Goal: Task Accomplishment & Management: Manage account settings

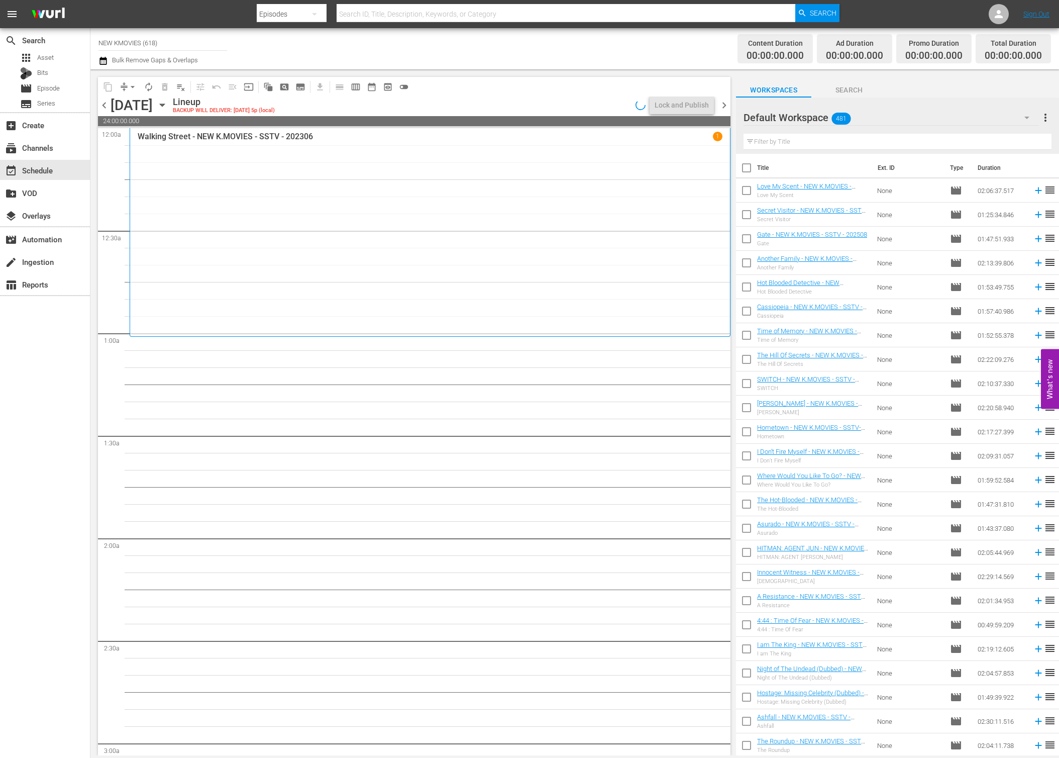
scroll to position [814, 0]
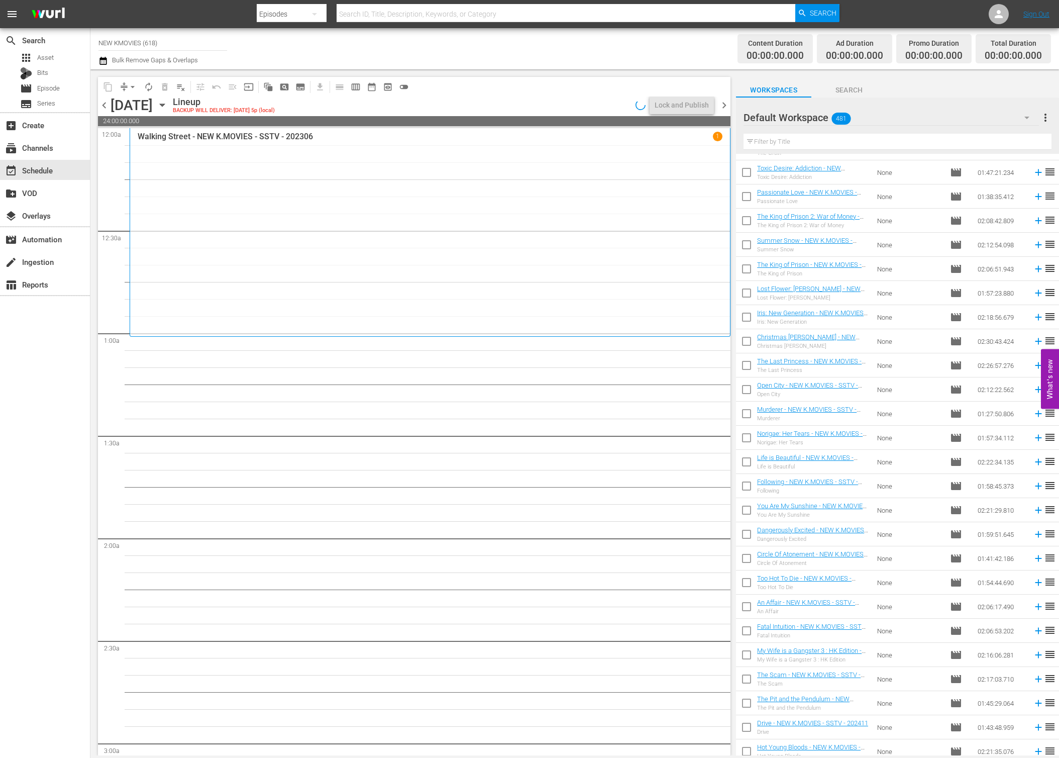
drag, startPoint x: 116, startPoint y: 110, endPoint x: 107, endPoint y: 111, distance: 9.1
click at [115, 111] on div "[DATE]" at bounding box center [132, 105] width 42 height 17
click at [107, 111] on span "chevron_left" at bounding box center [104, 105] width 13 height 13
click at [153, 105] on div "[DATE]" at bounding box center [132, 105] width 42 height 17
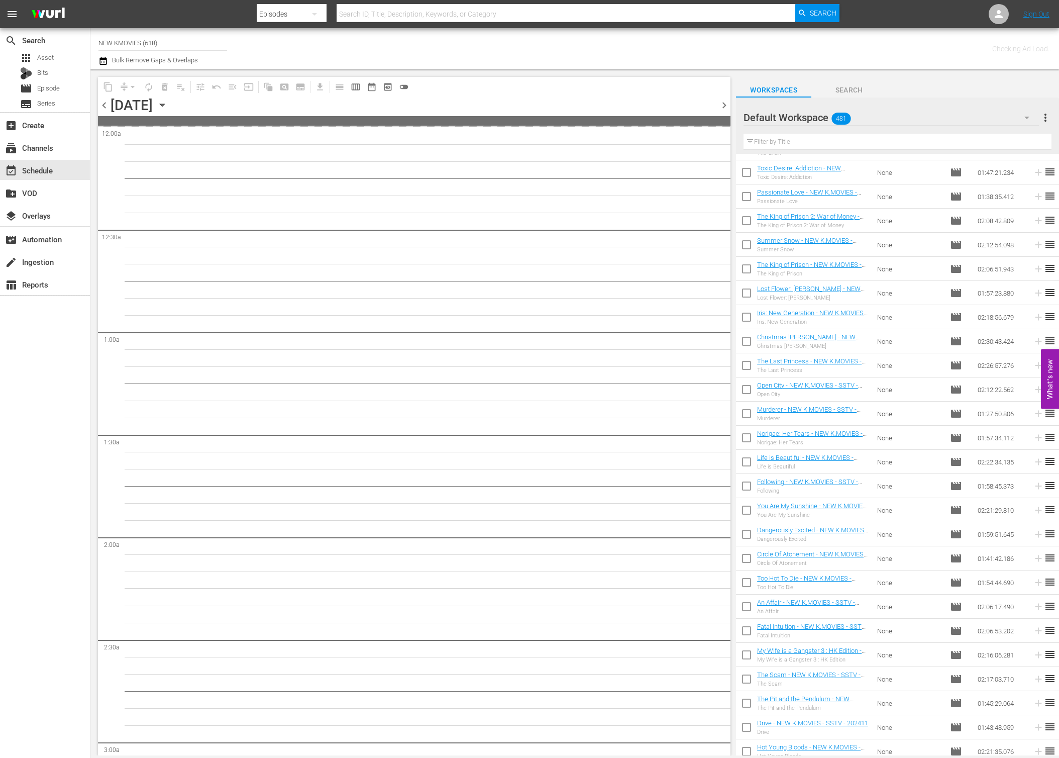
drag, startPoint x: 264, startPoint y: 105, endPoint x: 276, endPoint y: 105, distance: 12.1
click at [153, 105] on div "[DATE]" at bounding box center [132, 105] width 42 height 17
click at [168, 105] on div "[DATE]" at bounding box center [160, 105] width 15 height 0
click at [168, 105] on icon "button" at bounding box center [162, 105] width 11 height 11
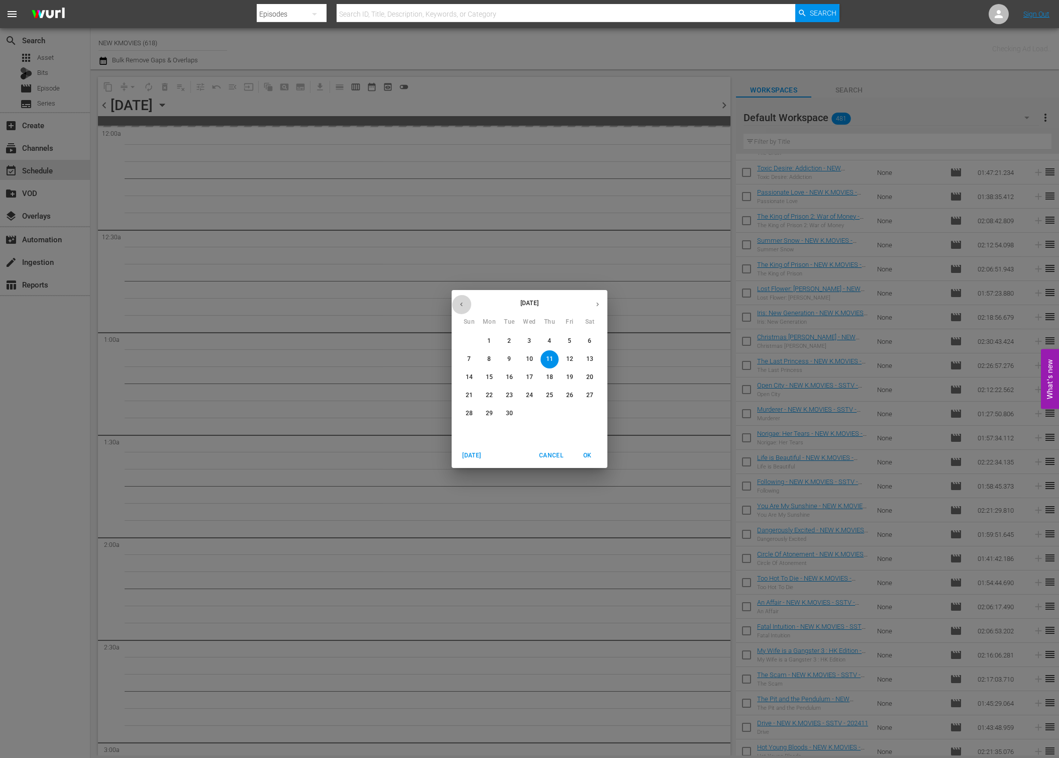
drag, startPoint x: 462, startPoint y: 305, endPoint x: 468, endPoint y: 315, distance: 11.3
click at [462, 305] on icon "button" at bounding box center [462, 305] width 8 height 8
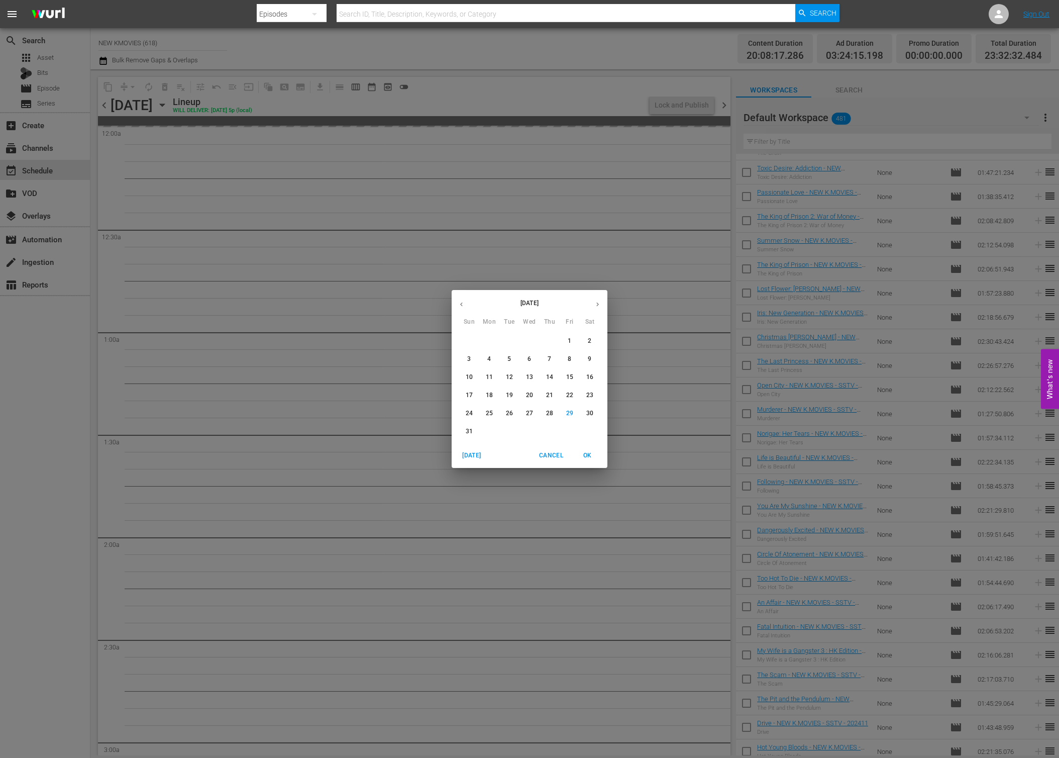
click at [471, 429] on p "31" at bounding box center [469, 431] width 7 height 9
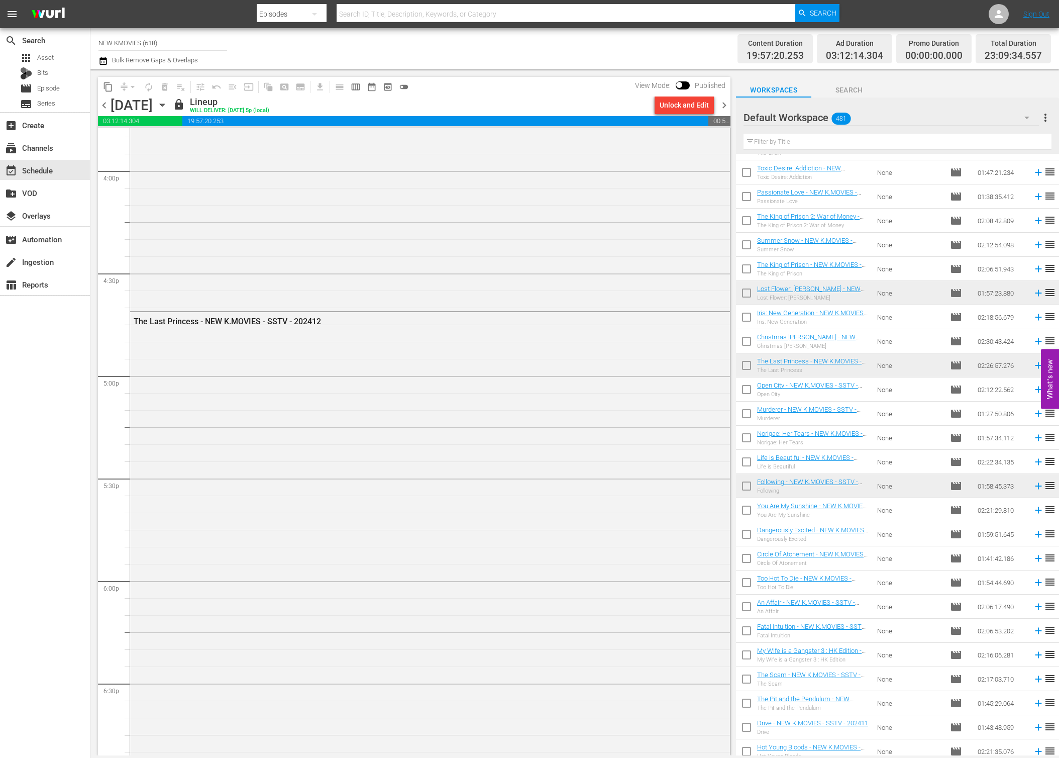
scroll to position [4603, 0]
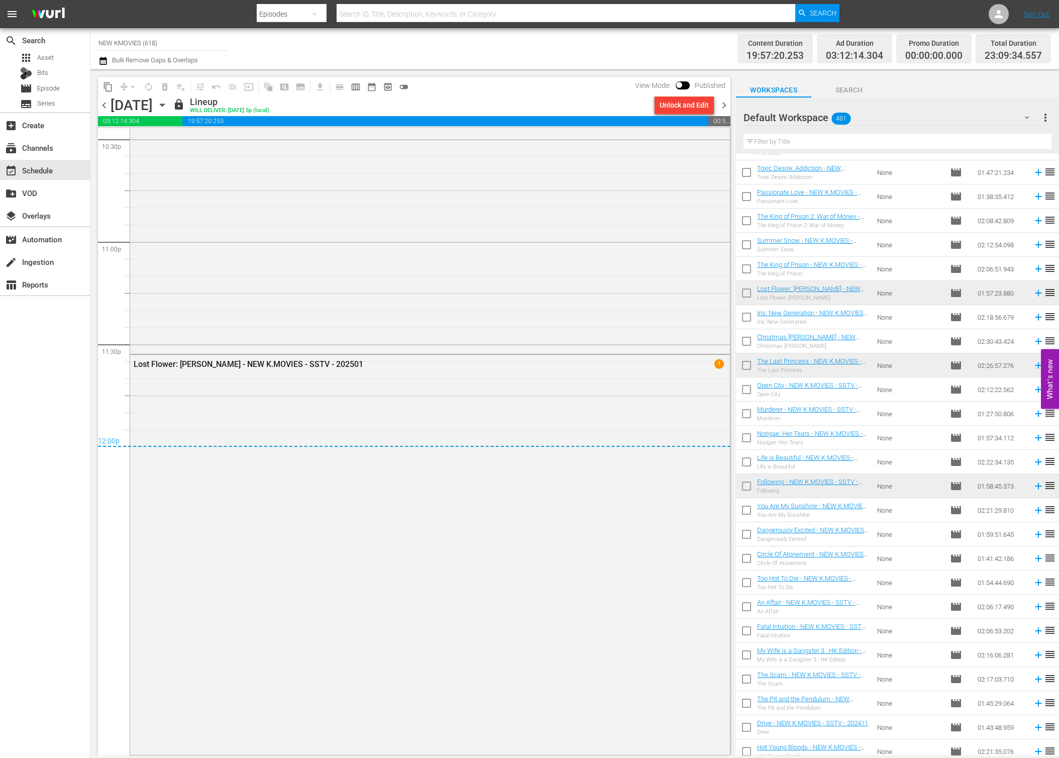
click at [731, 108] on div "content_copy compress arrow_drop_down autorenew_outlined delete_forever_outline…" at bounding box center [411, 412] width 643 height 686
click at [721, 107] on span "chevron_right" at bounding box center [724, 105] width 13 height 13
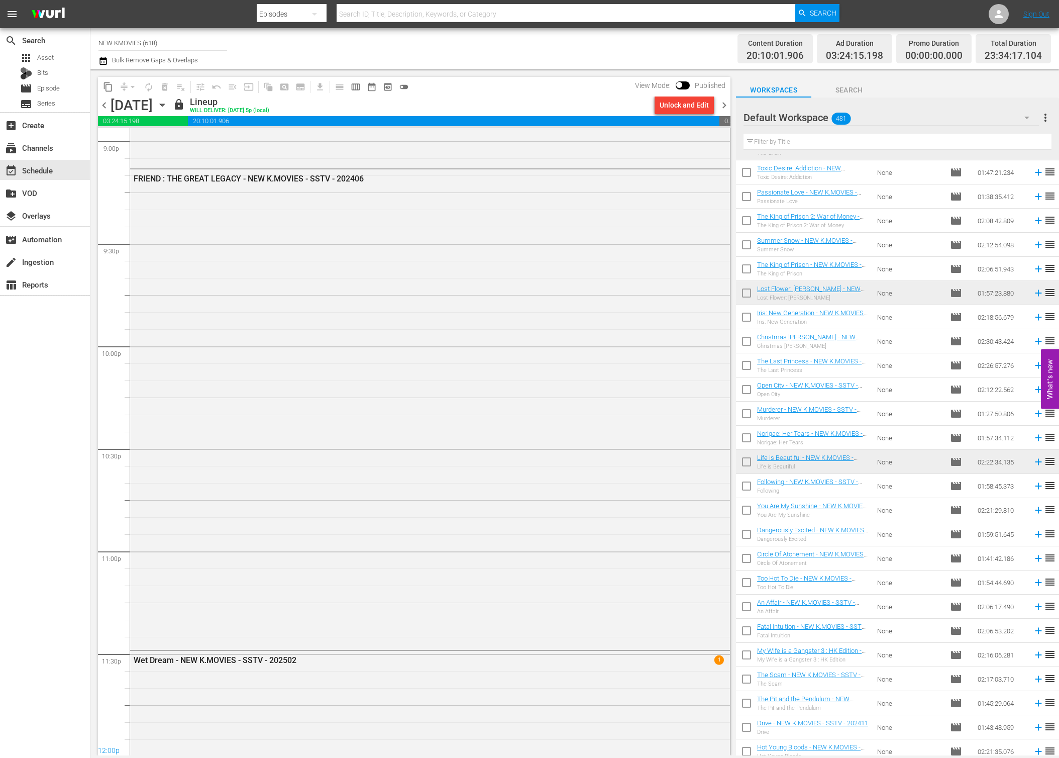
scroll to position [4515, 0]
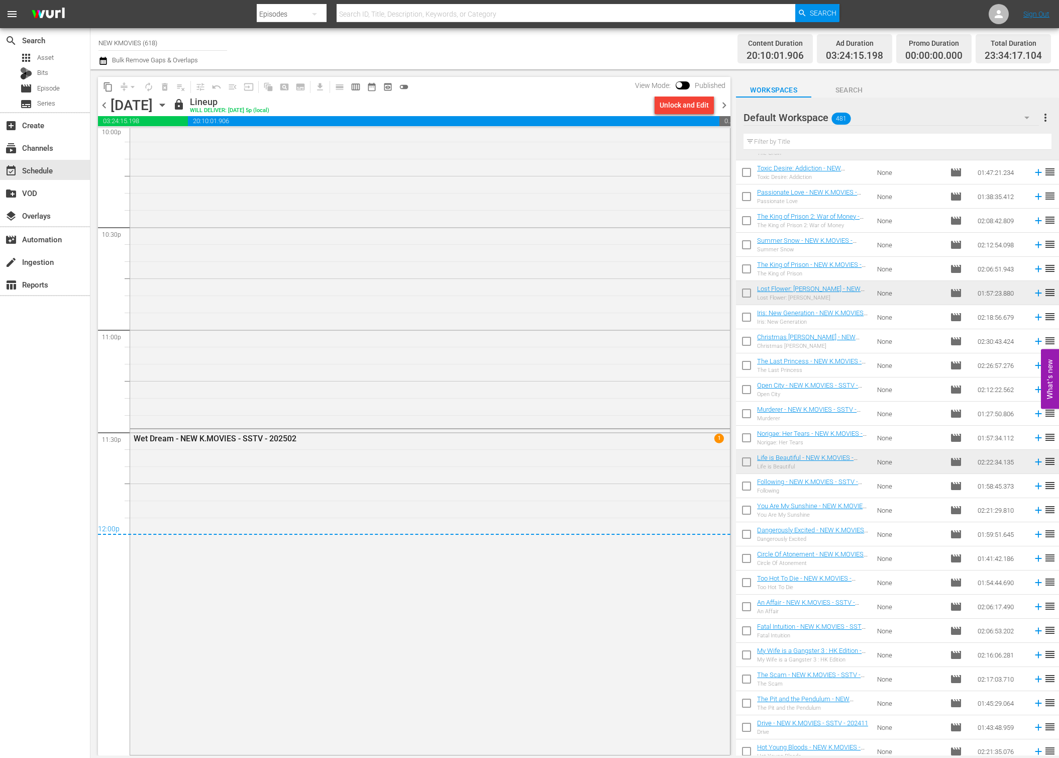
click at [726, 107] on span "chevron_right" at bounding box center [724, 105] width 13 height 13
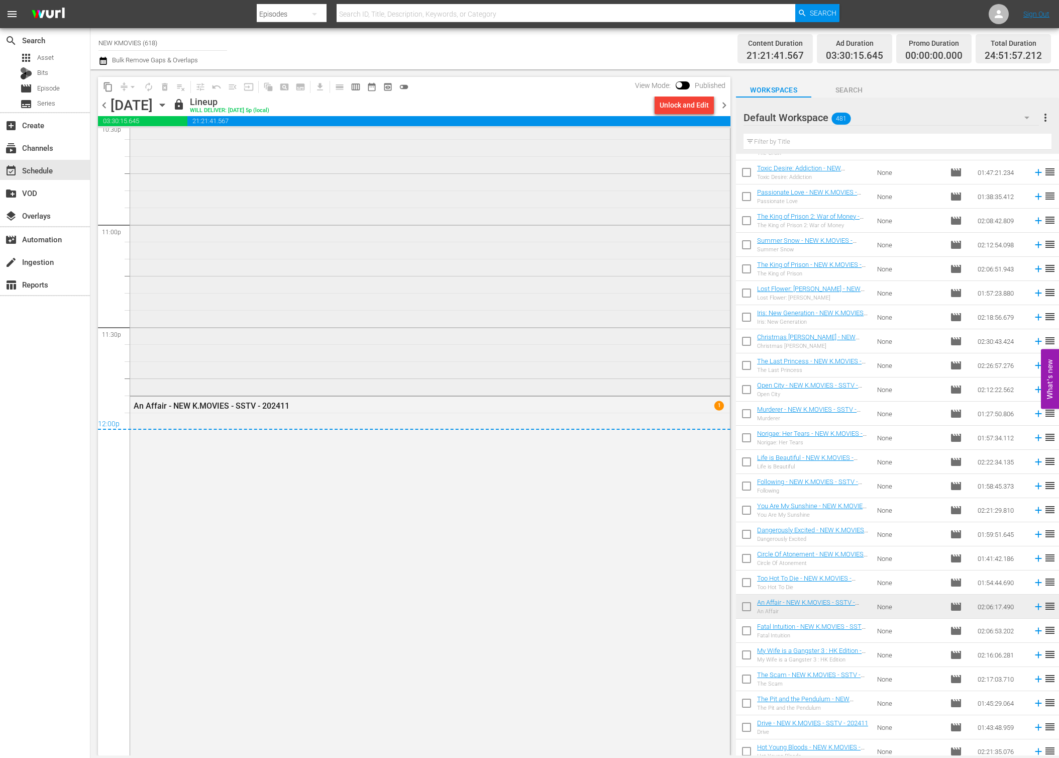
scroll to position [4692, 0]
click at [719, 104] on span "chevron_right" at bounding box center [724, 105] width 13 height 13
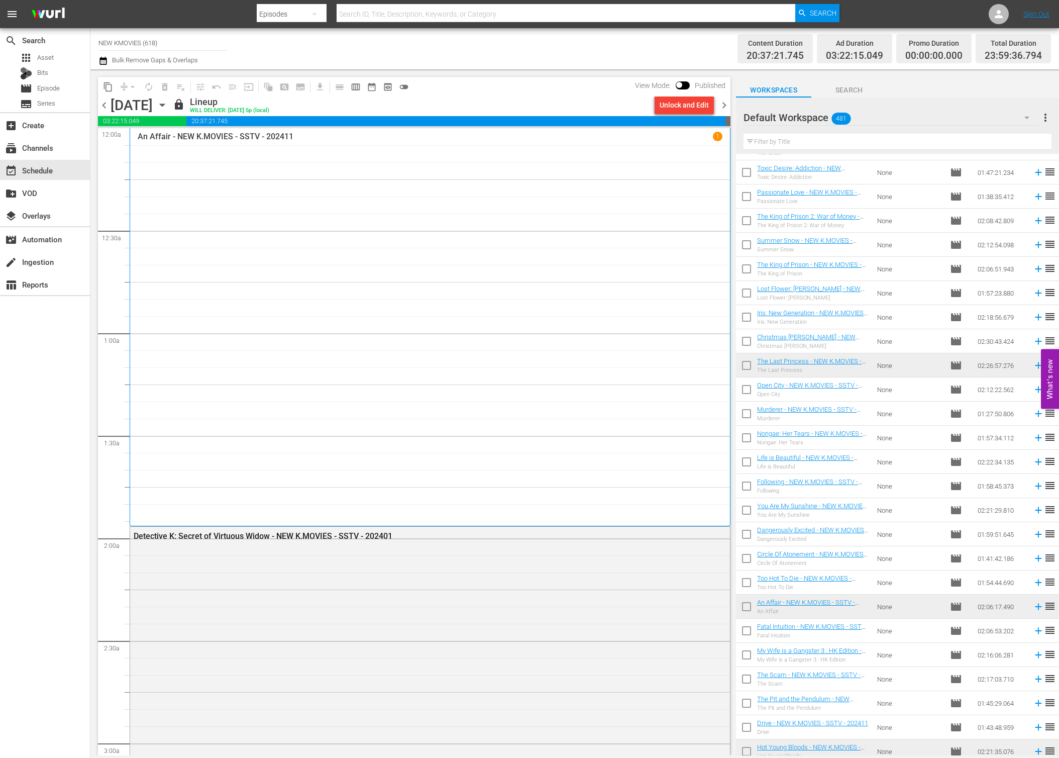
scroll to position [4691, 0]
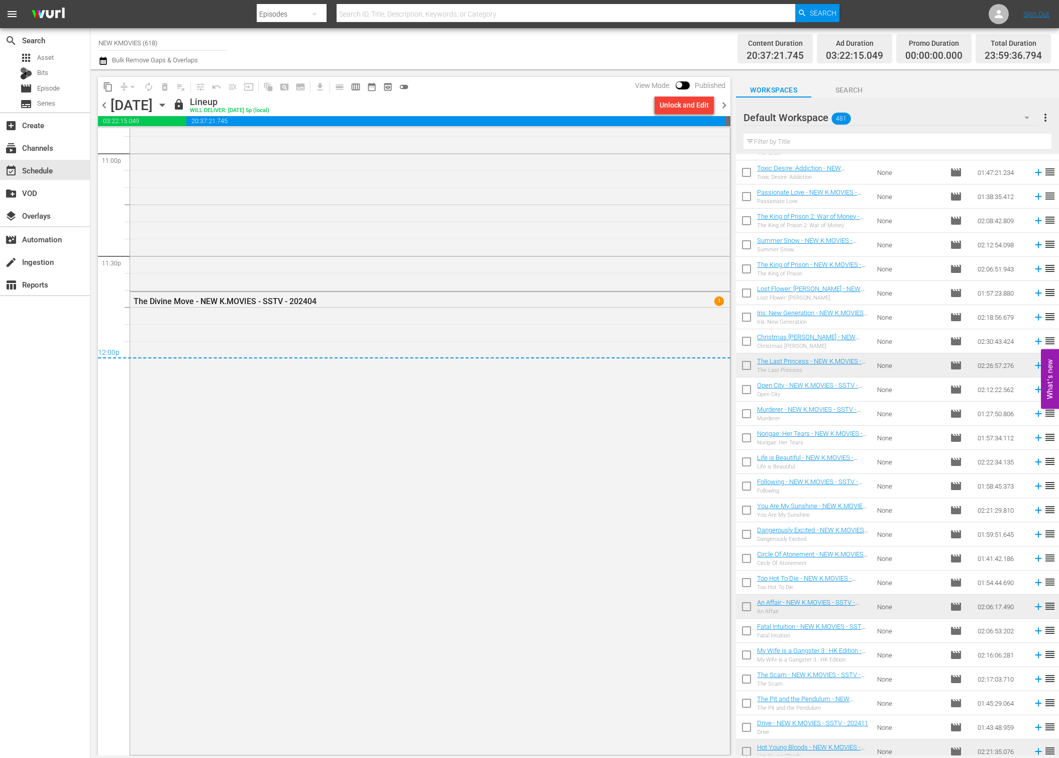
click at [721, 103] on span "chevron_right" at bounding box center [724, 105] width 13 height 13
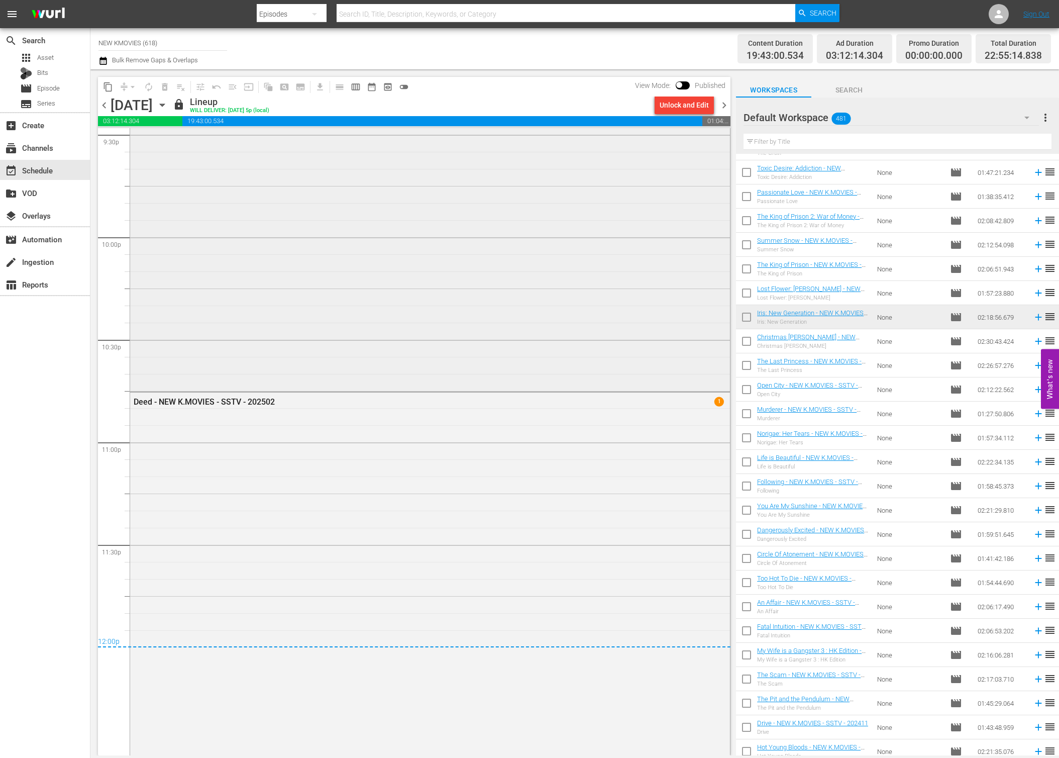
scroll to position [4469, 0]
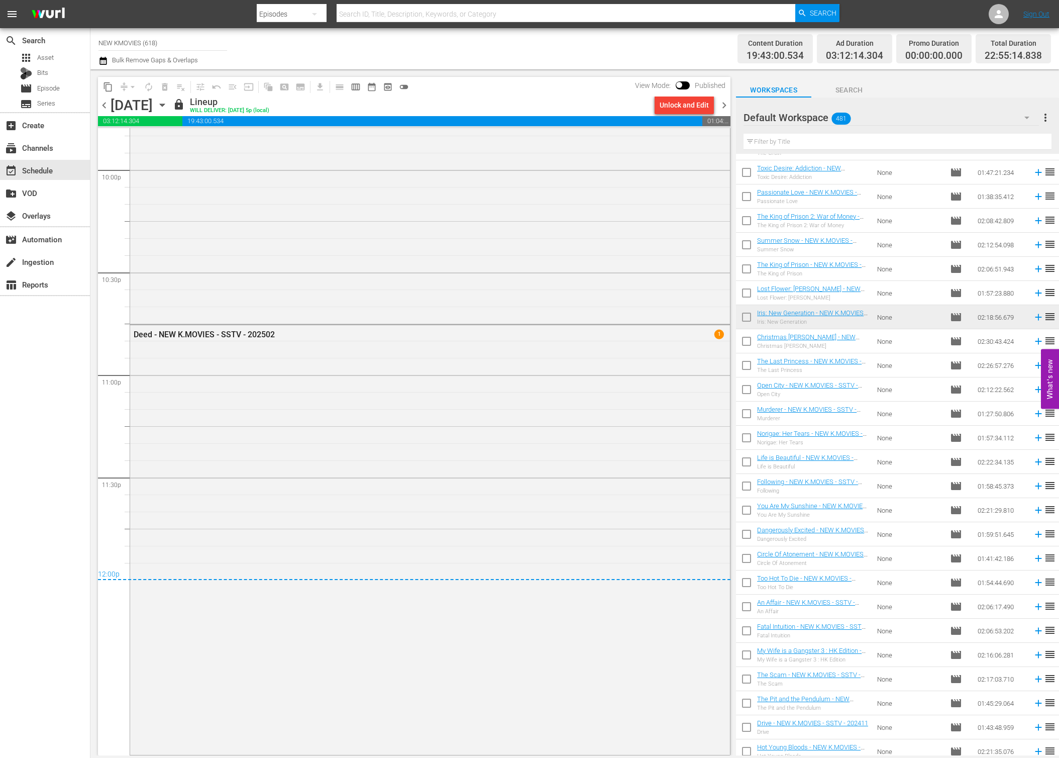
click at [726, 112] on div "chevron_left [DATE] [DATE] lock Lineup WILL DELIVER: [DATE] 5p (local) Unlock a…" at bounding box center [414, 106] width 633 height 20
click at [721, 104] on span "chevron_right" at bounding box center [724, 105] width 13 height 13
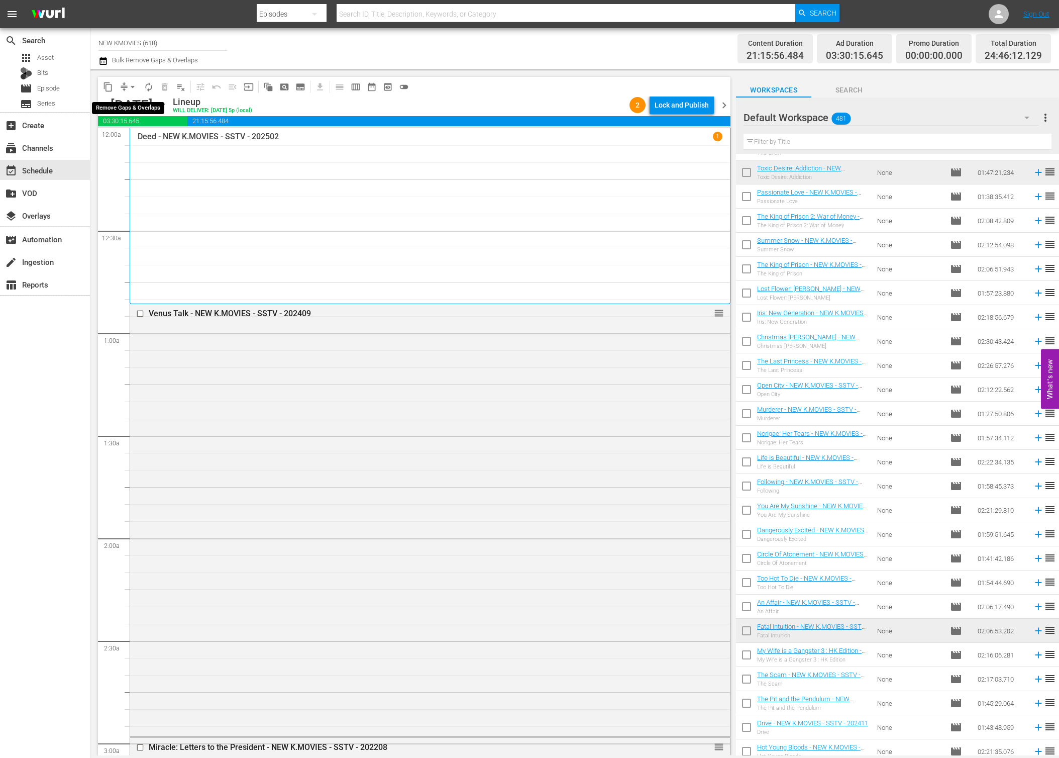
click at [130, 85] on span "arrow_drop_down" at bounding box center [133, 87] width 10 height 10
click at [134, 140] on li "Align to End of Previous Day" at bounding box center [133, 140] width 106 height 17
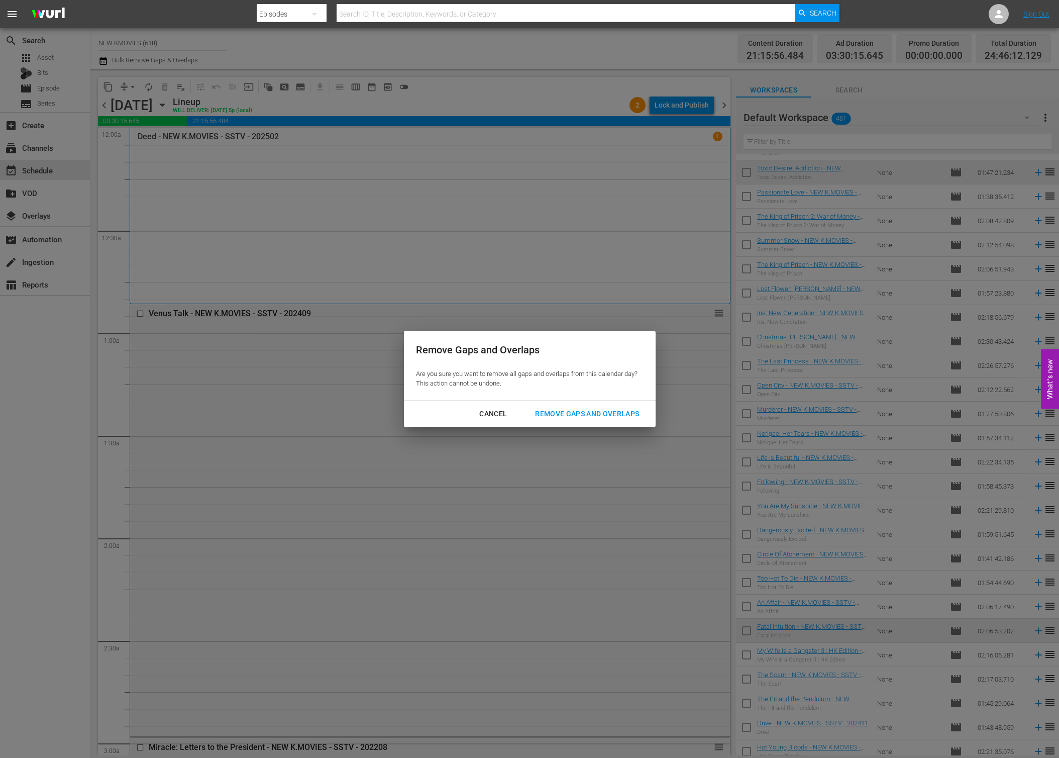
click at [601, 412] on div "Remove Gaps and Overlaps" at bounding box center [587, 414] width 120 height 13
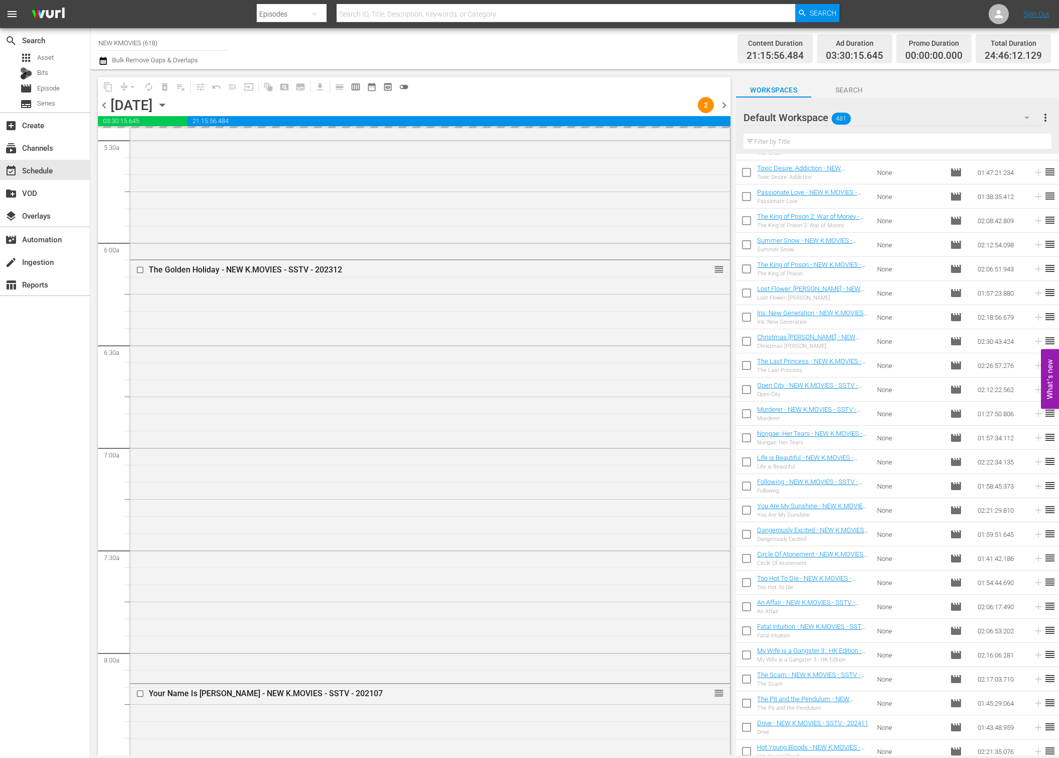
scroll to position [1246, 0]
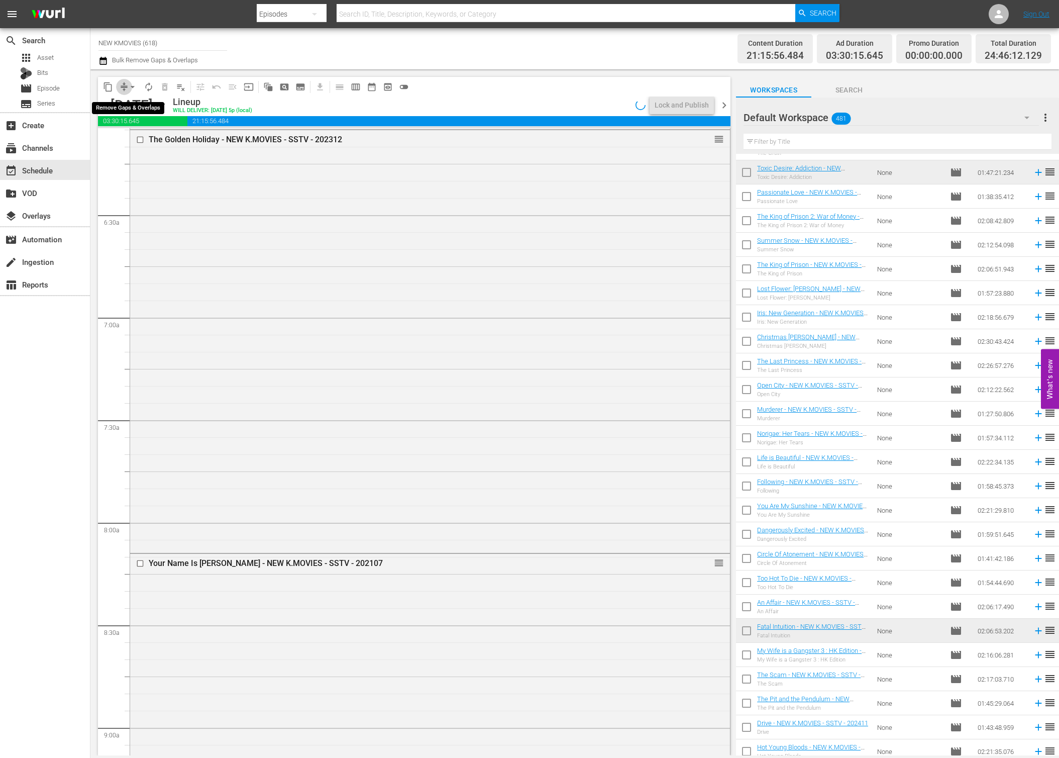
click at [122, 84] on span "compress" at bounding box center [124, 87] width 10 height 10
click at [127, 85] on button "arrow_drop_down" at bounding box center [133, 87] width 16 height 16
click at [159, 136] on li "Align to End of Previous Day" at bounding box center [133, 140] width 106 height 17
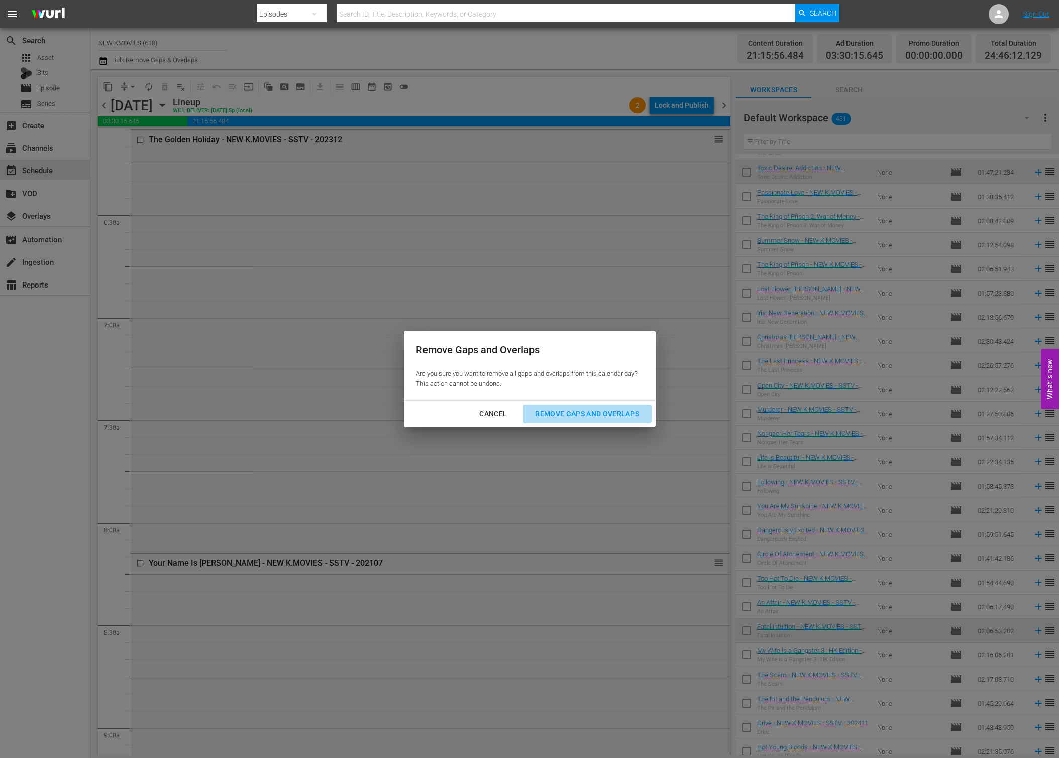
click at [556, 416] on div "Remove Gaps and Overlaps" at bounding box center [587, 414] width 120 height 13
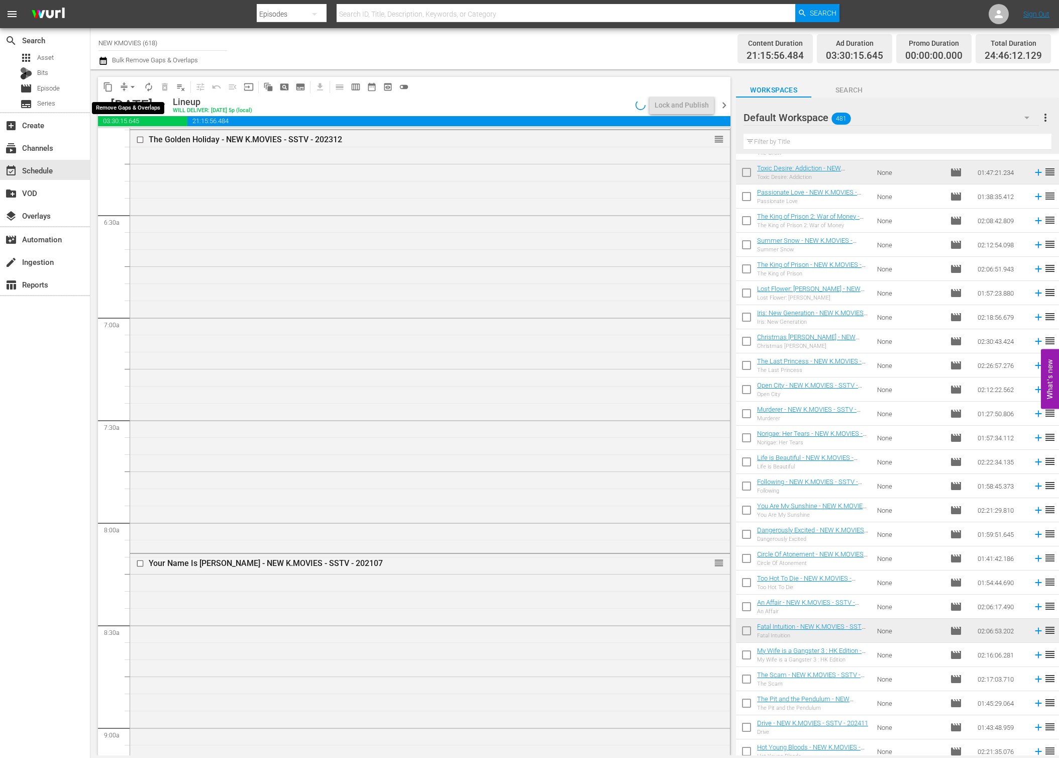
click at [129, 87] on span "arrow_drop_down" at bounding box center [133, 87] width 10 height 10
click at [145, 139] on li "Align to End of Previous Day" at bounding box center [133, 140] width 106 height 17
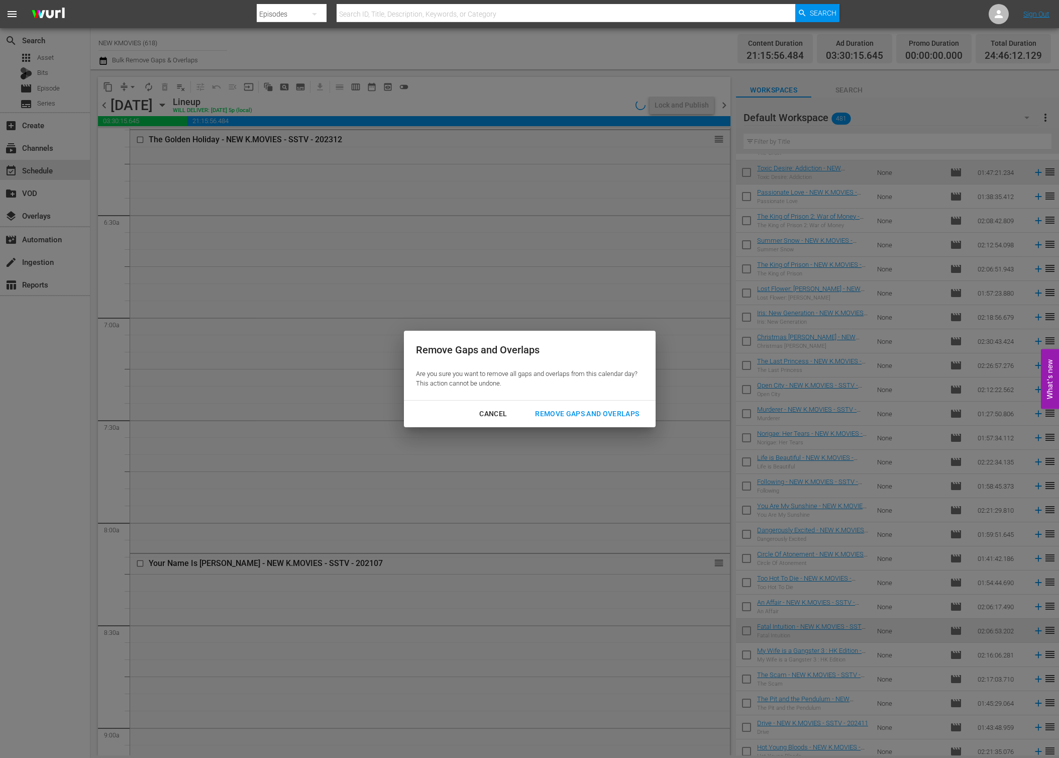
click at [584, 418] on div "Remove Gaps and Overlaps" at bounding box center [587, 414] width 120 height 13
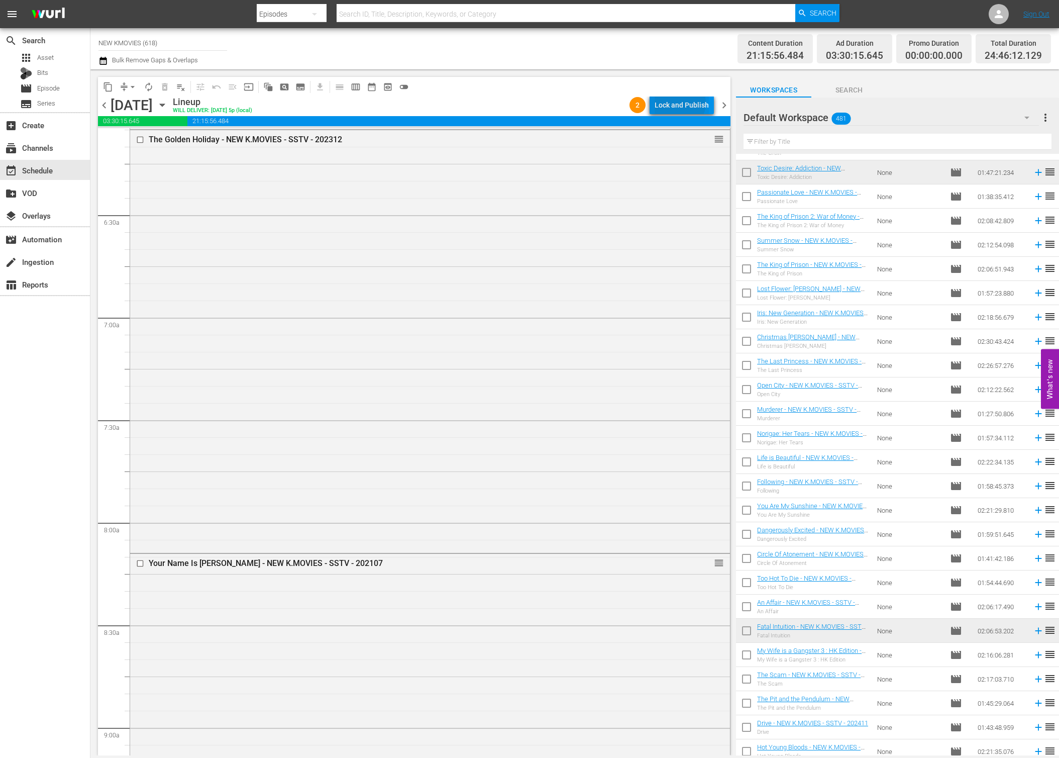
click at [682, 103] on div "Lock and Publish" at bounding box center [682, 105] width 54 height 18
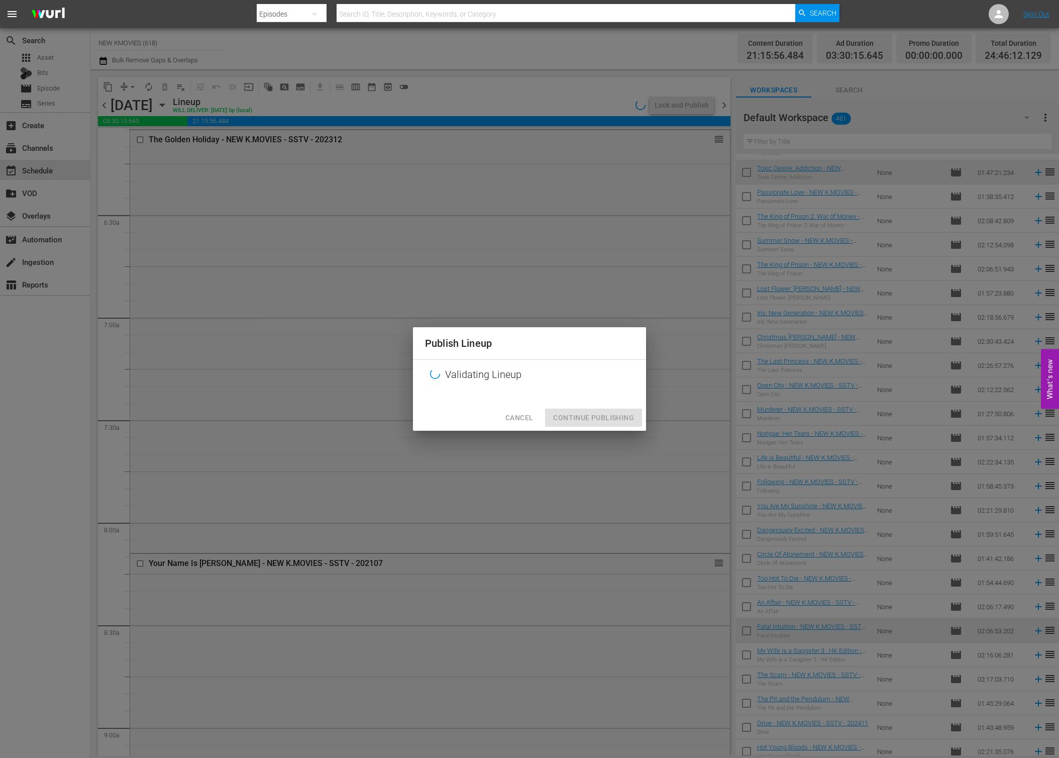
click at [599, 405] on div at bounding box center [529, 396] width 233 height 15
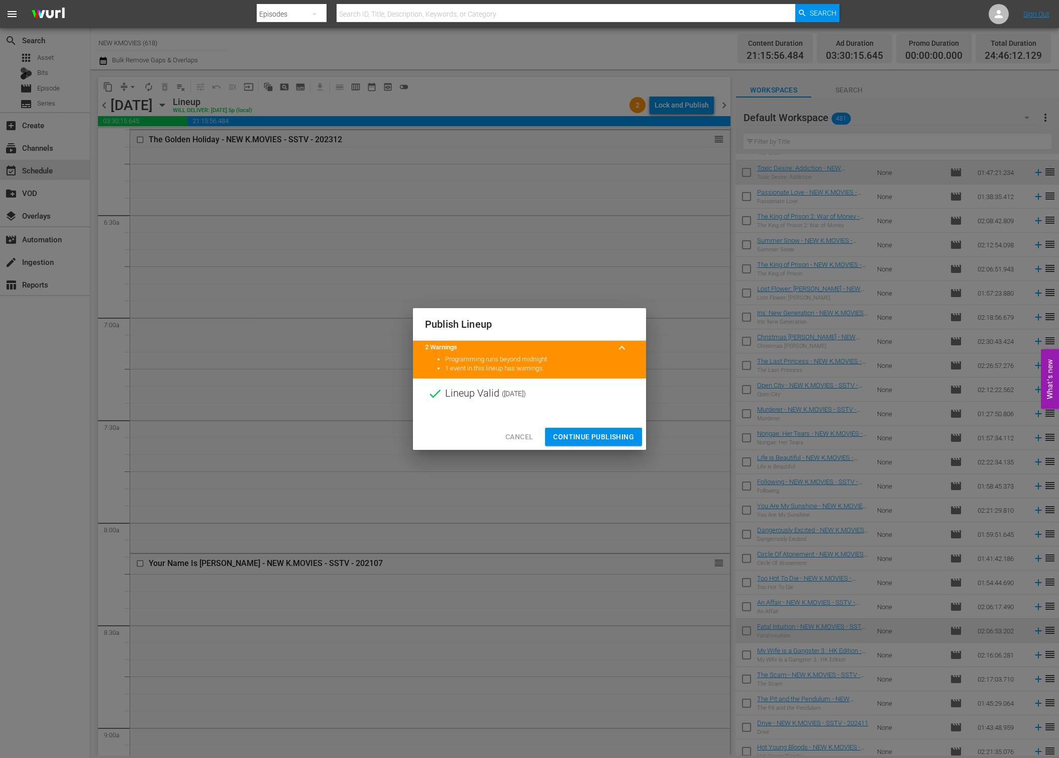
click at [592, 426] on div "Cancel Continue Publishing" at bounding box center [529, 437] width 233 height 27
click at [592, 437] on span "Continue Publishing" at bounding box center [593, 437] width 81 height 13
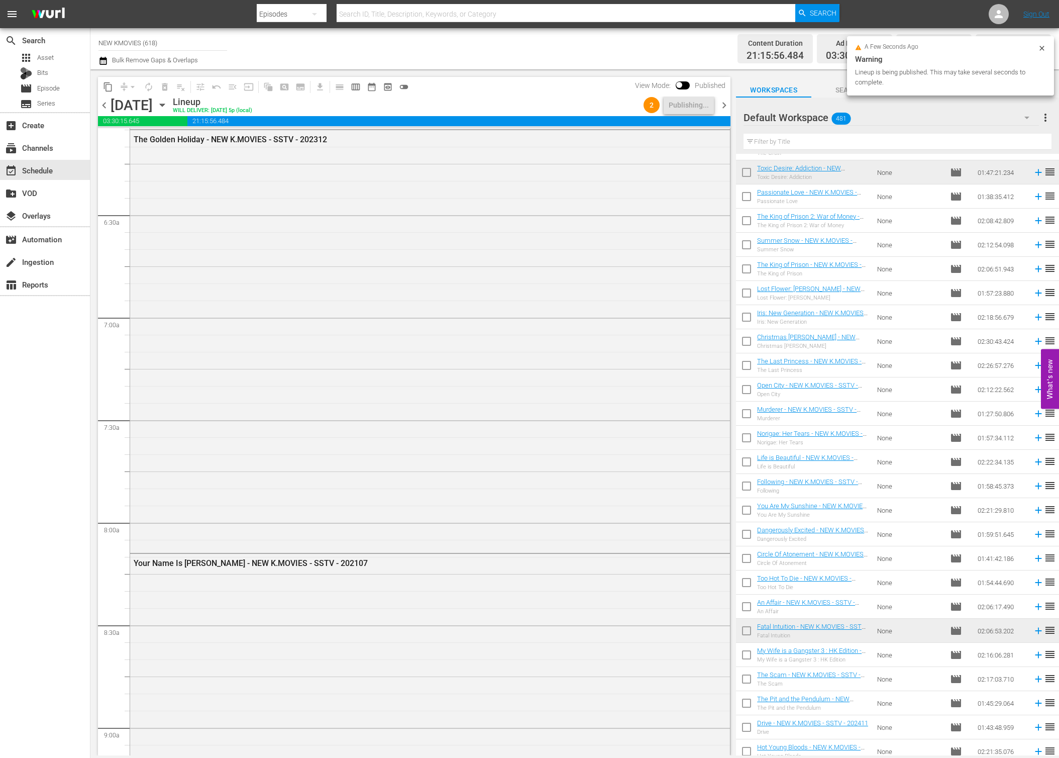
click at [720, 107] on span "chevron_right" at bounding box center [724, 105] width 13 height 13
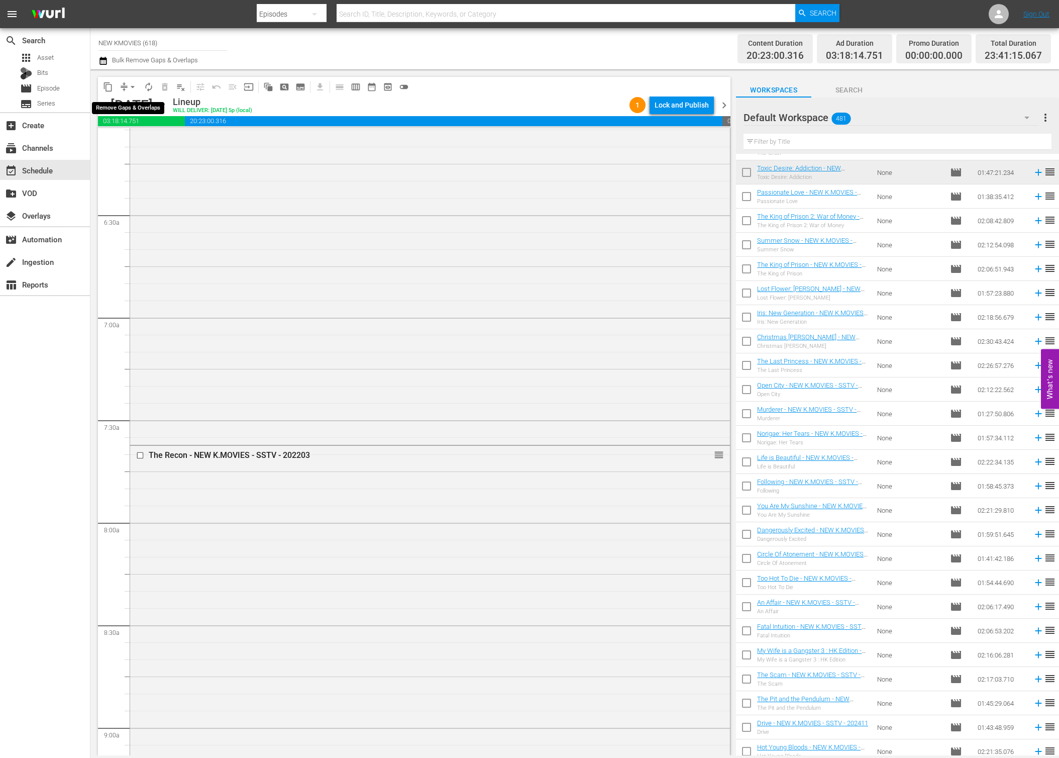
scroll to position [1229, 0]
click at [129, 88] on span "arrow_drop_down" at bounding box center [133, 87] width 10 height 10
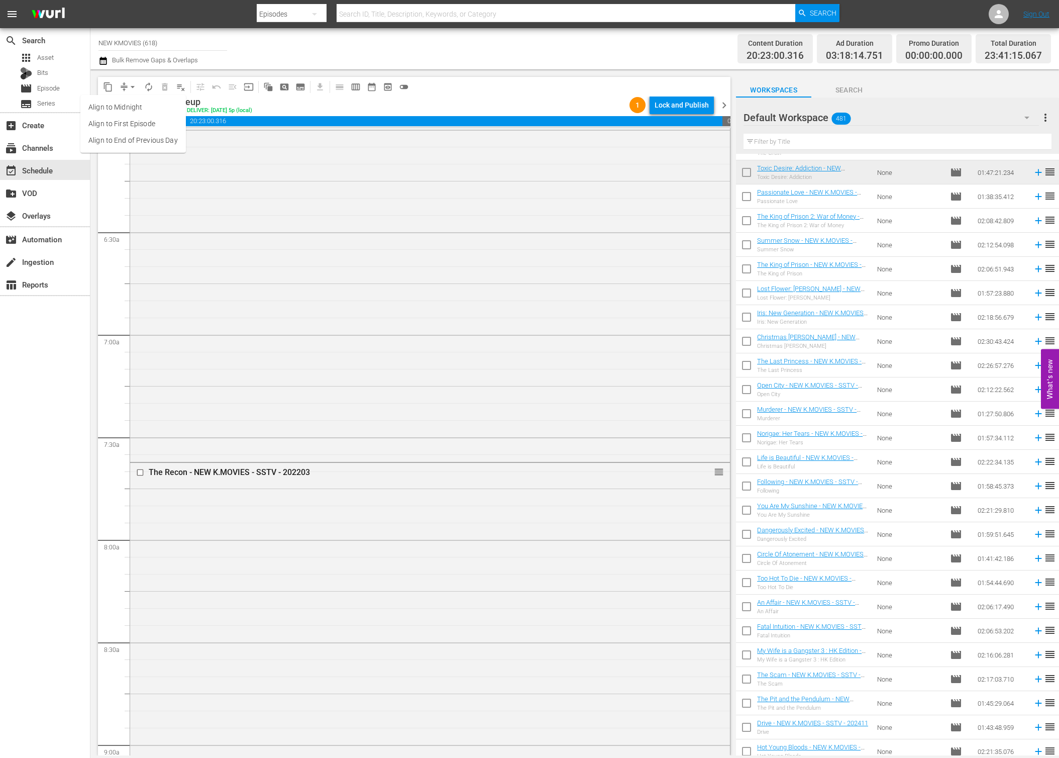
click at [153, 131] on li "Align to First Episode" at bounding box center [133, 124] width 106 height 17
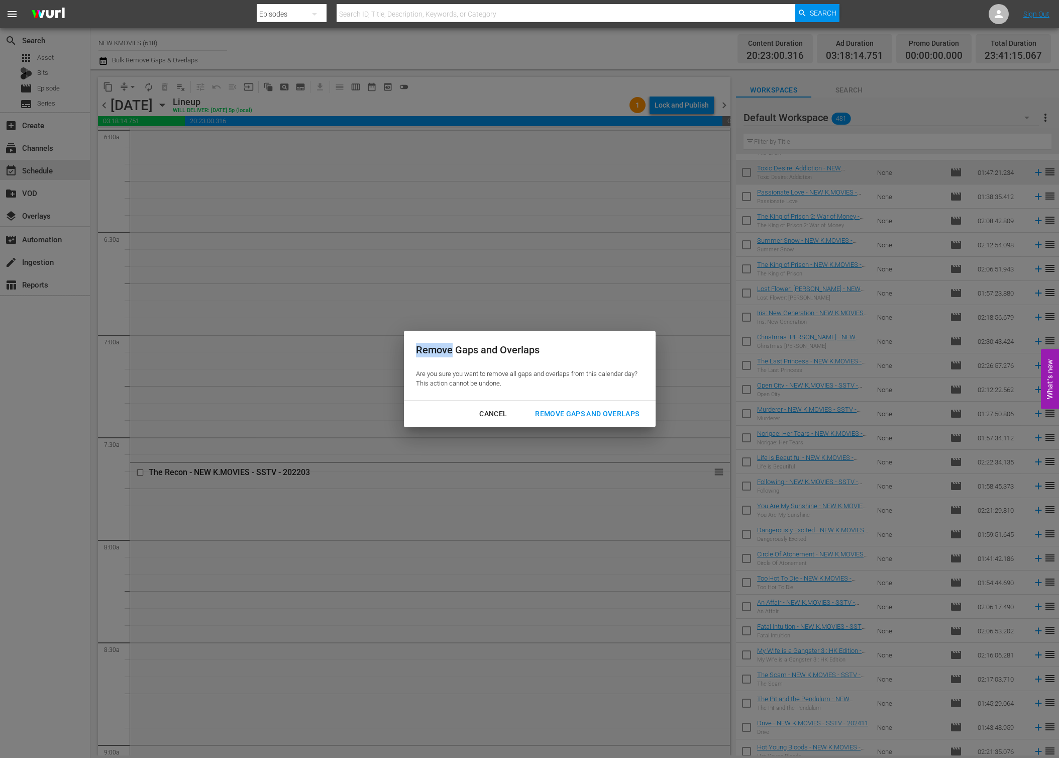
click at [153, 131] on div "Remove Gaps and Overlaps Are you sure you want to remove all gaps and overlaps …" at bounding box center [529, 379] width 1059 height 758
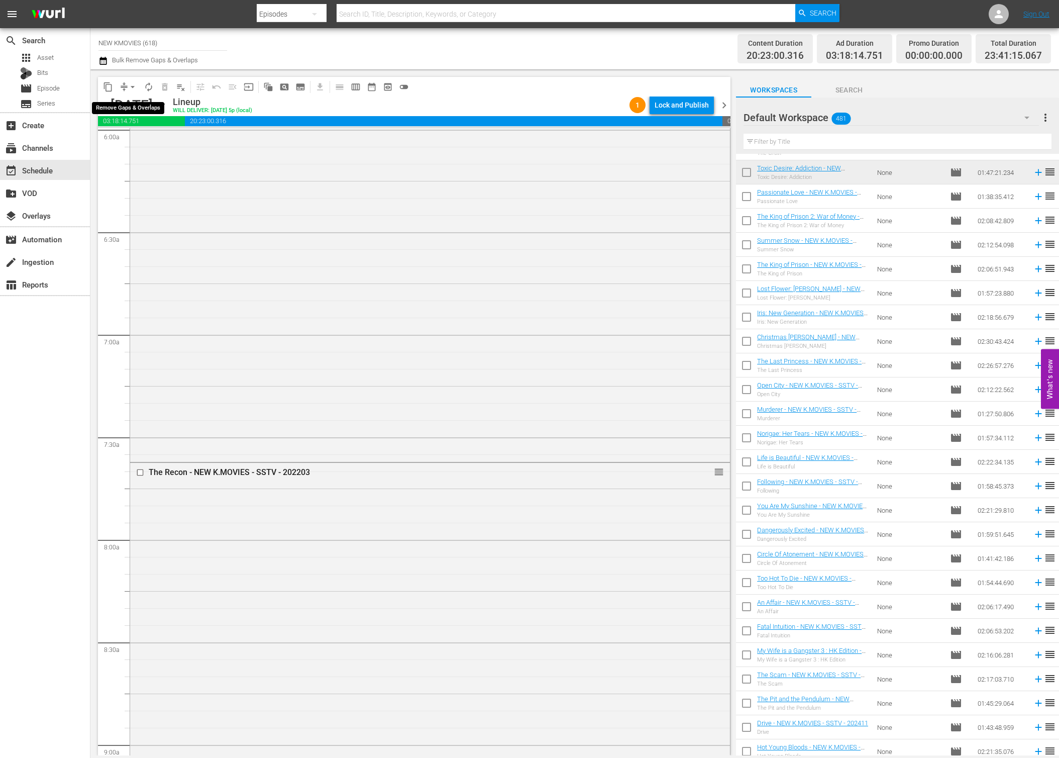
click at [122, 85] on span "compress" at bounding box center [124, 87] width 10 height 10
click at [131, 88] on span "arrow_drop_down" at bounding box center [133, 87] width 10 height 10
click at [135, 136] on li "Align to End of Previous Day" at bounding box center [133, 140] width 106 height 17
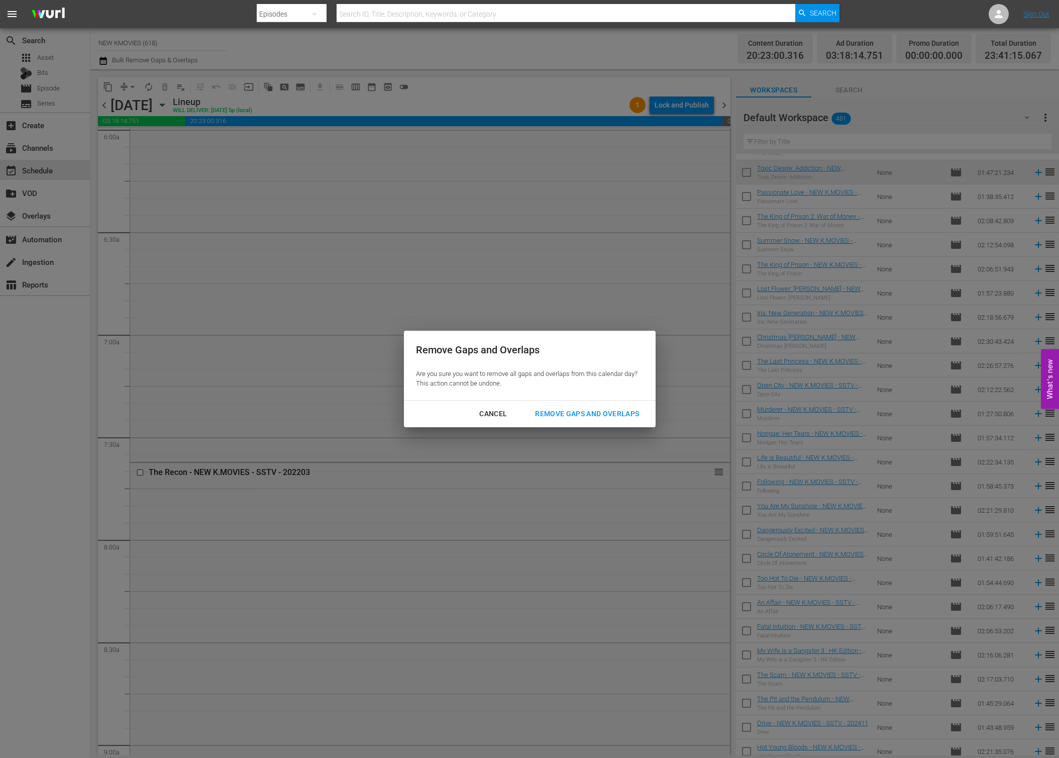
click at [588, 415] on div "Remove Gaps and Overlaps" at bounding box center [587, 414] width 120 height 13
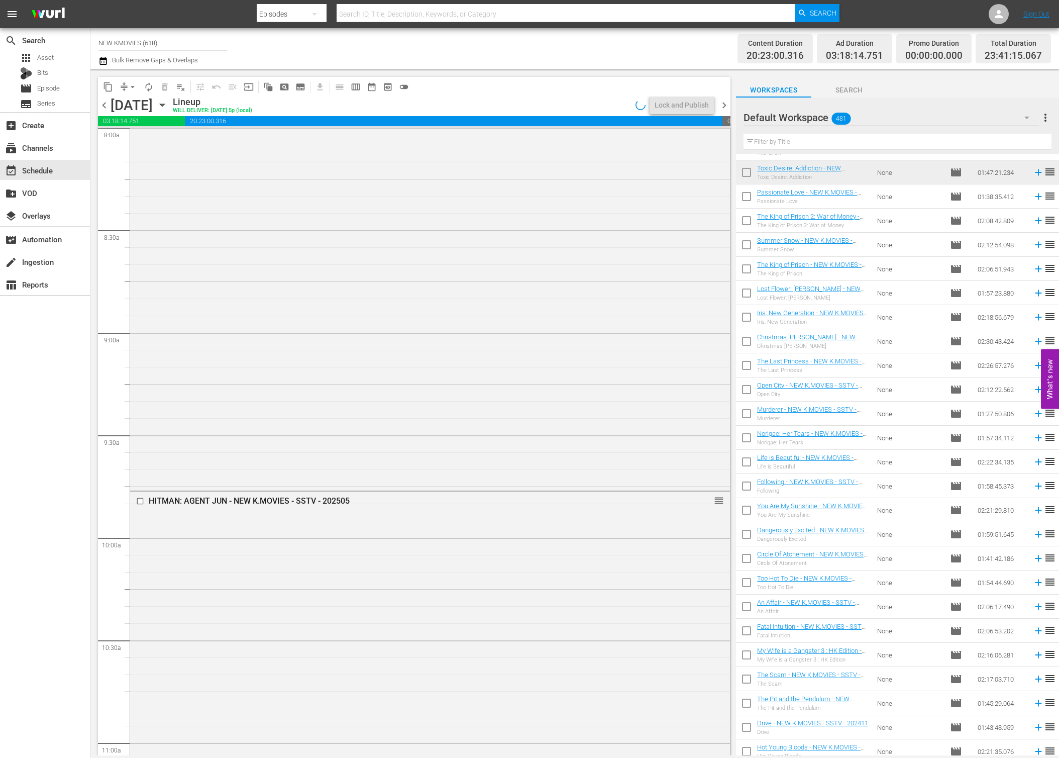
scroll to position [4563, 0]
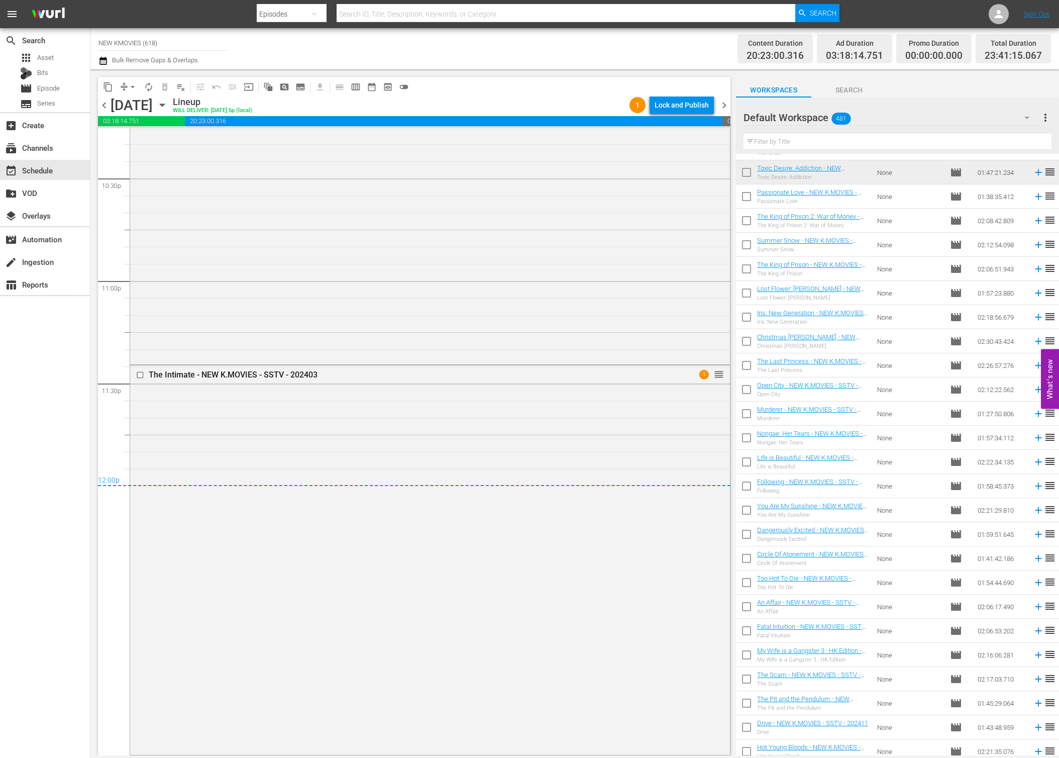
click at [679, 105] on div "Lock and Publish" at bounding box center [682, 105] width 54 height 18
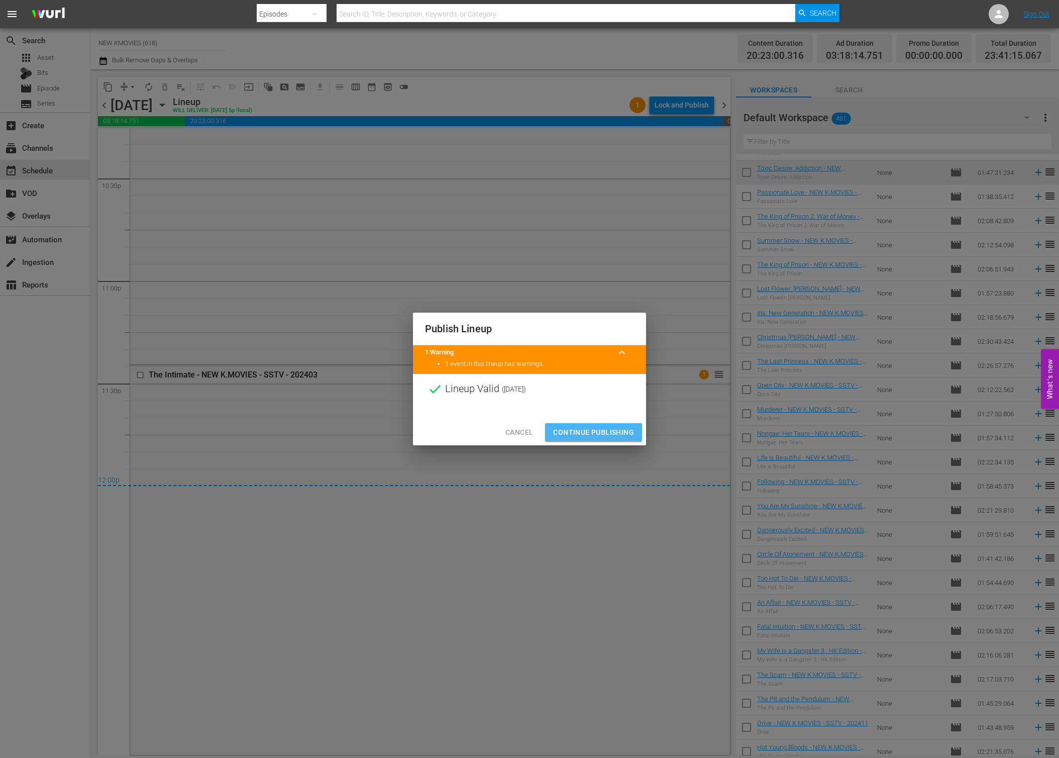
click at [600, 425] on button "Continue Publishing" at bounding box center [593, 432] width 97 height 19
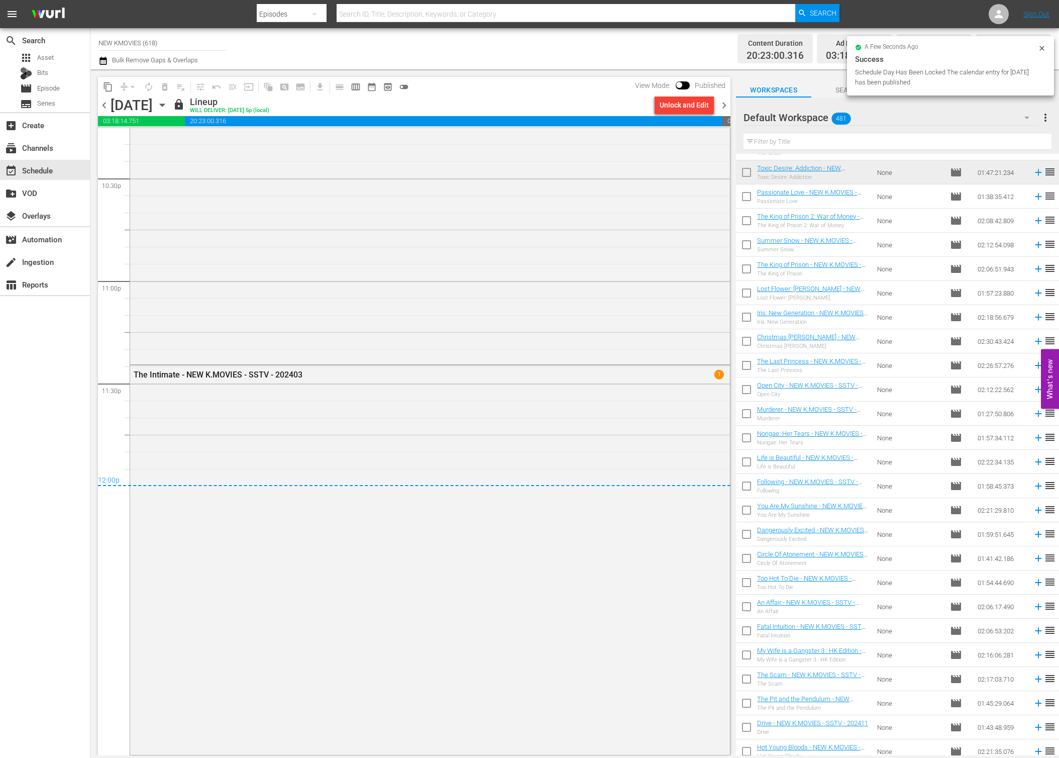
click at [723, 107] on span "chevron_right" at bounding box center [724, 105] width 13 height 13
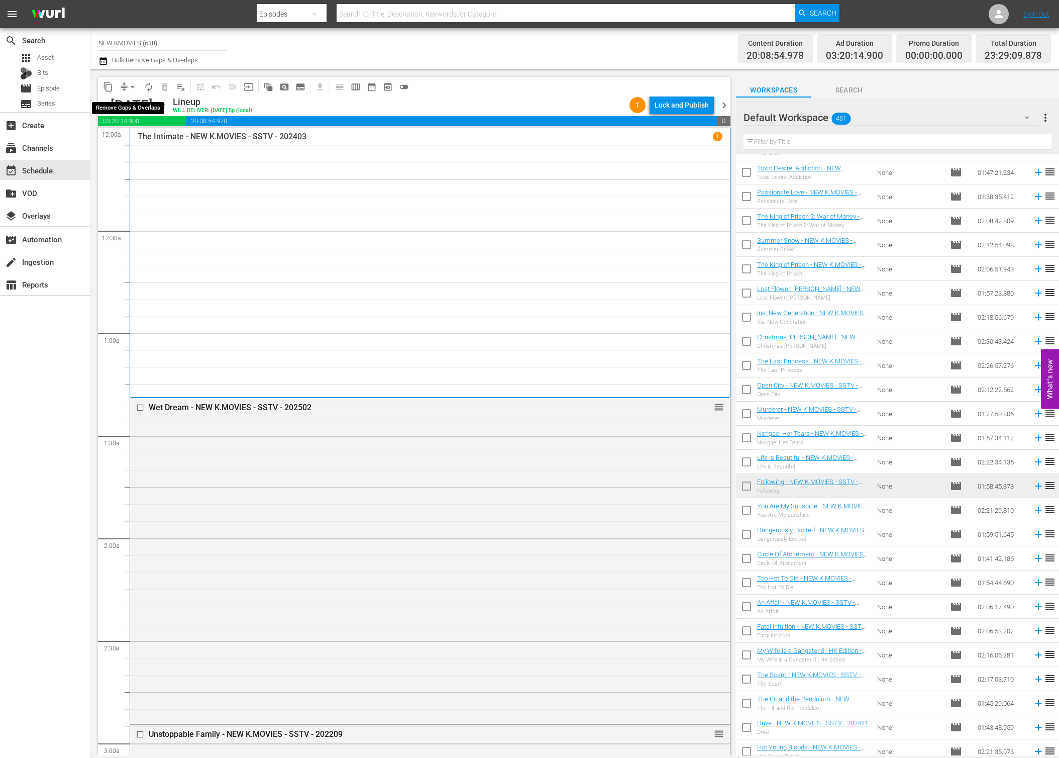
click at [131, 88] on span "arrow_drop_down" at bounding box center [133, 87] width 10 height 10
click at [154, 144] on li "Align to End of Previous Day" at bounding box center [133, 140] width 106 height 17
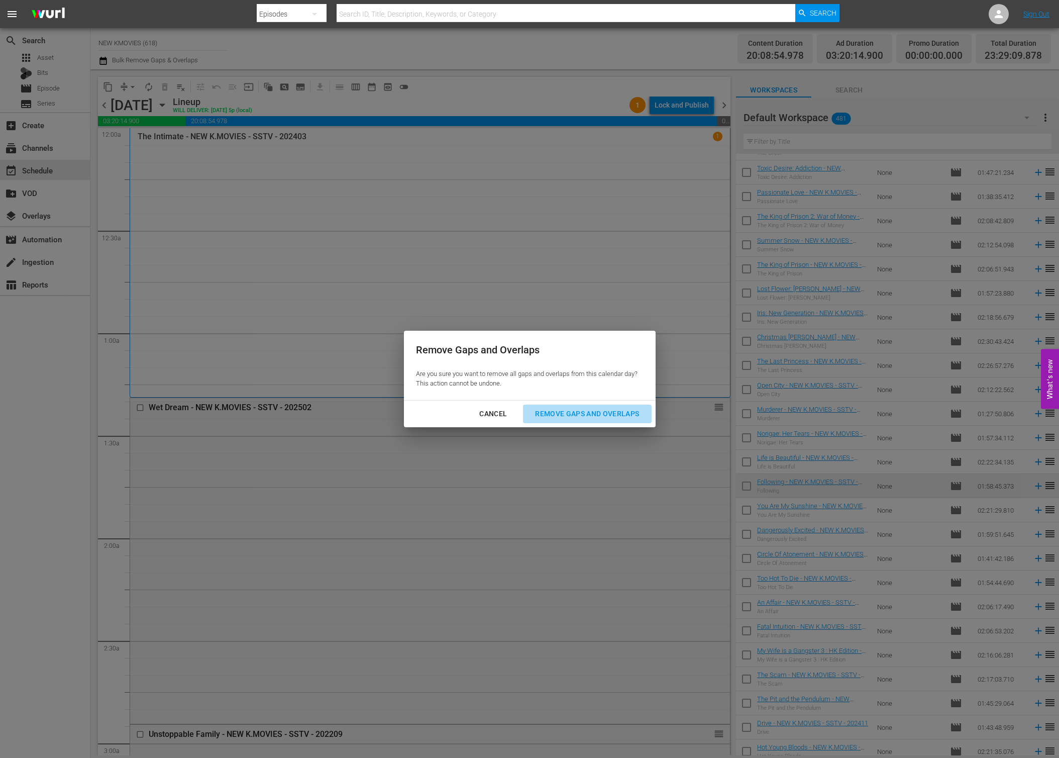
click at [591, 421] on button "Remove Gaps and Overlaps" at bounding box center [587, 414] width 128 height 19
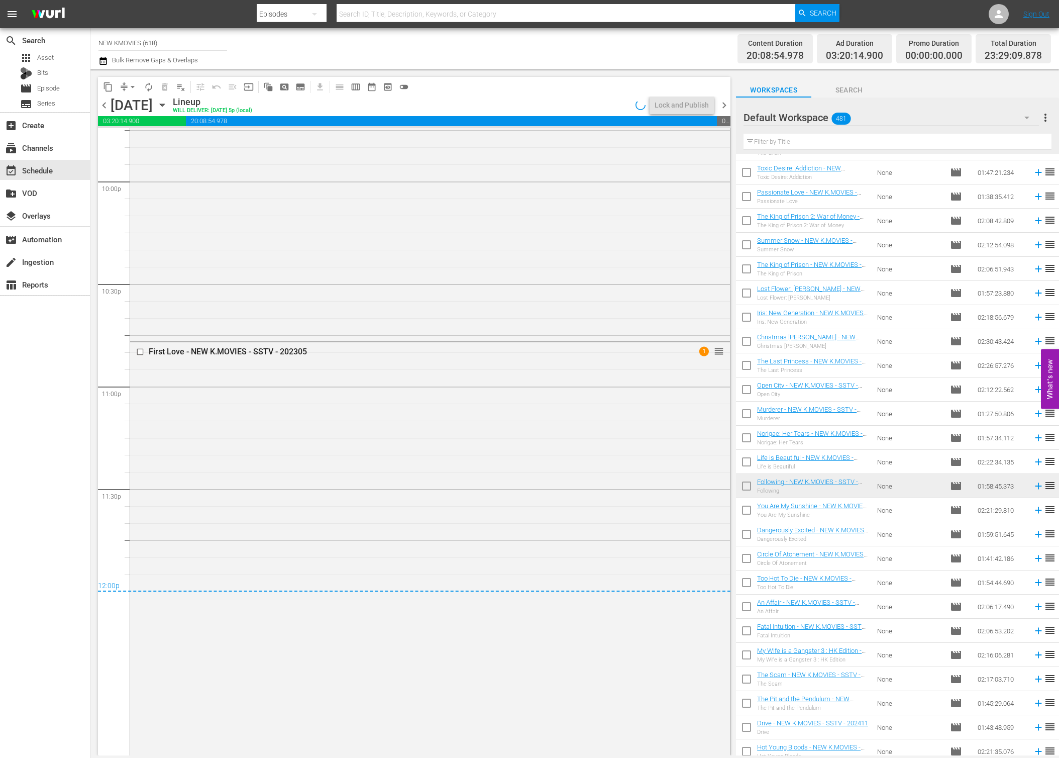
scroll to position [4458, 0]
click at [594, 92] on div "content_copy compress arrow_drop_down autorenew_outlined delete_forever_outline…" at bounding box center [414, 87] width 633 height 20
click at [695, 106] on div "Lock and Publish" at bounding box center [682, 105] width 54 height 18
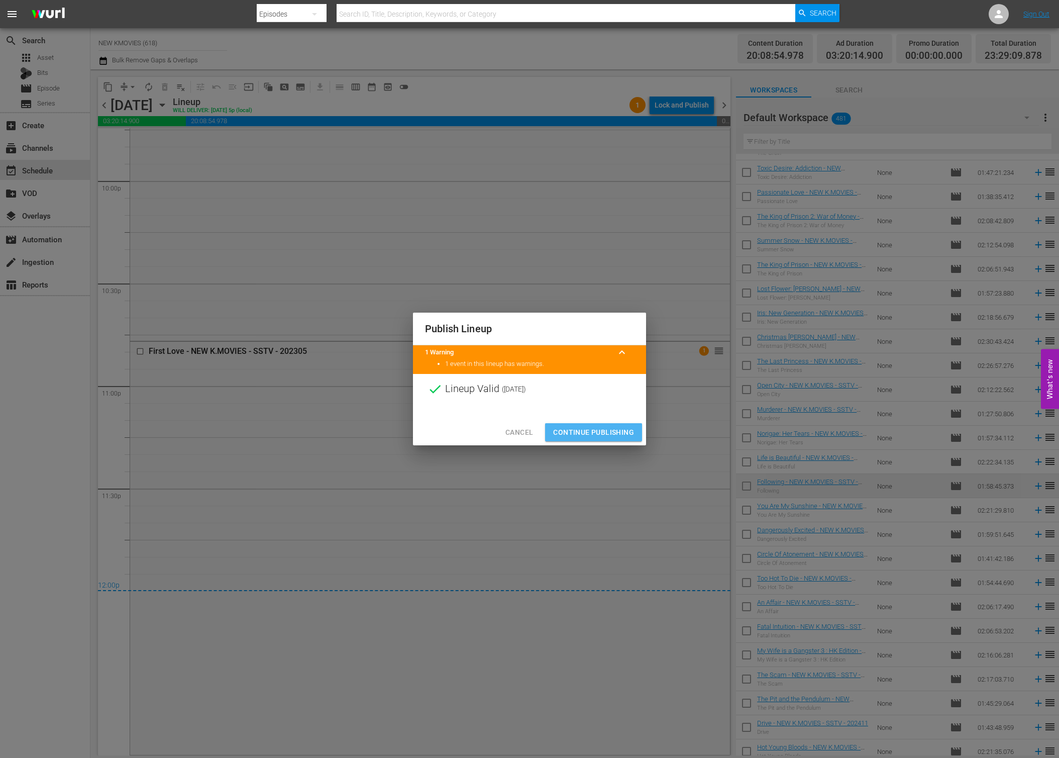
click at [598, 433] on span "Continue Publishing" at bounding box center [593, 432] width 81 height 13
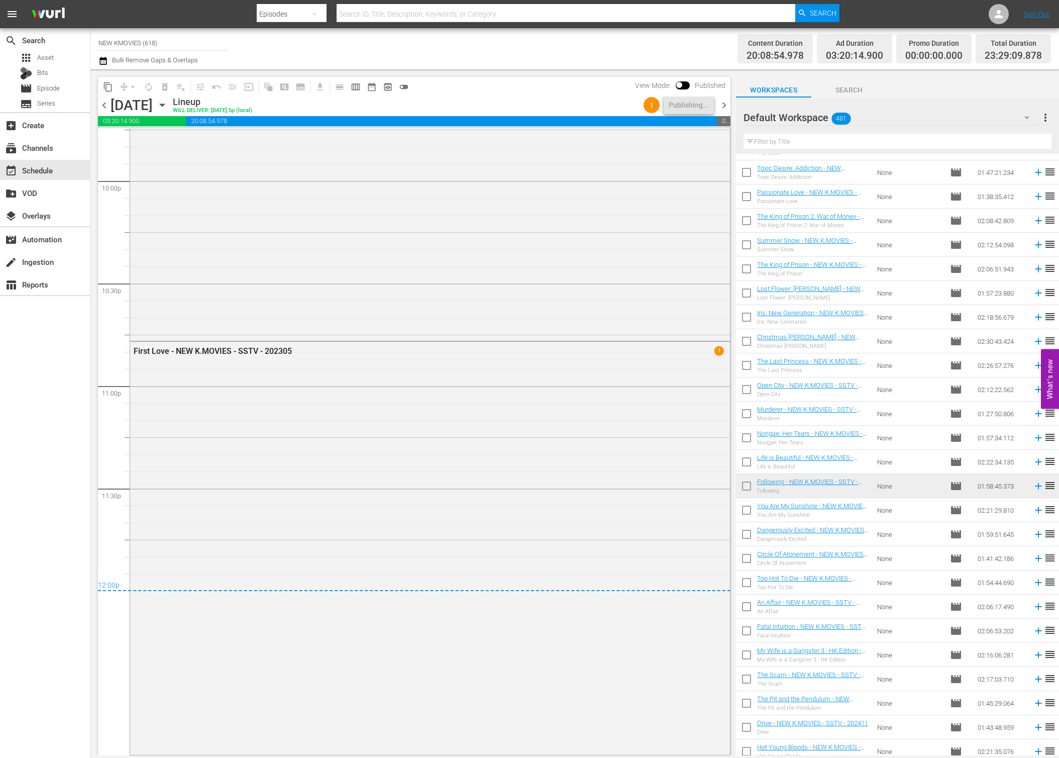
click at [726, 105] on span "chevron_right" at bounding box center [724, 105] width 13 height 13
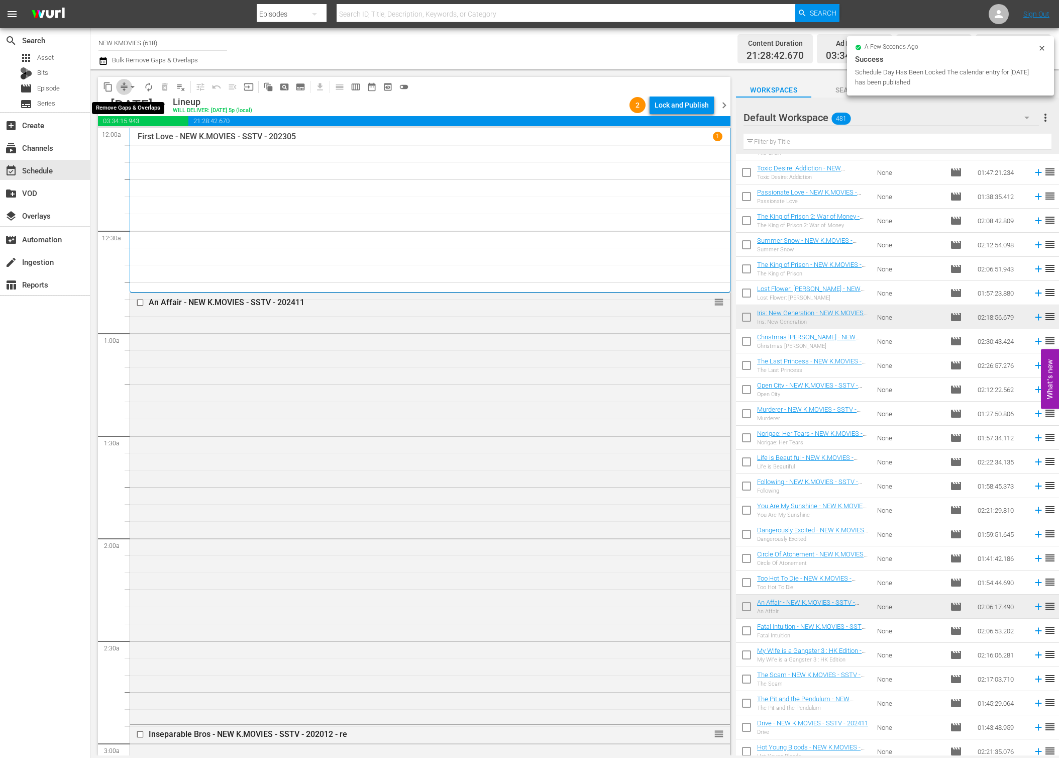
click at [124, 87] on span "compress" at bounding box center [124, 87] width 10 height 10
click at [132, 90] on span "arrow_drop_down" at bounding box center [133, 87] width 10 height 10
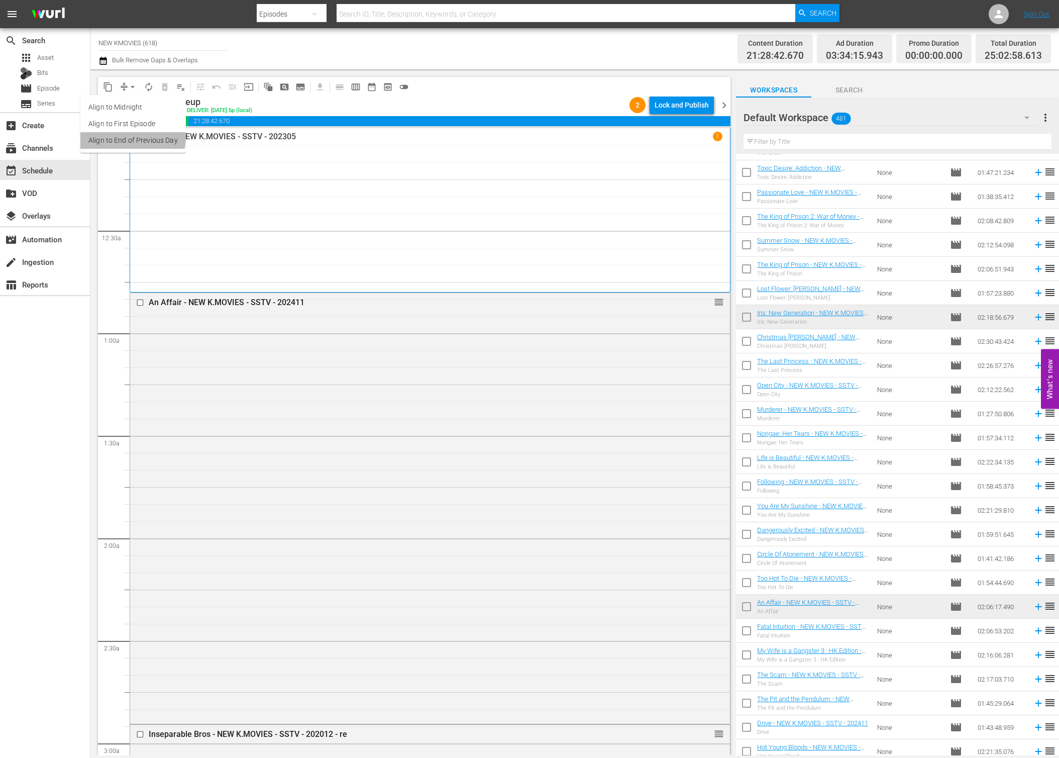
click at [132, 138] on li "Align to End of Previous Day" at bounding box center [133, 140] width 106 height 17
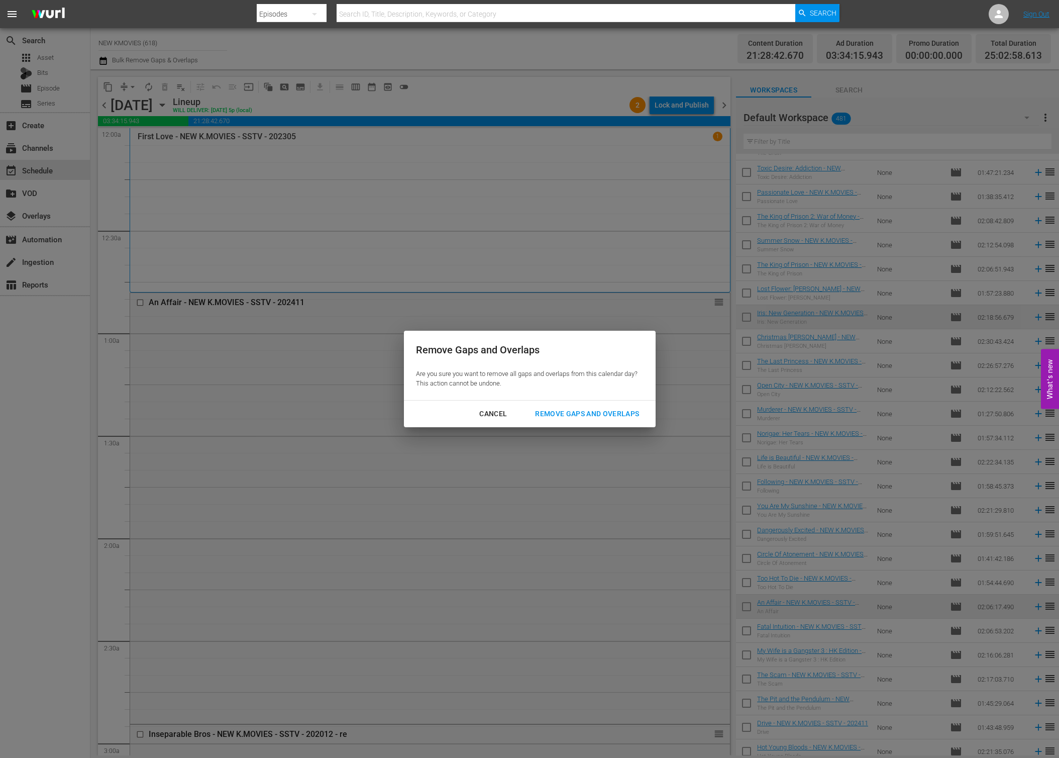
click at [602, 414] on div "Remove Gaps and Overlaps" at bounding box center [587, 414] width 120 height 13
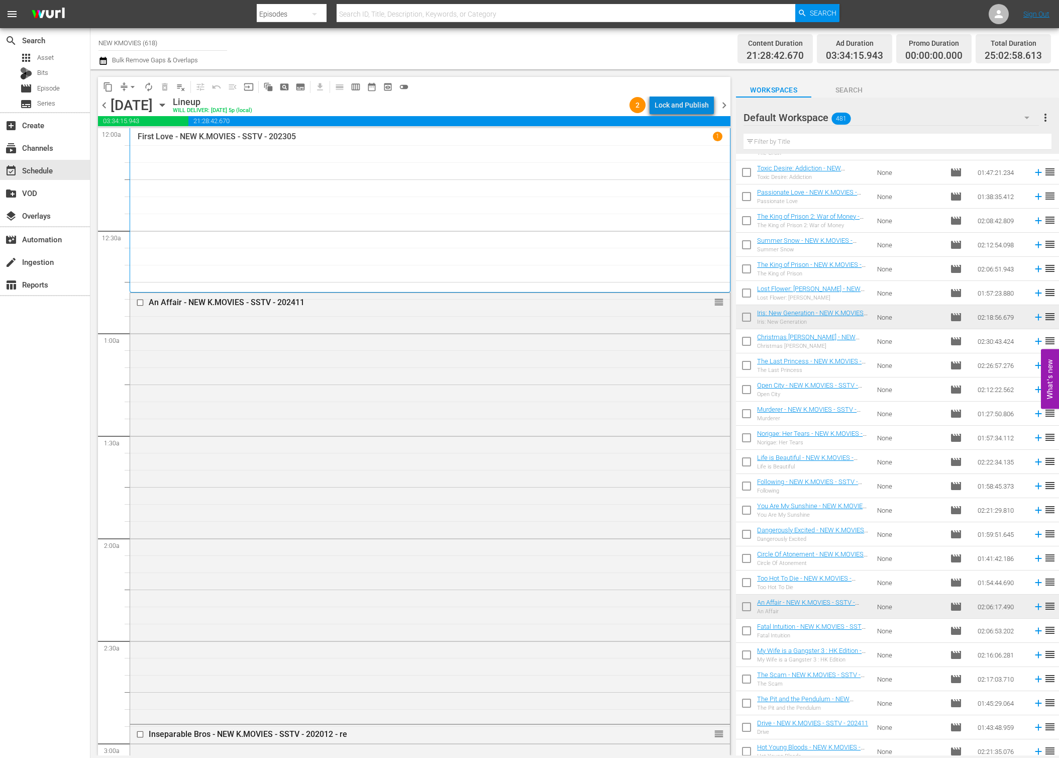
click at [695, 107] on div "Lock and Publish" at bounding box center [682, 105] width 54 height 18
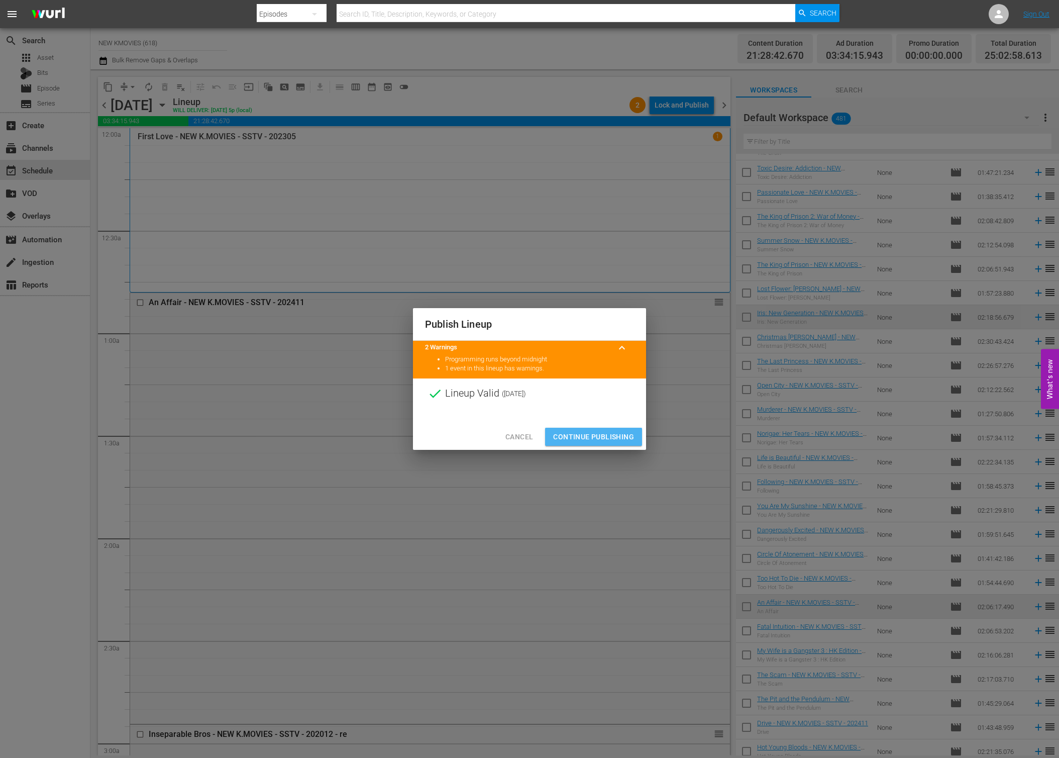
click at [586, 434] on span "Continue Publishing" at bounding box center [593, 437] width 81 height 13
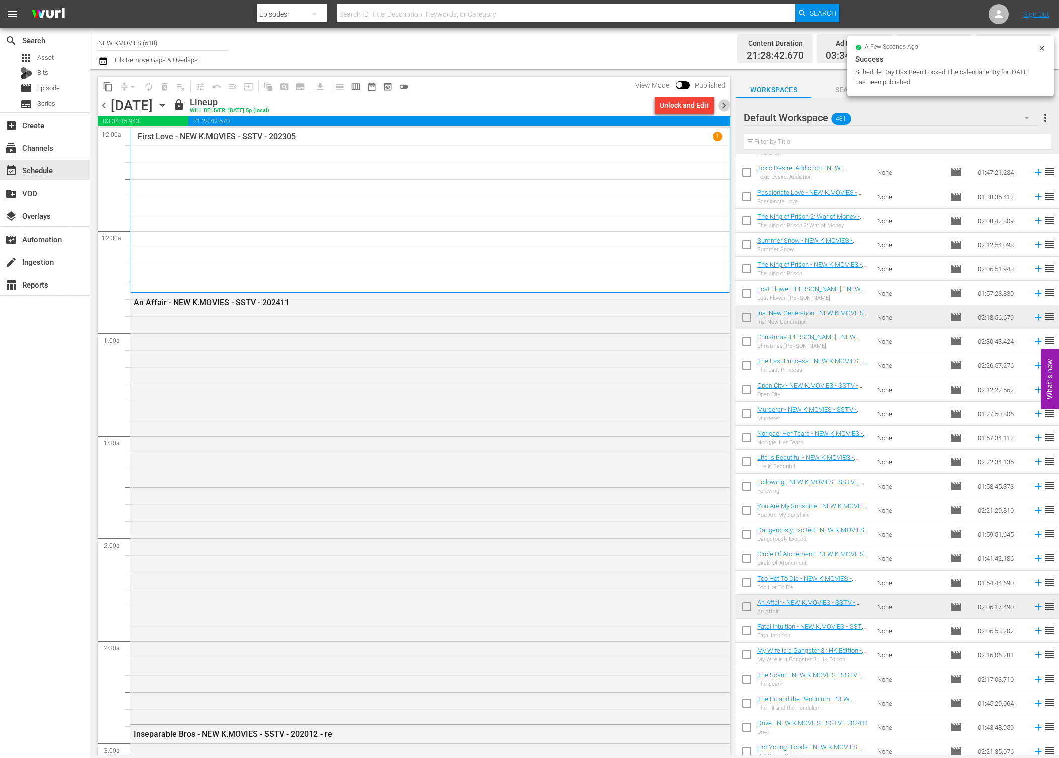
click at [727, 108] on span "chevron_right" at bounding box center [724, 105] width 13 height 13
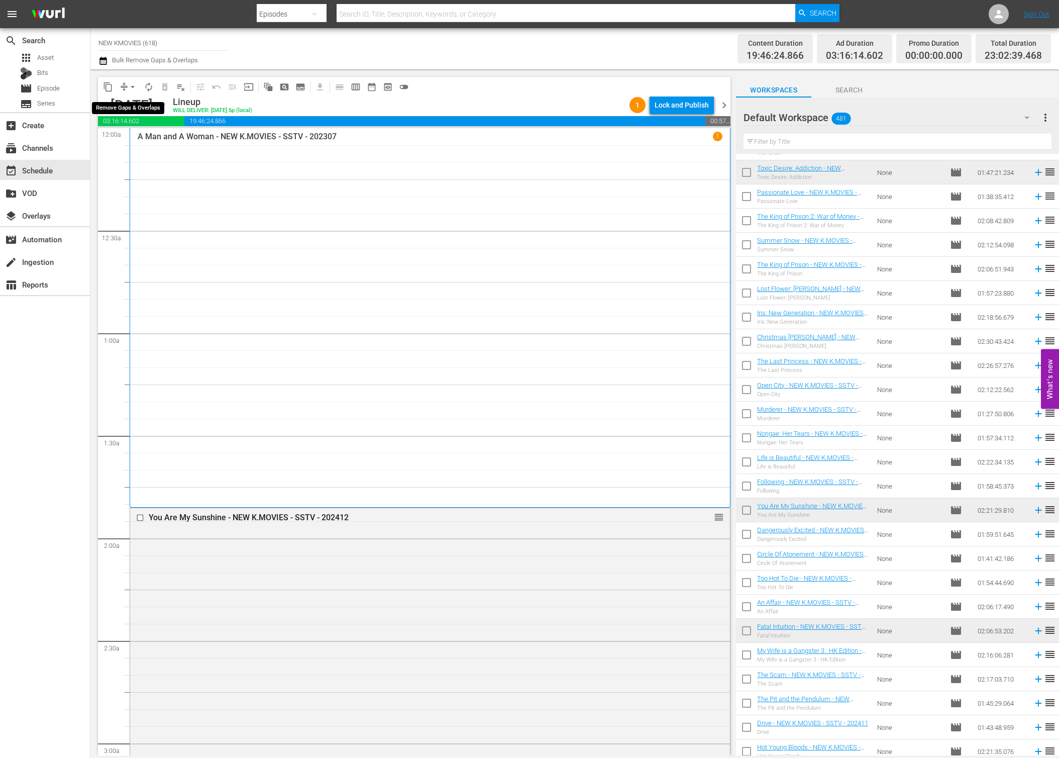
click at [127, 88] on button "arrow_drop_down" at bounding box center [133, 87] width 16 height 16
click at [131, 142] on li "Align to End of Previous Day" at bounding box center [133, 140] width 106 height 17
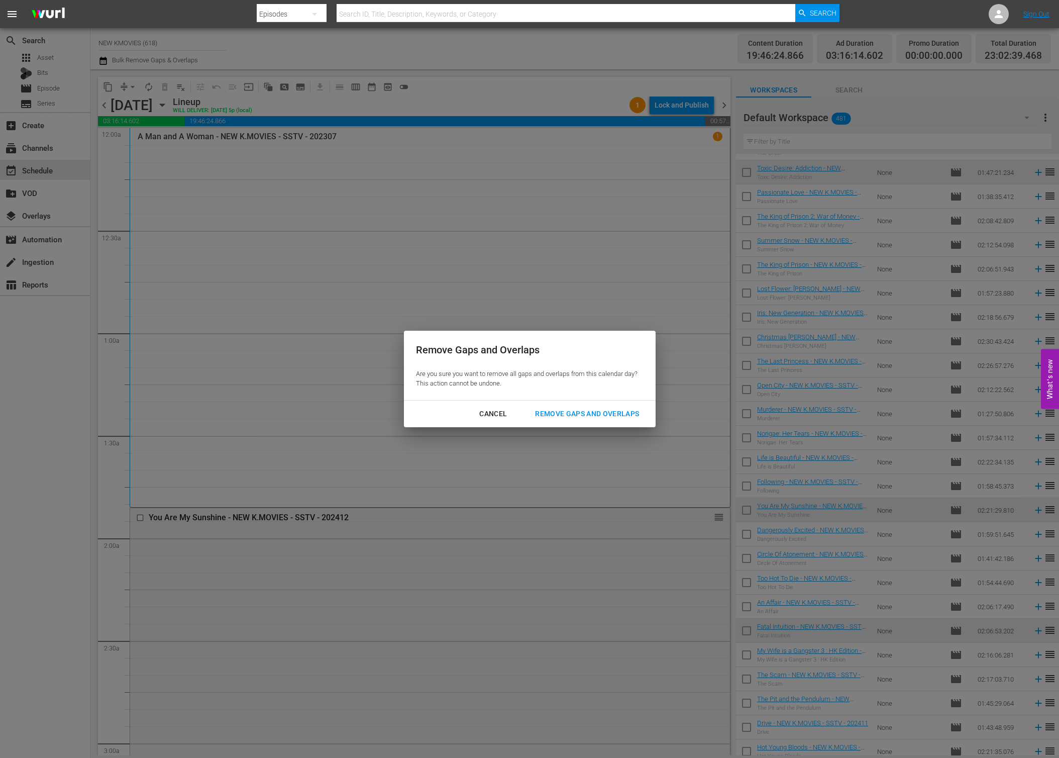
click at [546, 420] on div "Remove Gaps and Overlaps" at bounding box center [587, 414] width 120 height 13
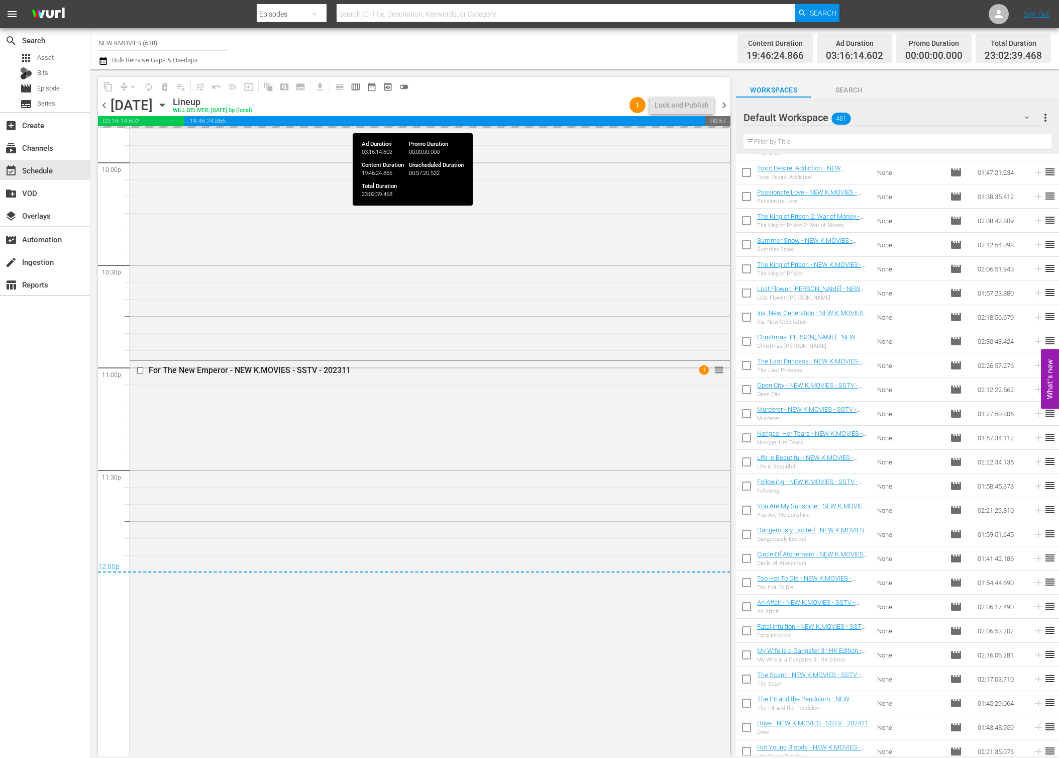
scroll to position [4477, 0]
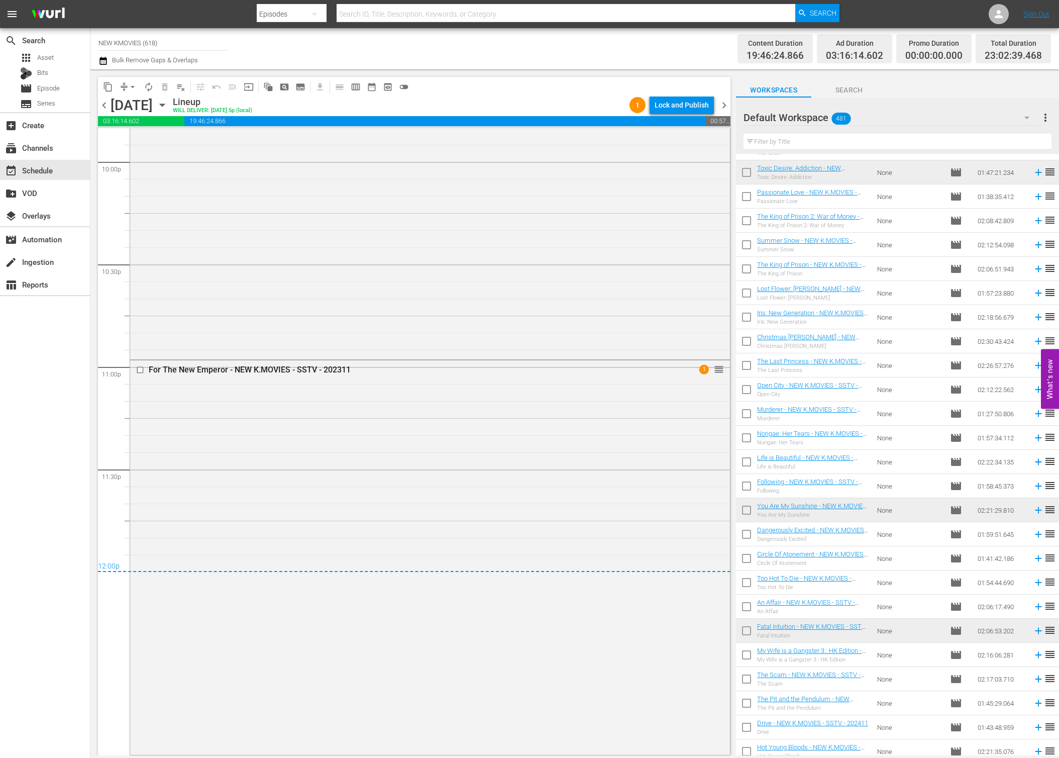
click at [686, 109] on div "Lock and Publish" at bounding box center [682, 105] width 54 height 18
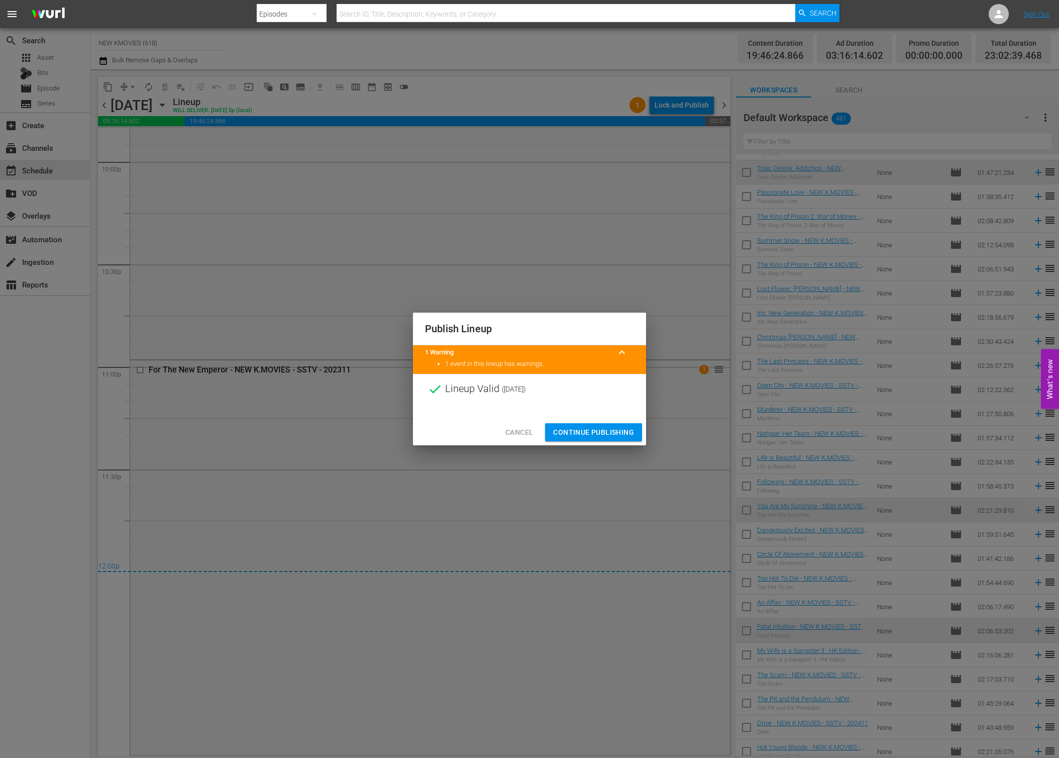
click at [583, 428] on span "Continue Publishing" at bounding box center [593, 432] width 81 height 13
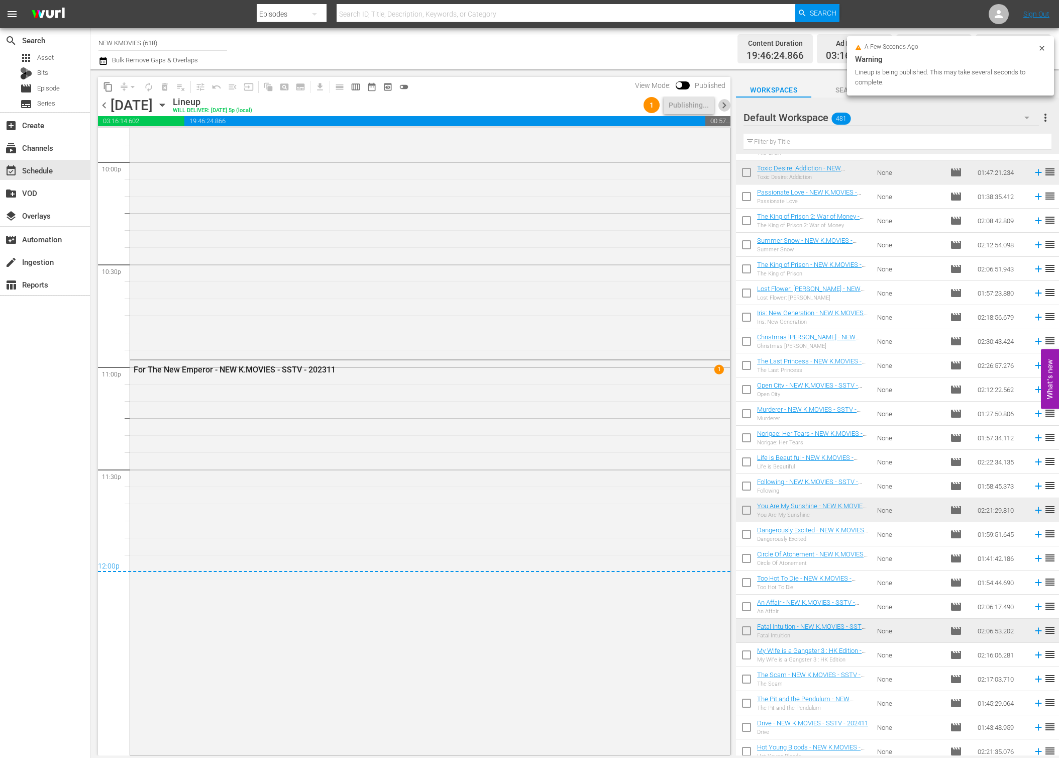
click at [726, 108] on span "chevron_right" at bounding box center [724, 105] width 13 height 13
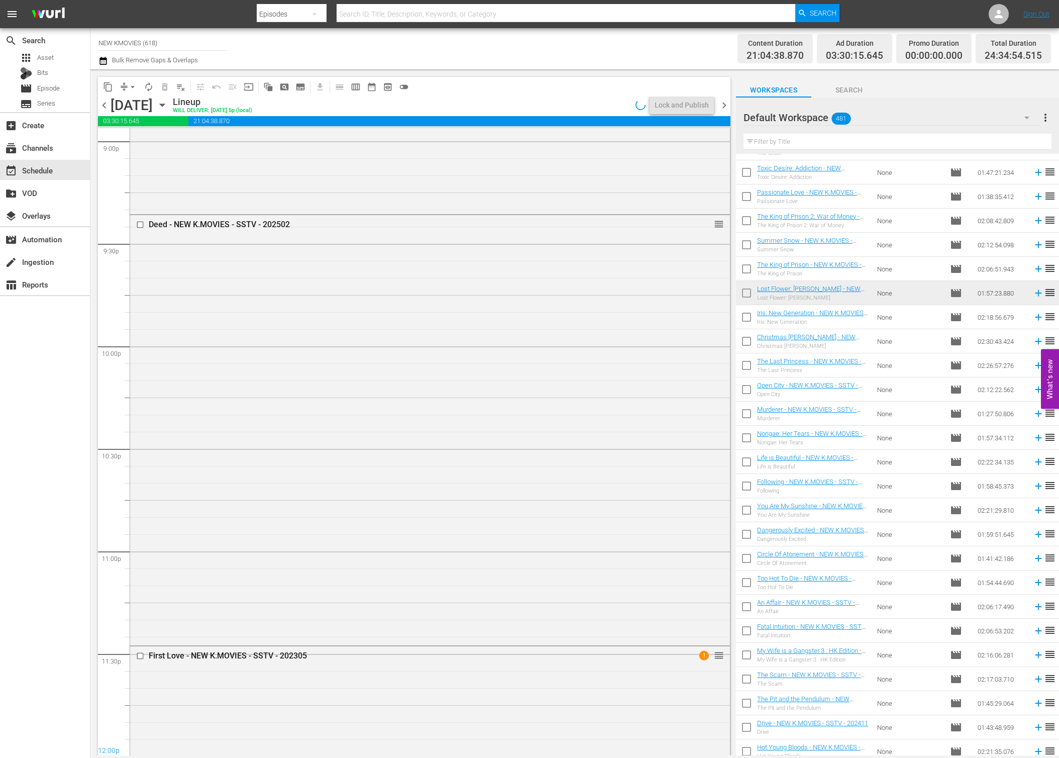
scroll to position [4477, 0]
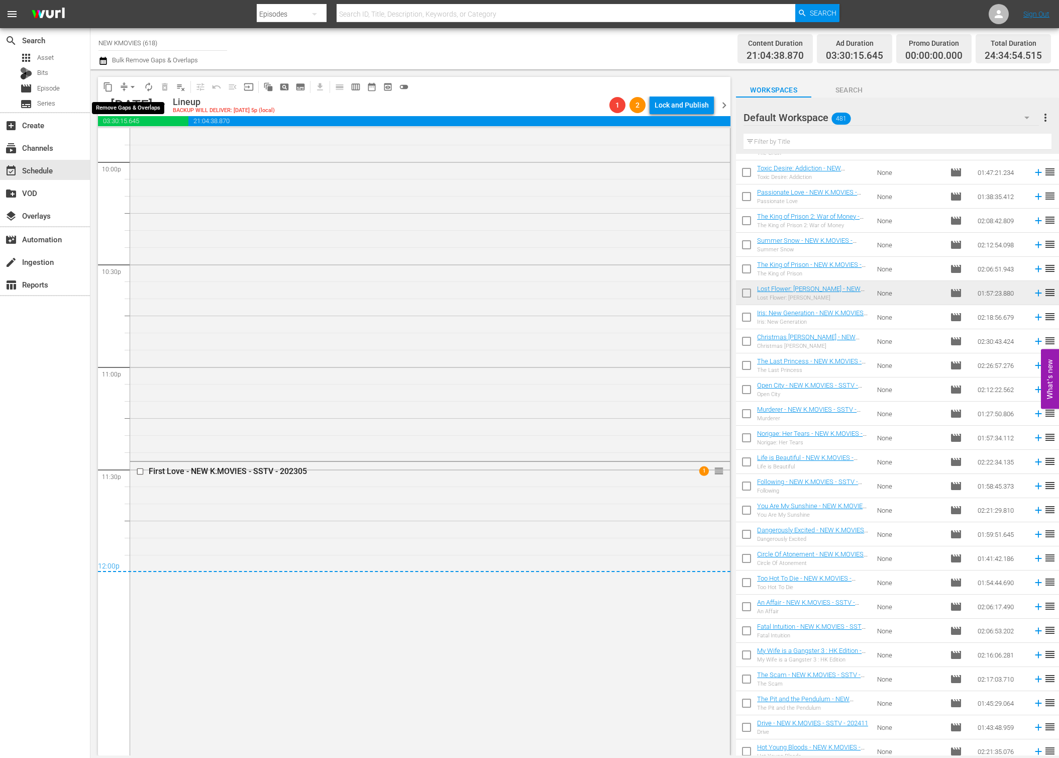
click at [130, 86] on span "arrow_drop_down" at bounding box center [133, 87] width 10 height 10
click at [547, 67] on div "Channel Title NEW KMOVIES (618) Bulk Remove Gaps & Overlaps Content Duration 21…" at bounding box center [574, 48] width 969 height 41
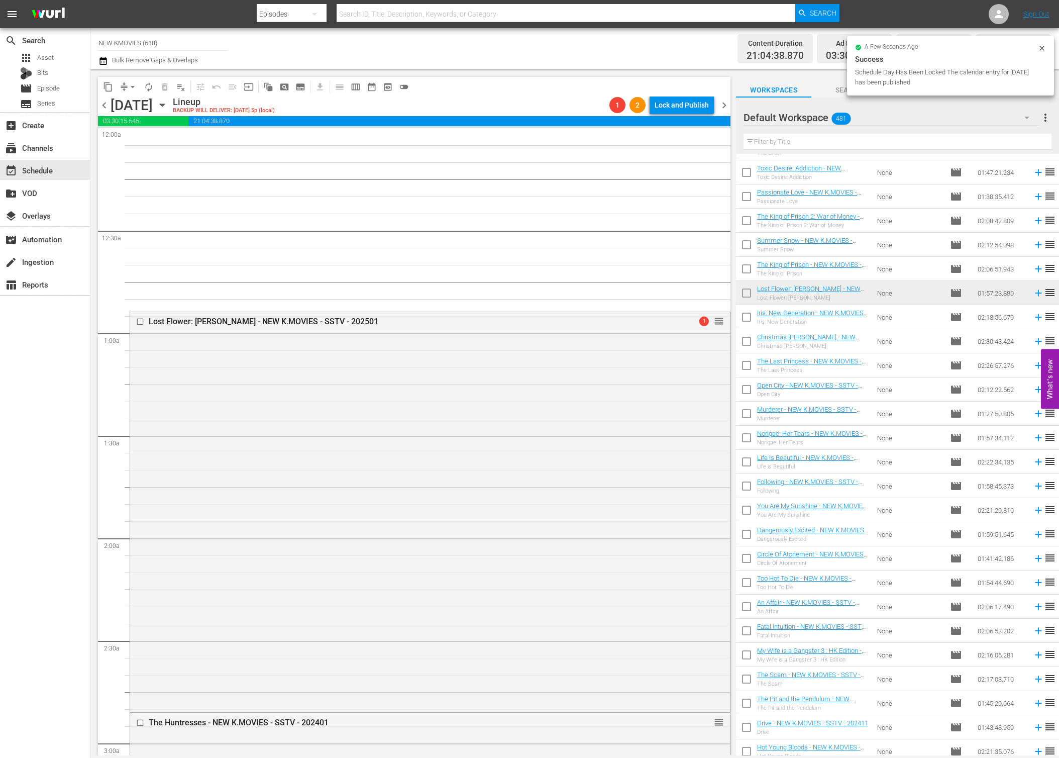
click at [106, 99] on span "chevron_left" at bounding box center [104, 105] width 13 height 13
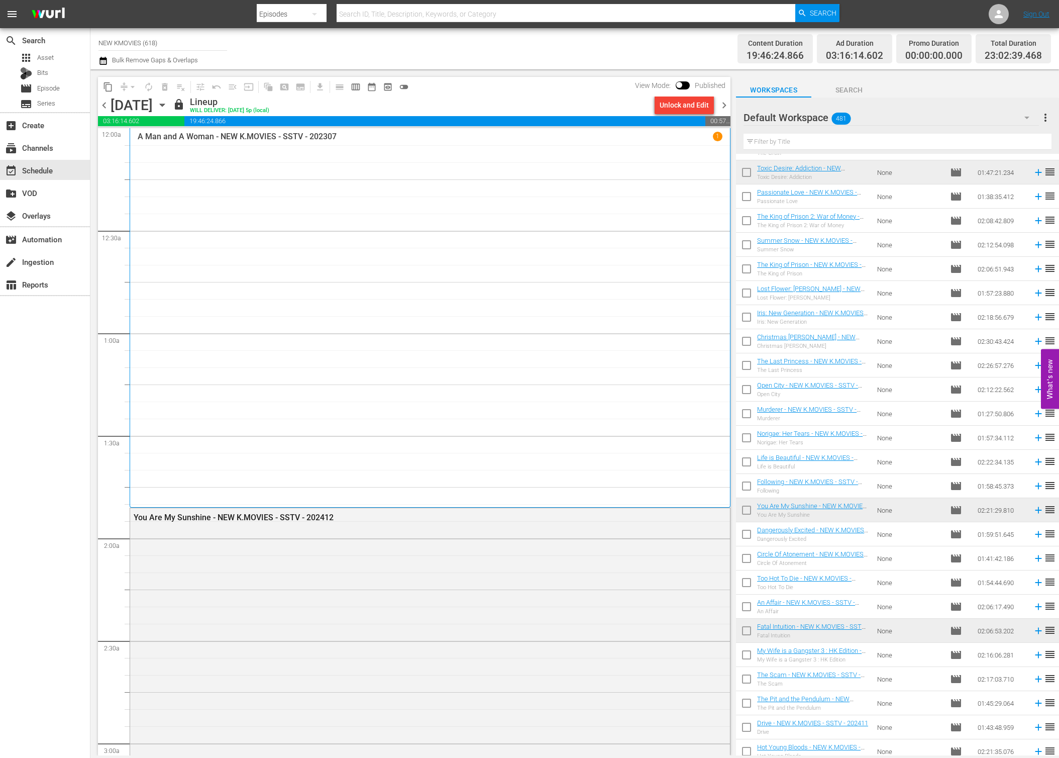
click at [724, 107] on span "chevron_right" at bounding box center [724, 105] width 13 height 13
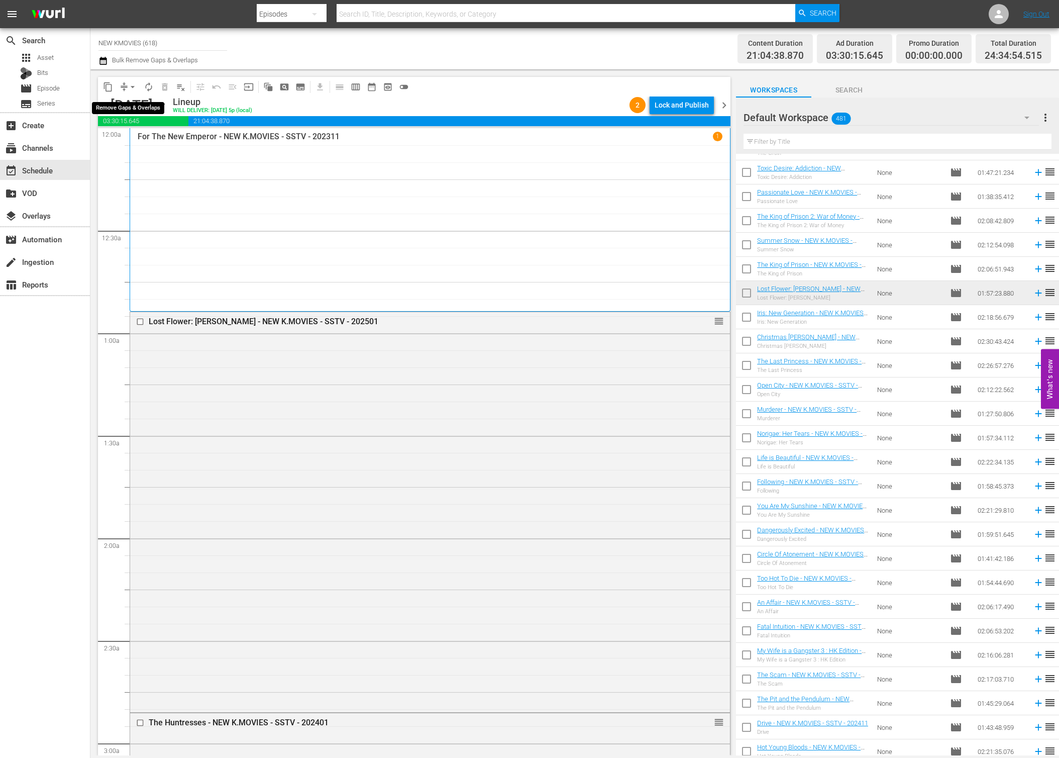
click at [129, 84] on span "arrow_drop_down" at bounding box center [133, 87] width 10 height 10
click at [149, 143] on li "Align to End of Previous Day" at bounding box center [133, 140] width 106 height 17
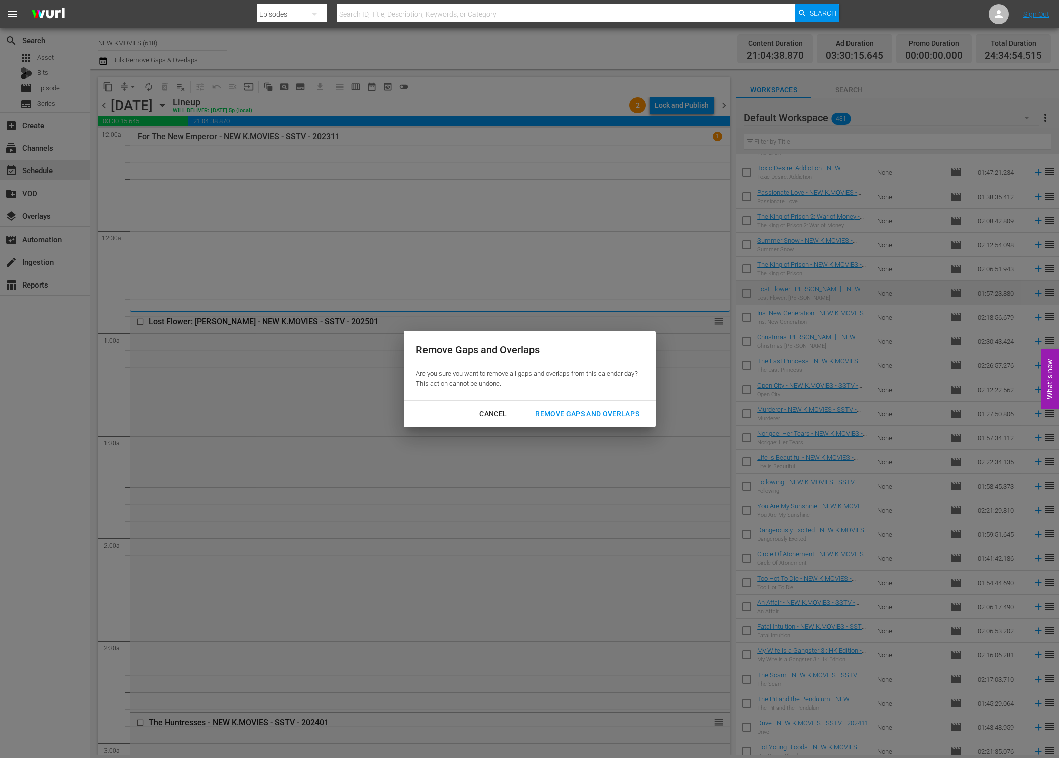
click at [580, 398] on div "Remove Gaps and Overlaps Are you sure you want to remove all gaps and overlaps …" at bounding box center [530, 365] width 252 height 69
click at [584, 414] on div "Remove Gaps and Overlaps" at bounding box center [587, 414] width 120 height 13
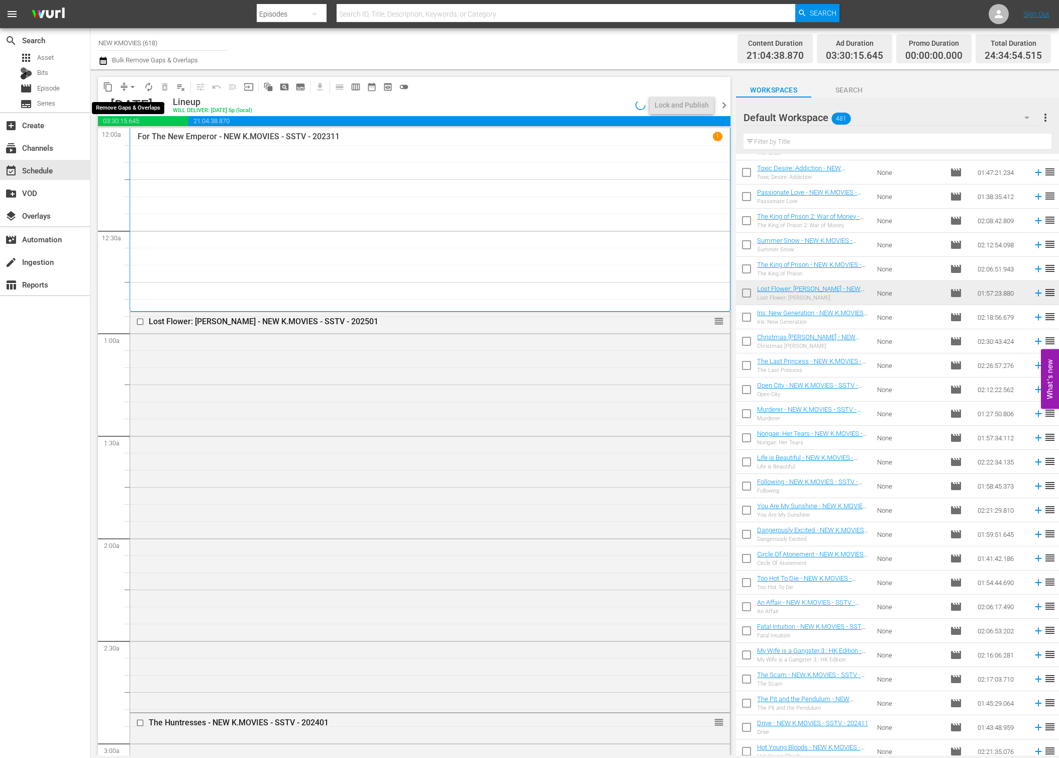
click at [129, 87] on span "arrow_drop_down" at bounding box center [133, 87] width 10 height 10
click at [137, 142] on li "Align to End of Previous Day" at bounding box center [133, 140] width 106 height 17
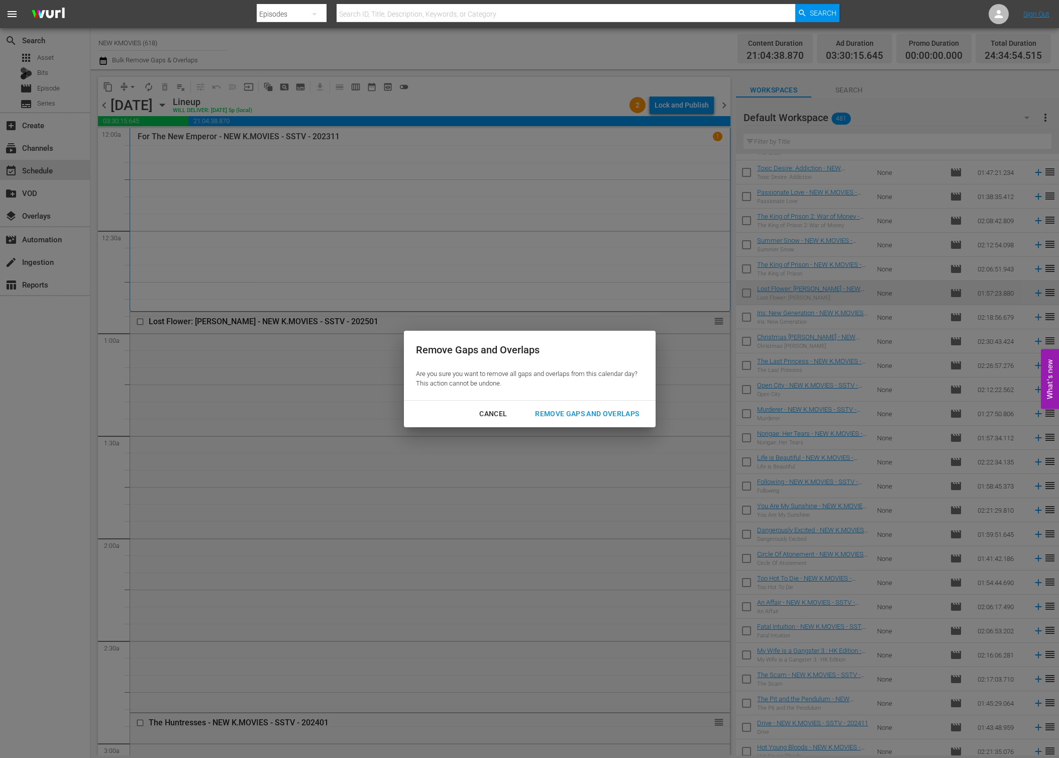
click at [575, 401] on div "Cancel Remove Gaps and Overlaps" at bounding box center [530, 414] width 252 height 27
click at [576, 411] on div "Remove Gaps and Overlaps" at bounding box center [587, 414] width 120 height 13
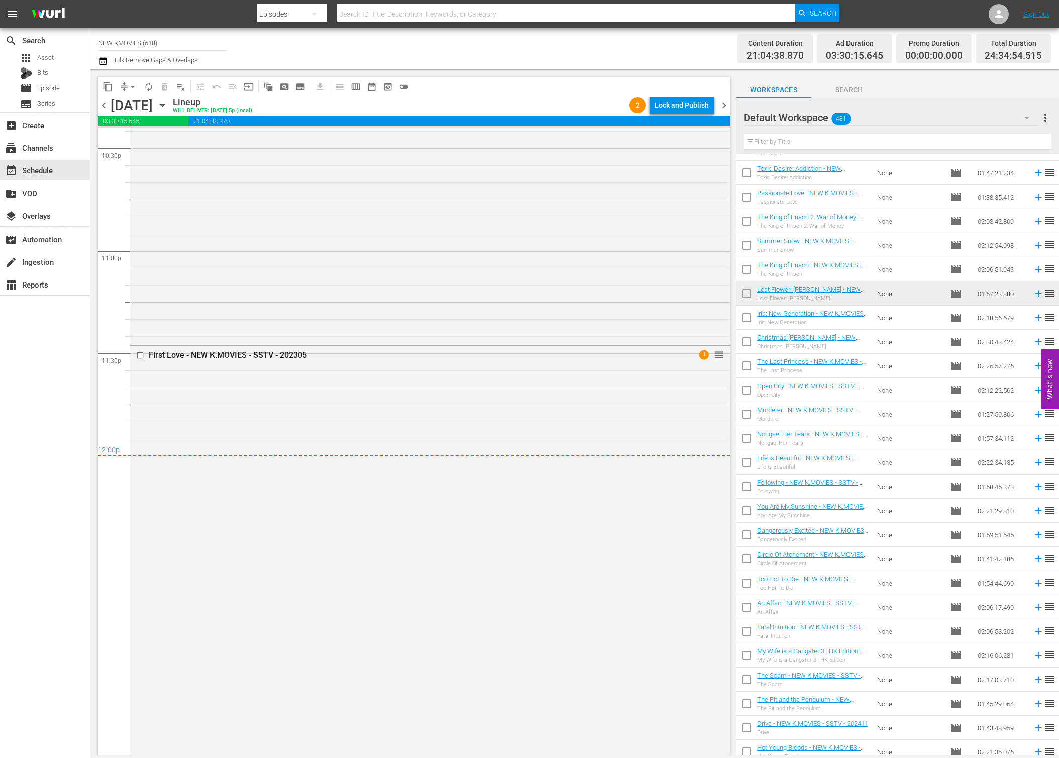
scroll to position [813, 0]
click at [681, 106] on div "Lock and Publish" at bounding box center [682, 105] width 54 height 18
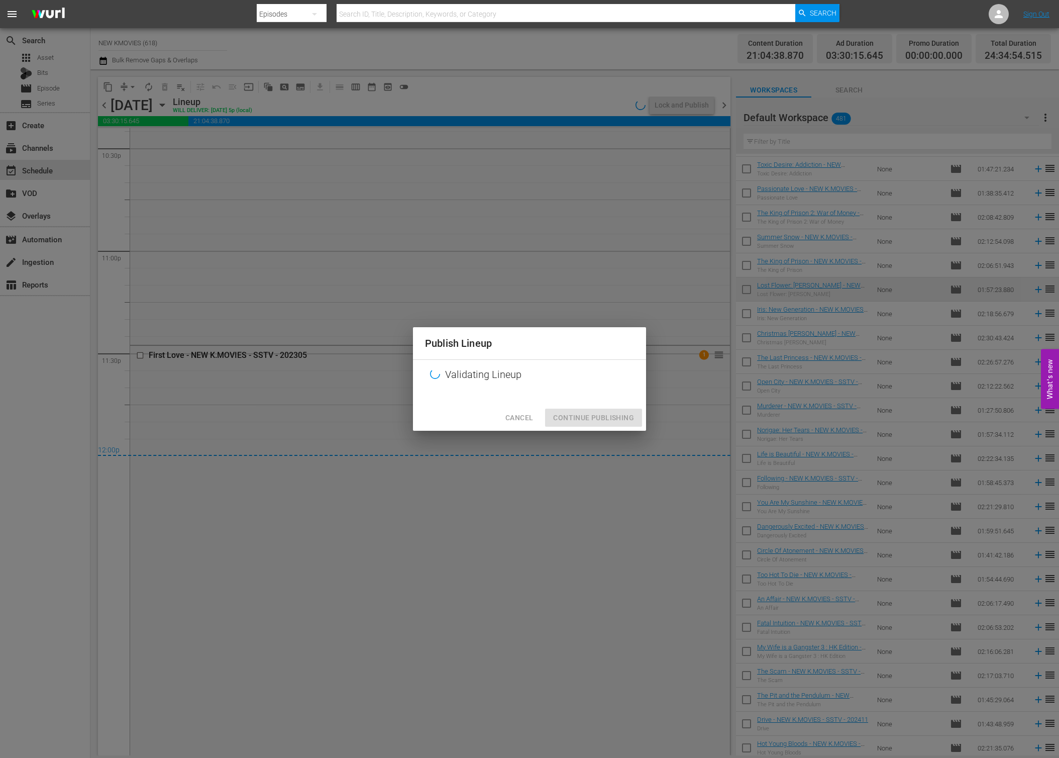
scroll to position [819, 0]
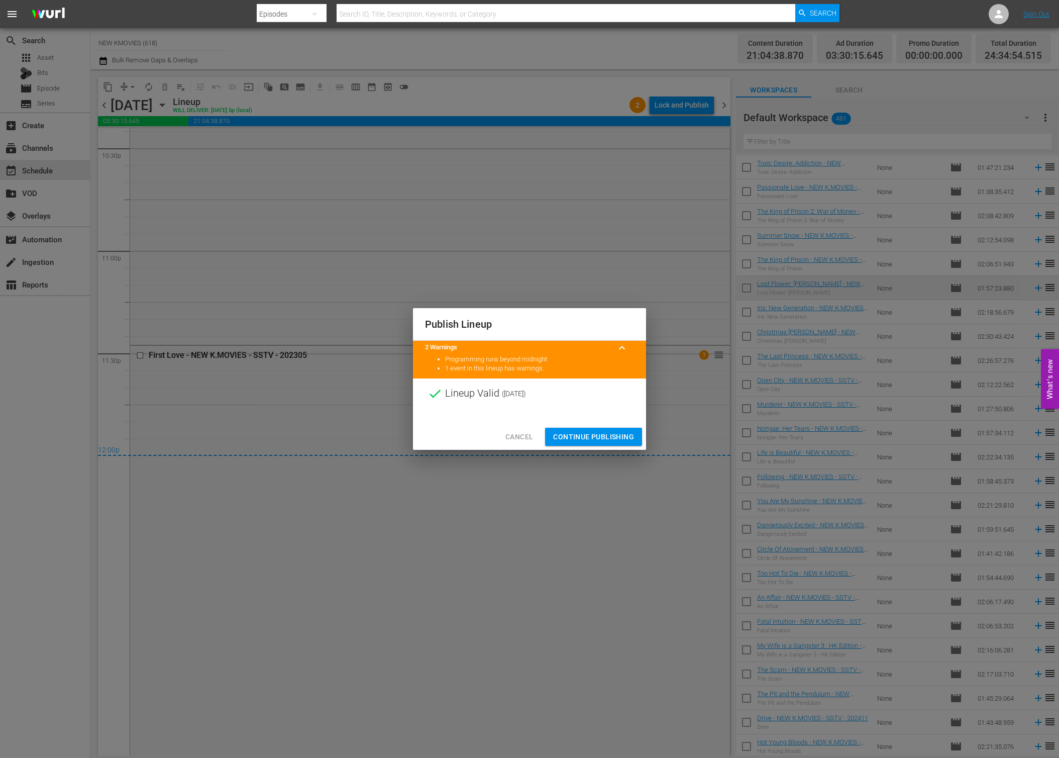
click at [606, 431] on span "Continue Publishing" at bounding box center [593, 437] width 81 height 13
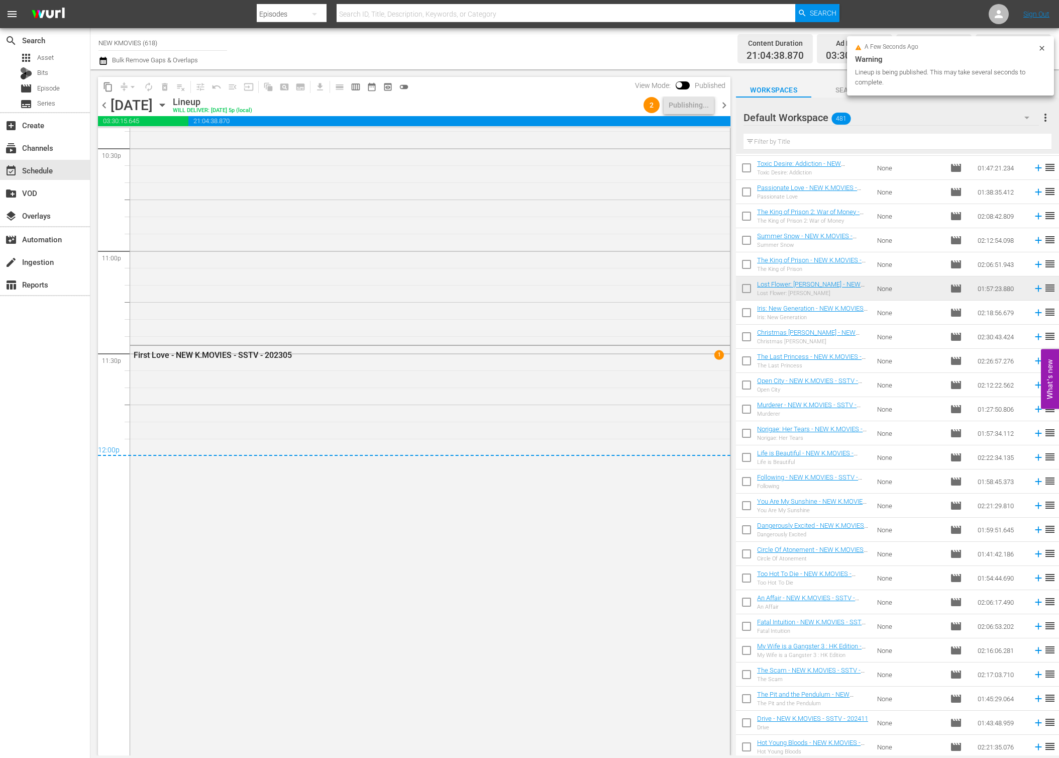
scroll to position [822, 0]
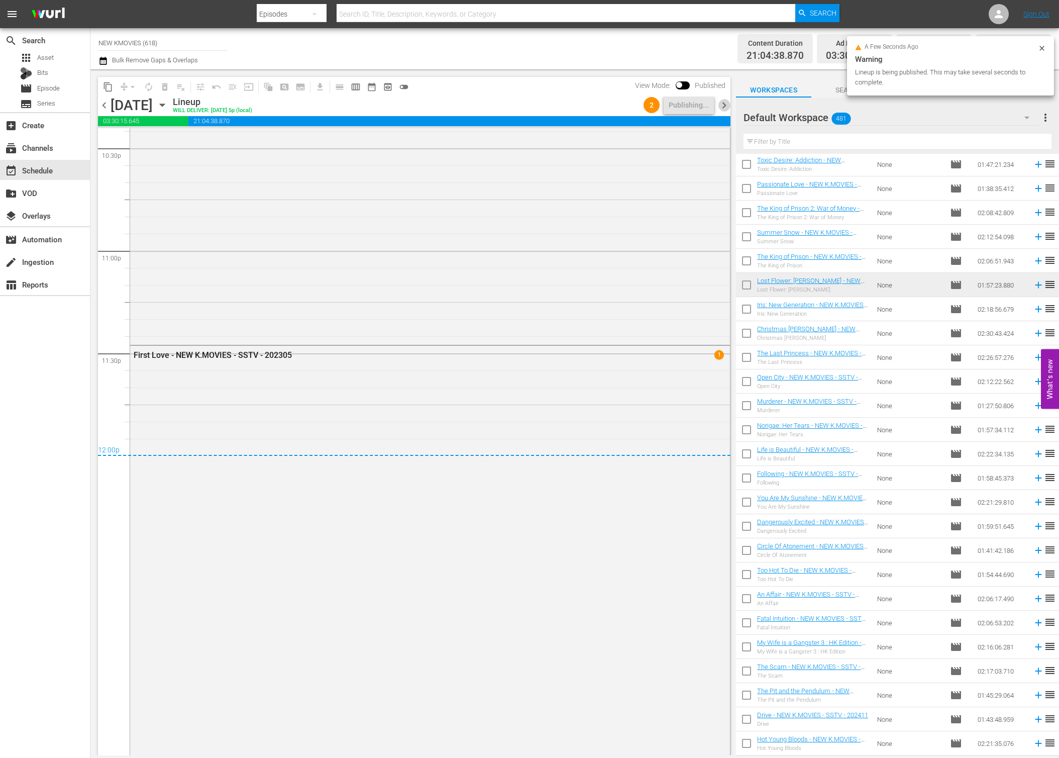
click at [729, 103] on span "chevron_right" at bounding box center [724, 105] width 13 height 13
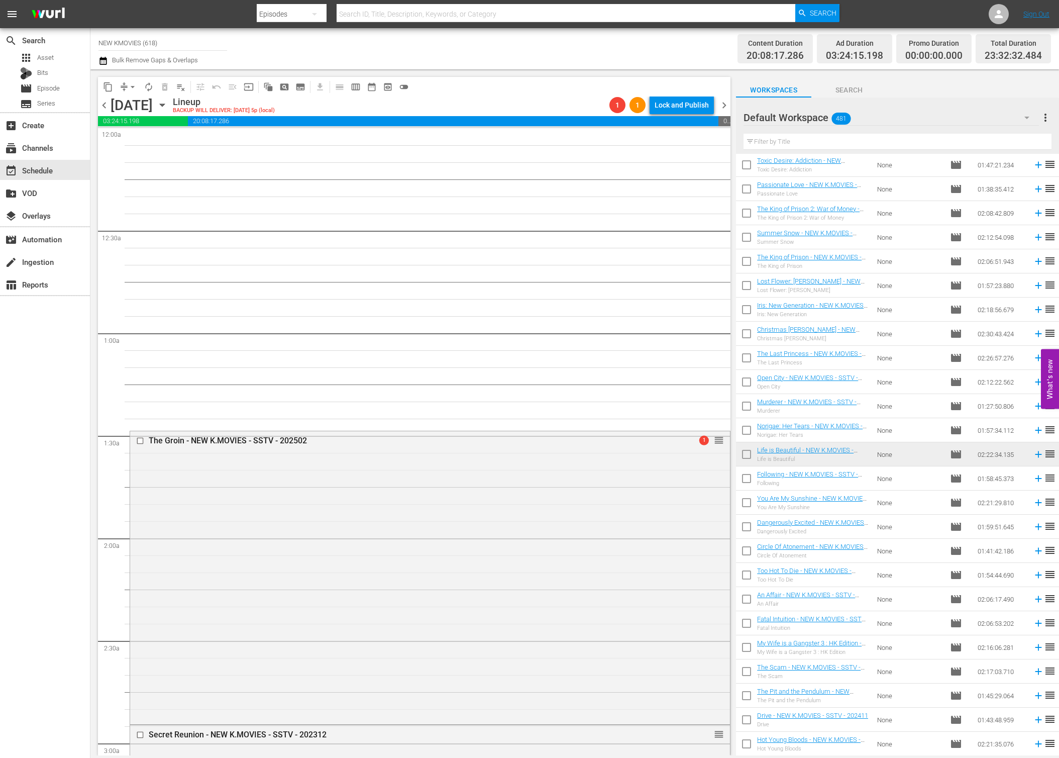
click at [108, 108] on span "chevron_left" at bounding box center [104, 105] width 13 height 13
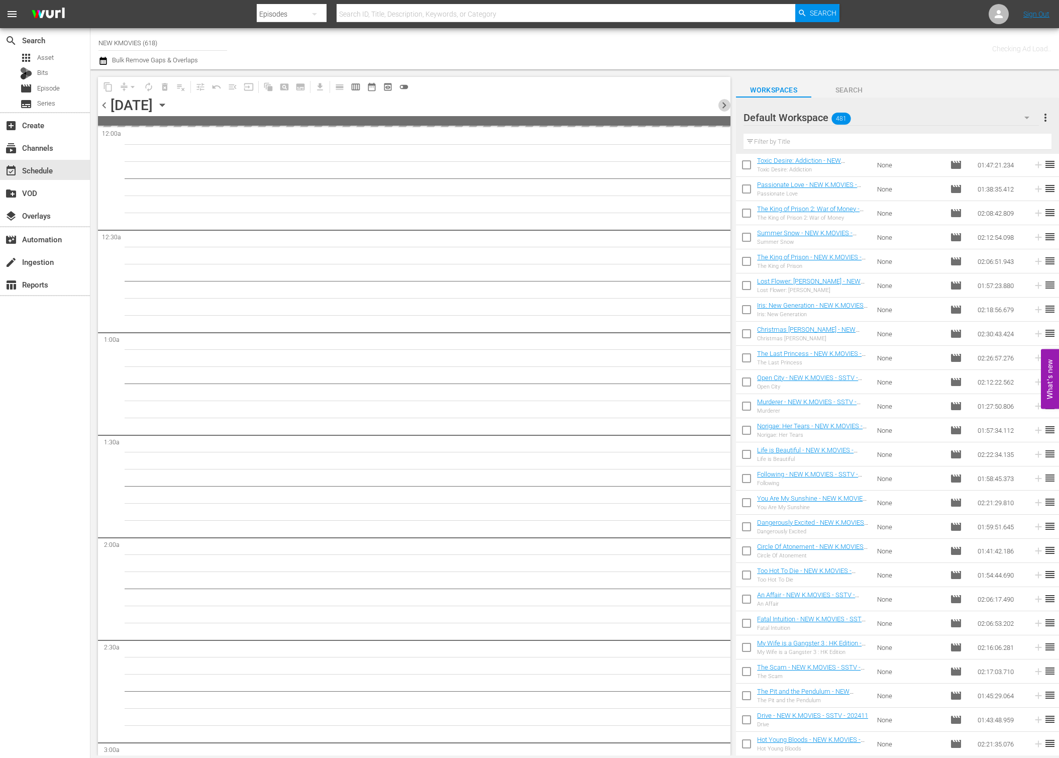
click at [724, 106] on span "chevron_right" at bounding box center [724, 105] width 13 height 13
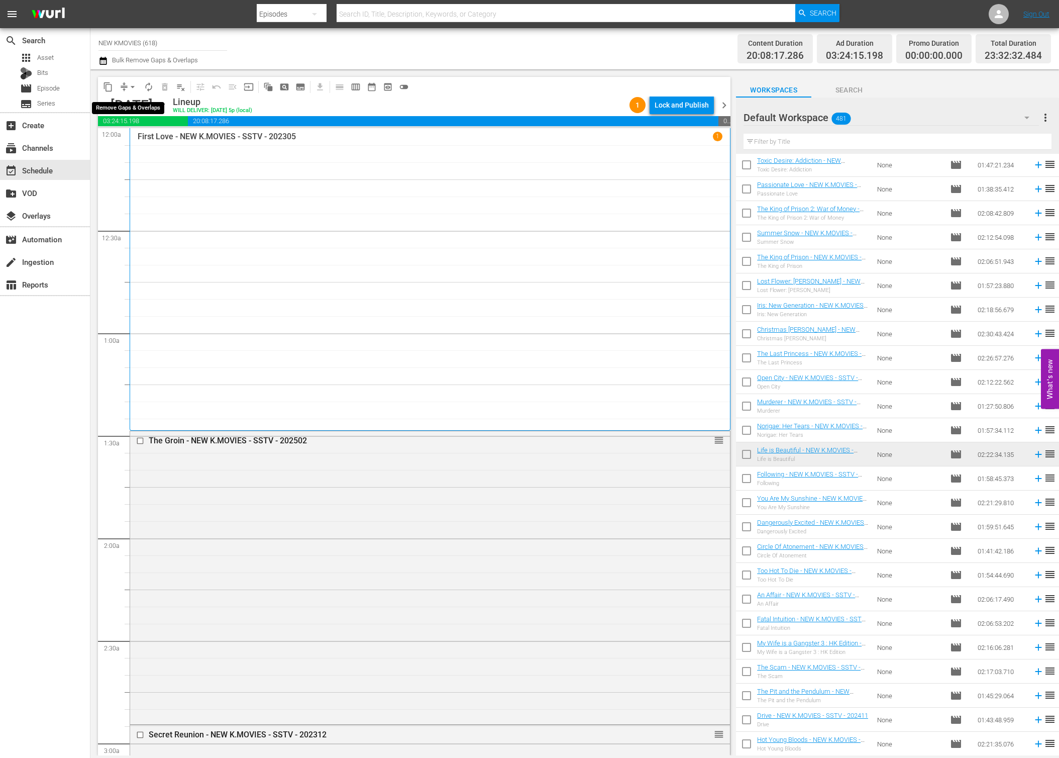
click at [129, 87] on span "arrow_drop_down" at bounding box center [133, 87] width 10 height 10
click at [158, 136] on li "Align to End of Previous Day" at bounding box center [133, 140] width 106 height 17
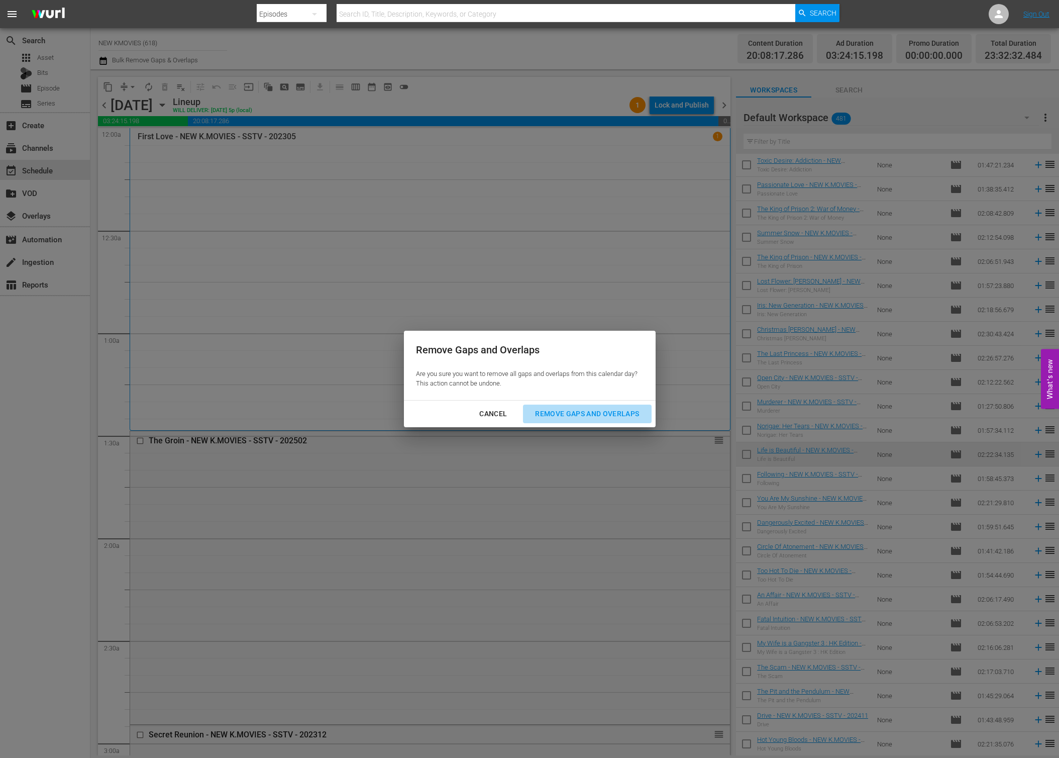
click at [611, 418] on div "Remove Gaps and Overlaps" at bounding box center [587, 414] width 120 height 13
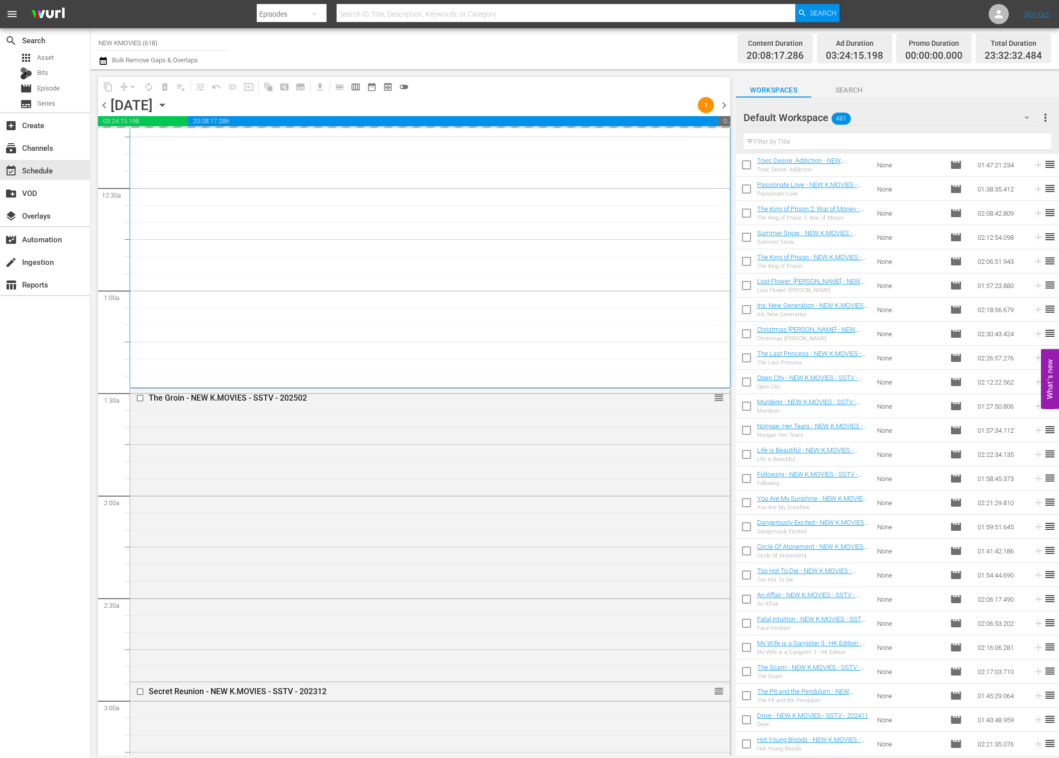
scroll to position [118, 0]
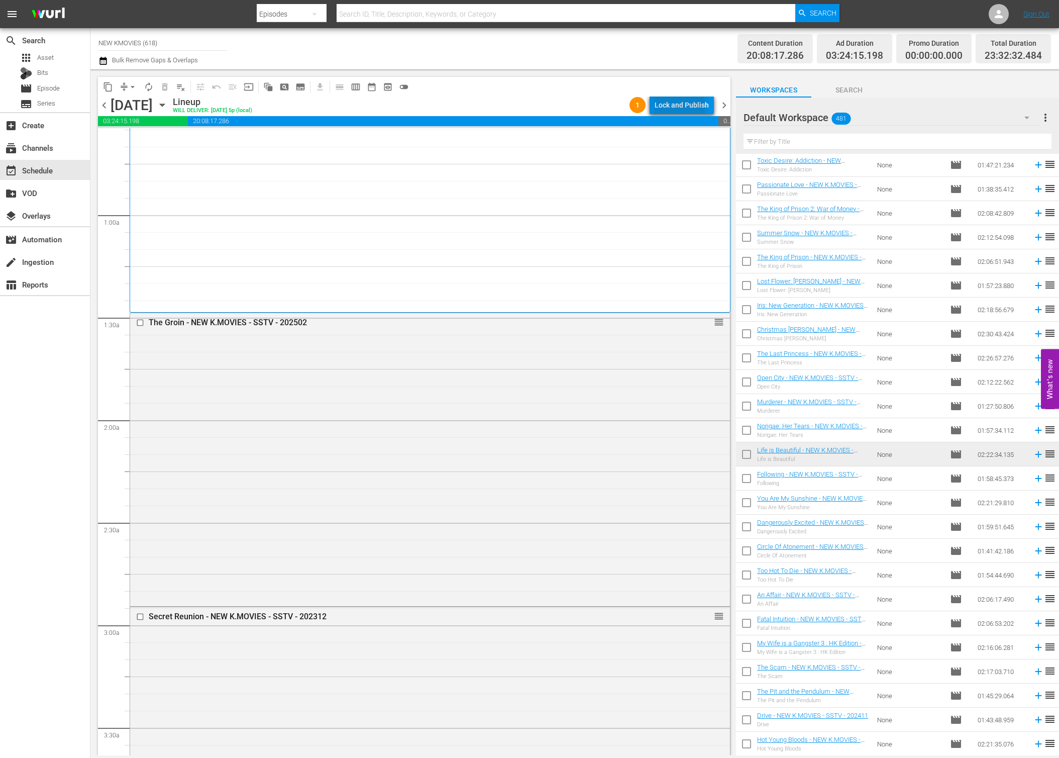
click at [676, 107] on div "Lock and Publish" at bounding box center [682, 105] width 54 height 18
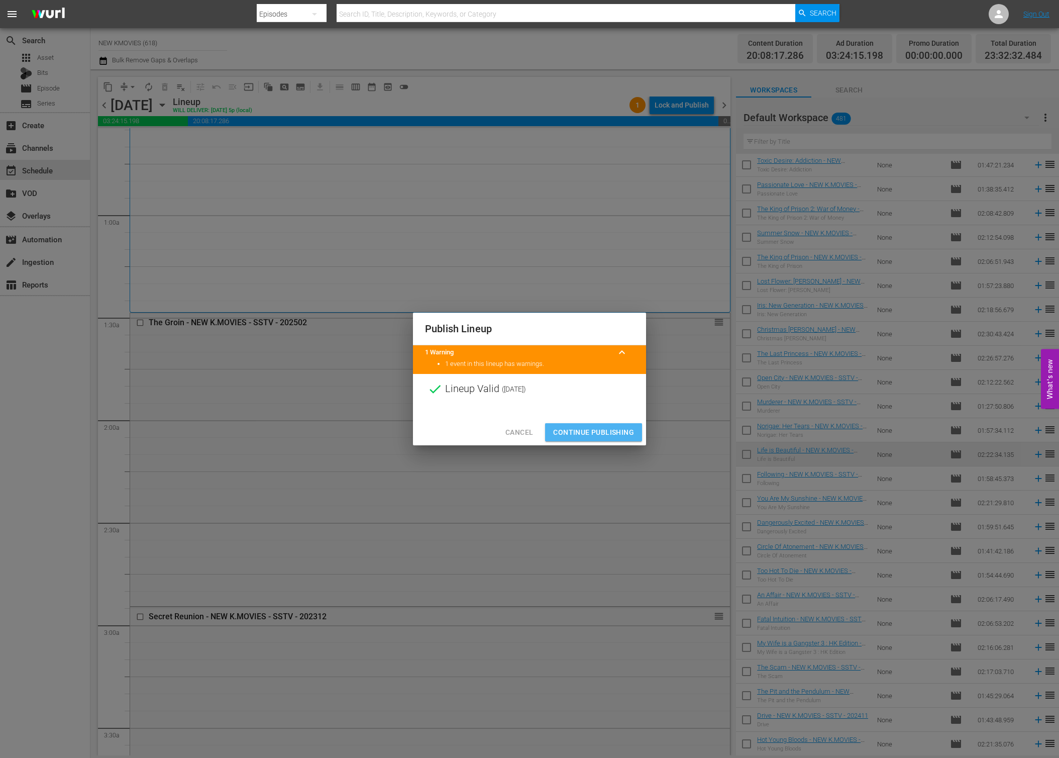
click at [612, 426] on span "Continue Publishing" at bounding box center [593, 432] width 81 height 13
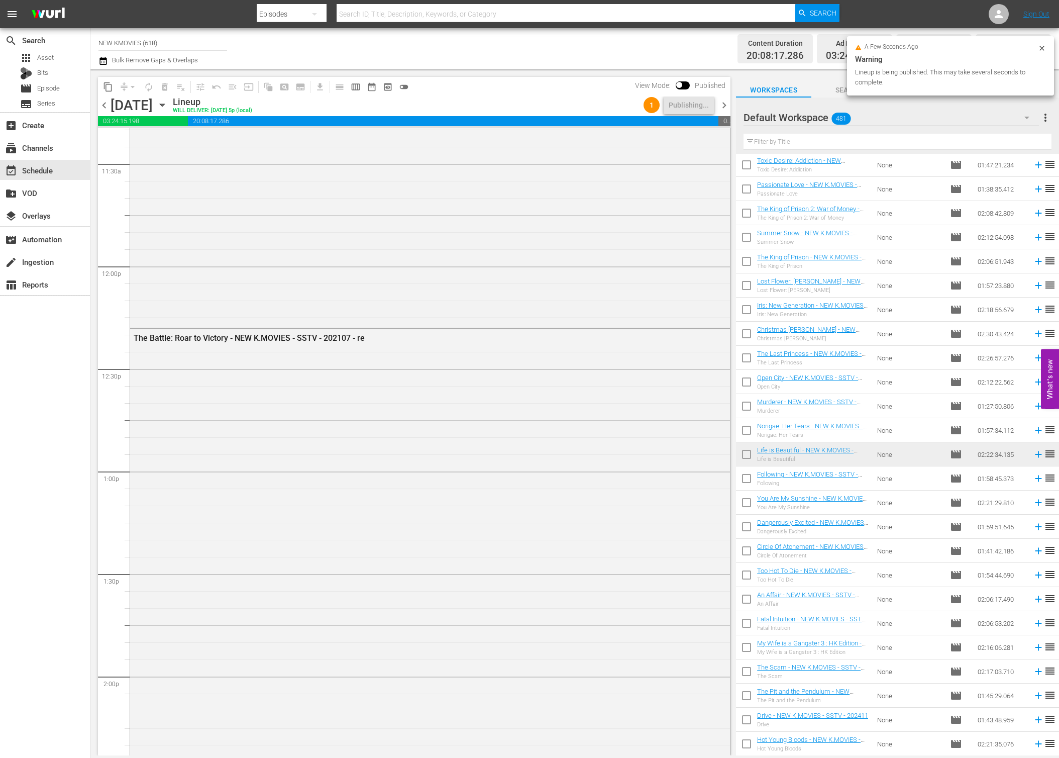
scroll to position [4503, 0]
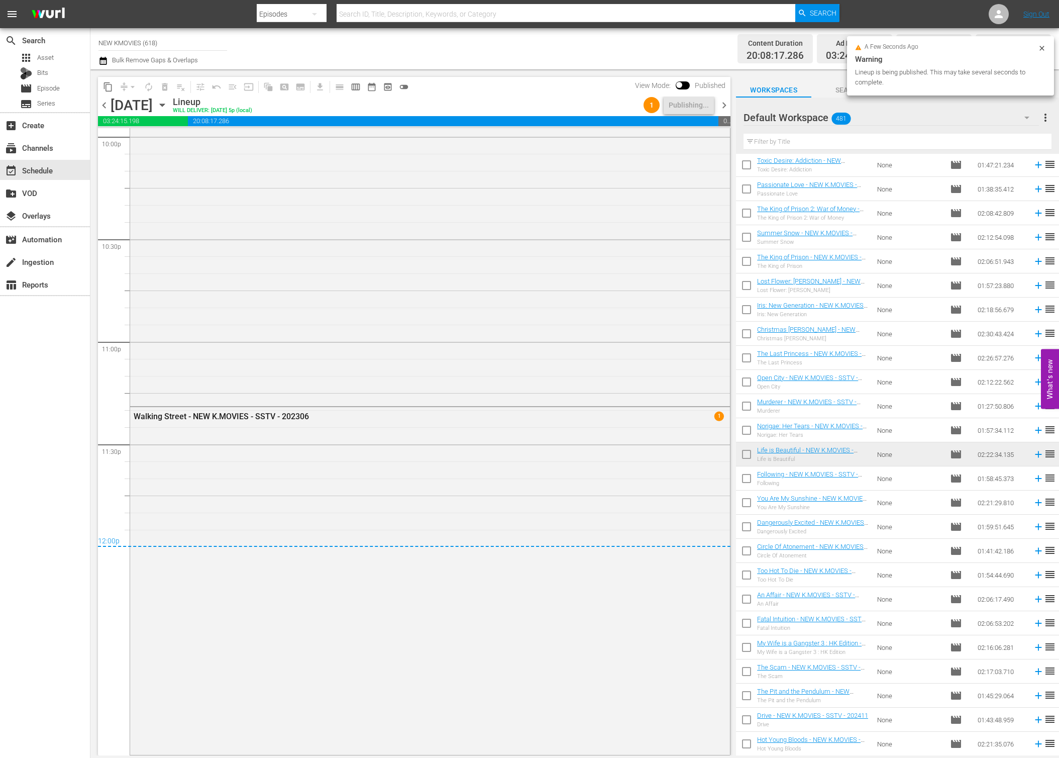
click at [726, 110] on span "chevron_right" at bounding box center [724, 105] width 13 height 13
click at [726, 105] on span "chevron_right" at bounding box center [724, 105] width 13 height 13
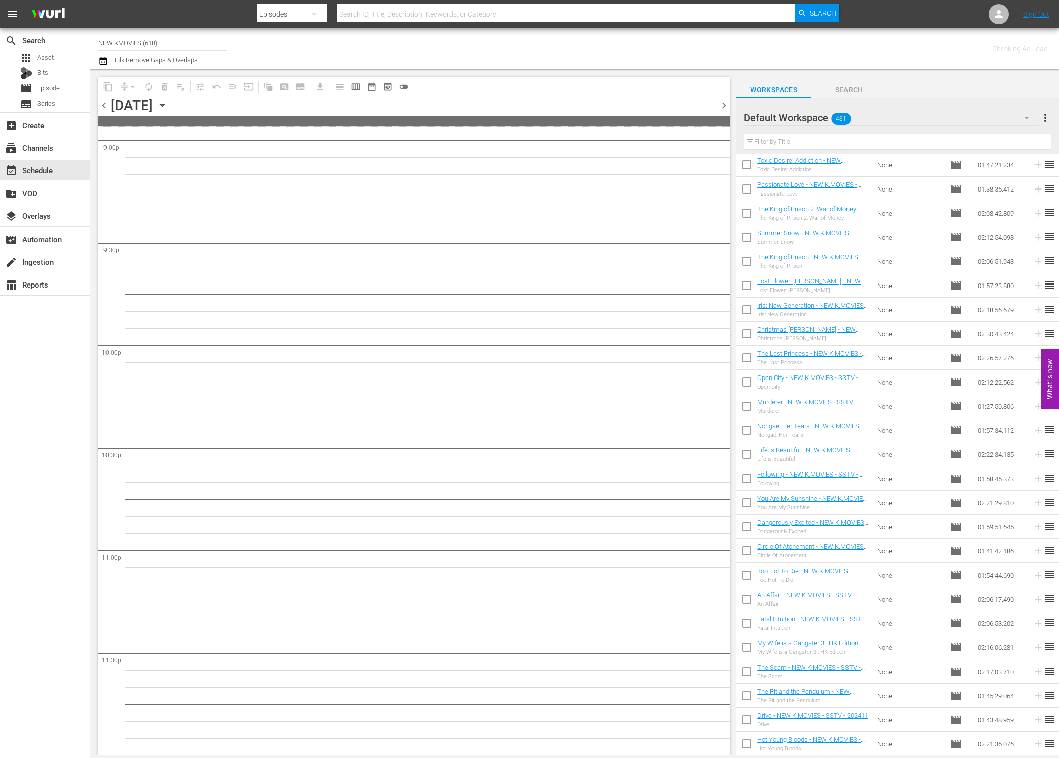
scroll to position [4293, 0]
click at [103, 108] on span "chevron_left" at bounding box center [104, 105] width 13 height 13
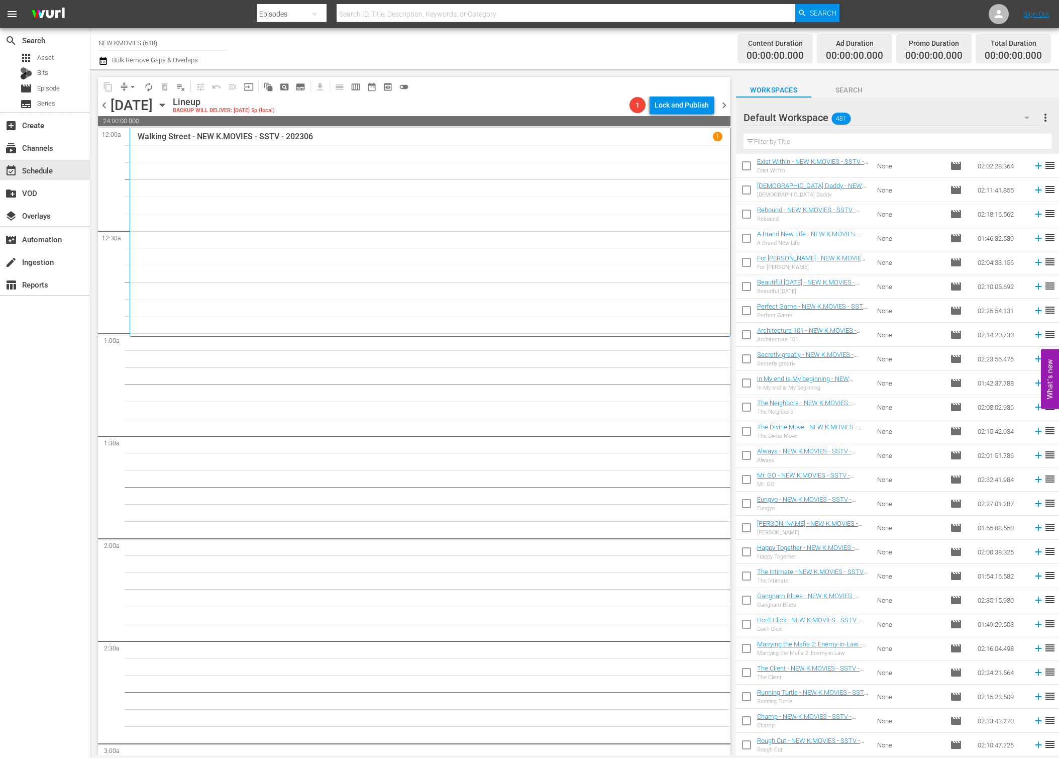
scroll to position [2606, 0]
click at [848, 144] on input "text" at bounding box center [898, 142] width 308 height 16
paste input "The Intimate"
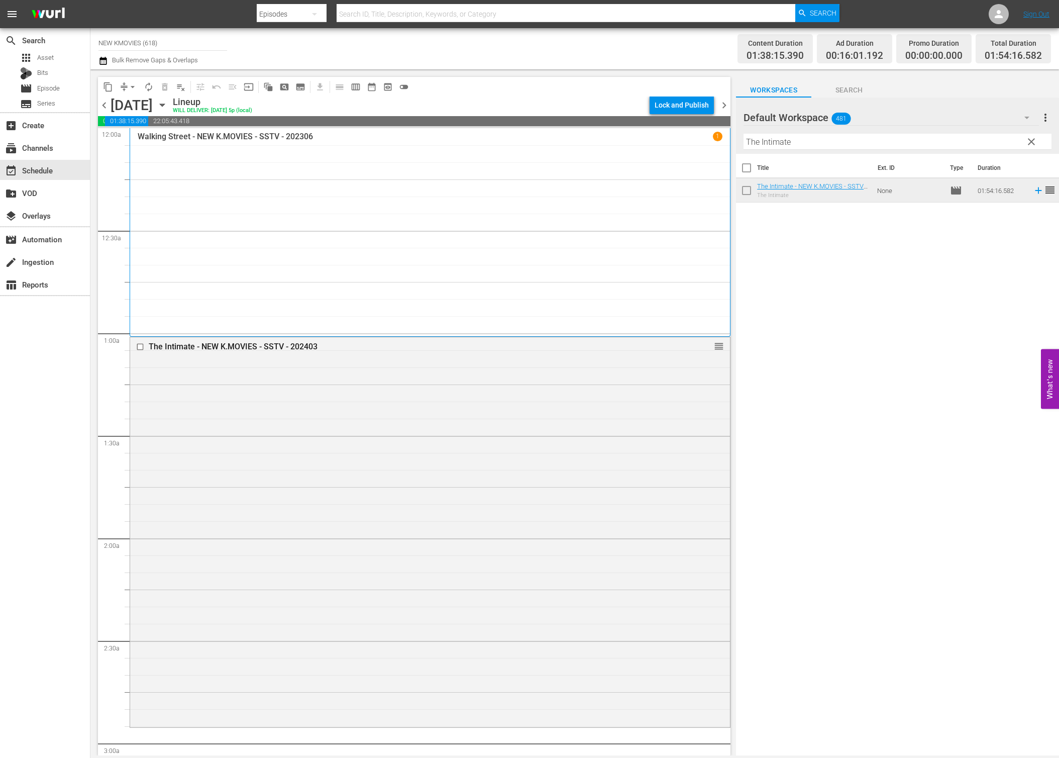
scroll to position [170, 0]
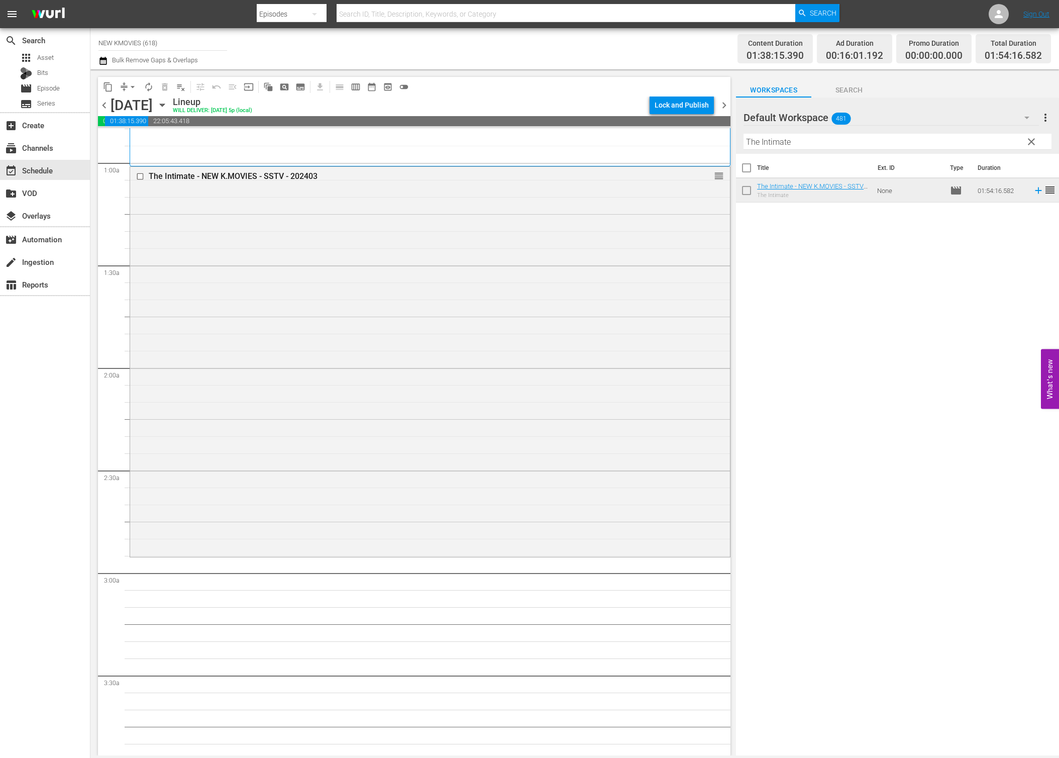
click at [892, 138] on input "The Intimate" at bounding box center [898, 142] width 308 height 16
paste input "Another Child"
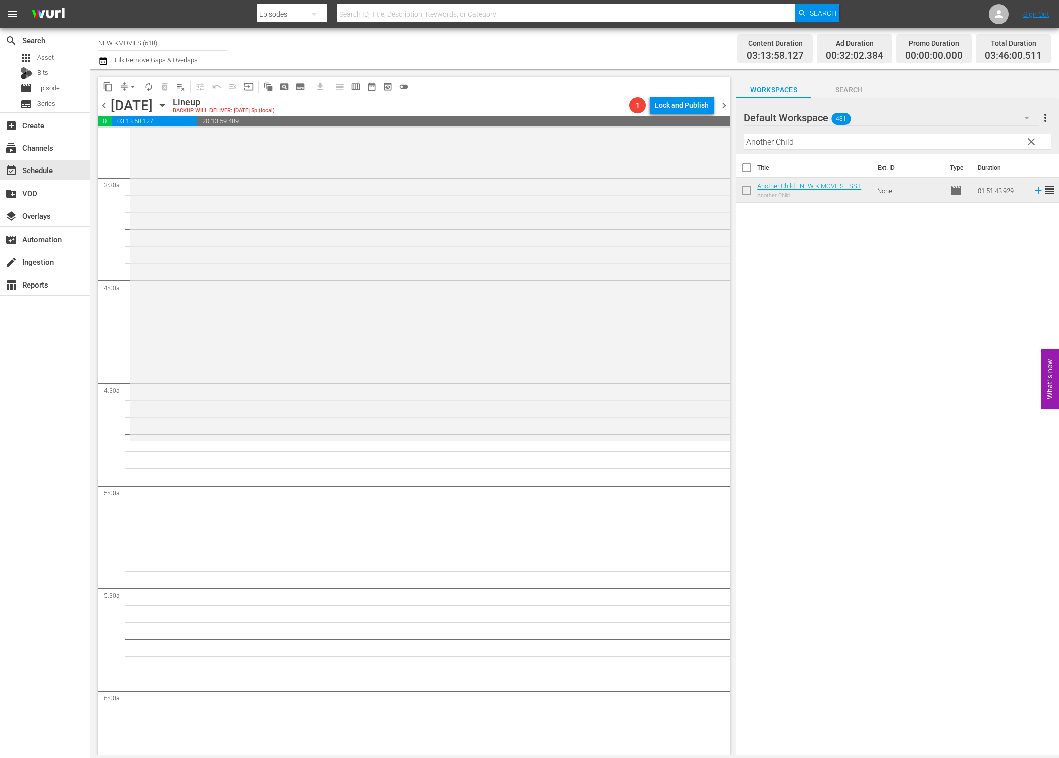
scroll to position [669, 0]
click at [830, 144] on input "Another Child" at bounding box center [898, 142] width 308 height 16
paste input "Recalle"
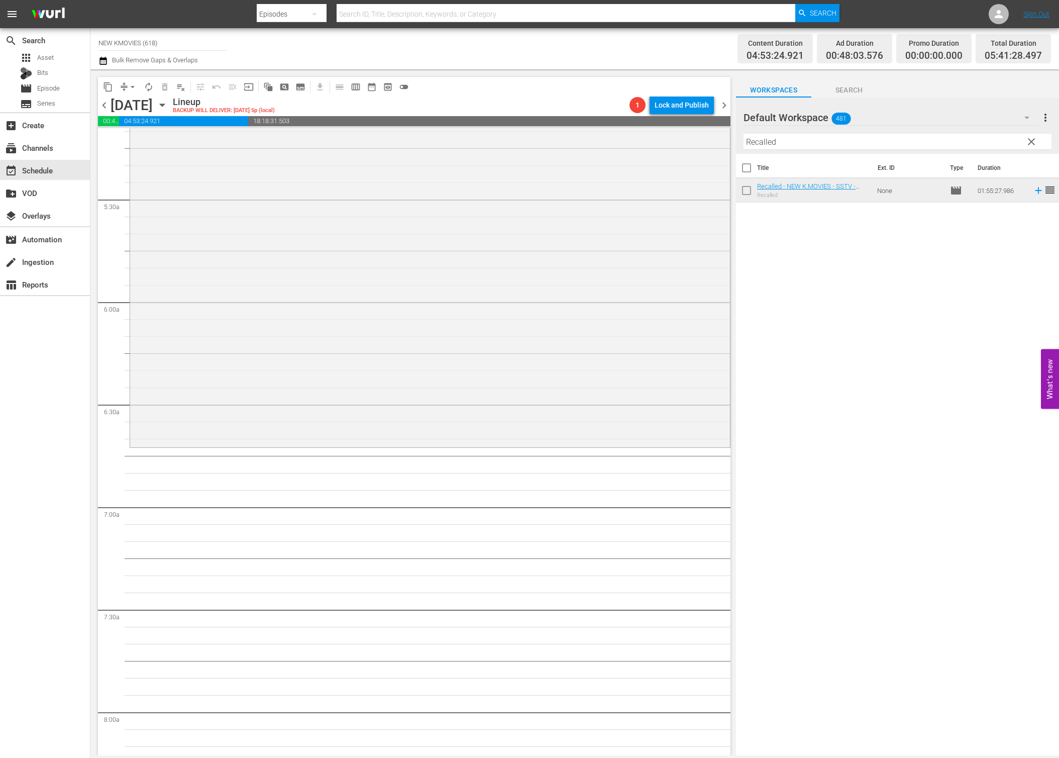
scroll to position [1077, 0]
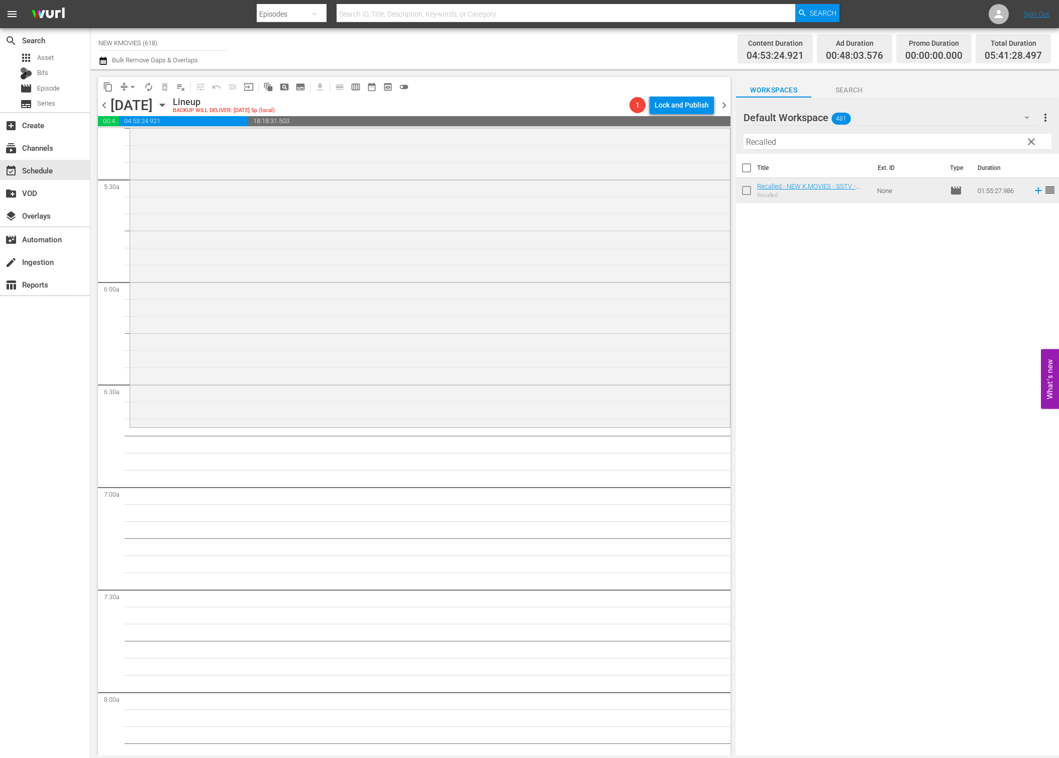
click at [764, 142] on input "Recalled" at bounding box center [898, 142] width 308 height 16
paste input "Marrying the Mafia 2: Enemy-in-Law"
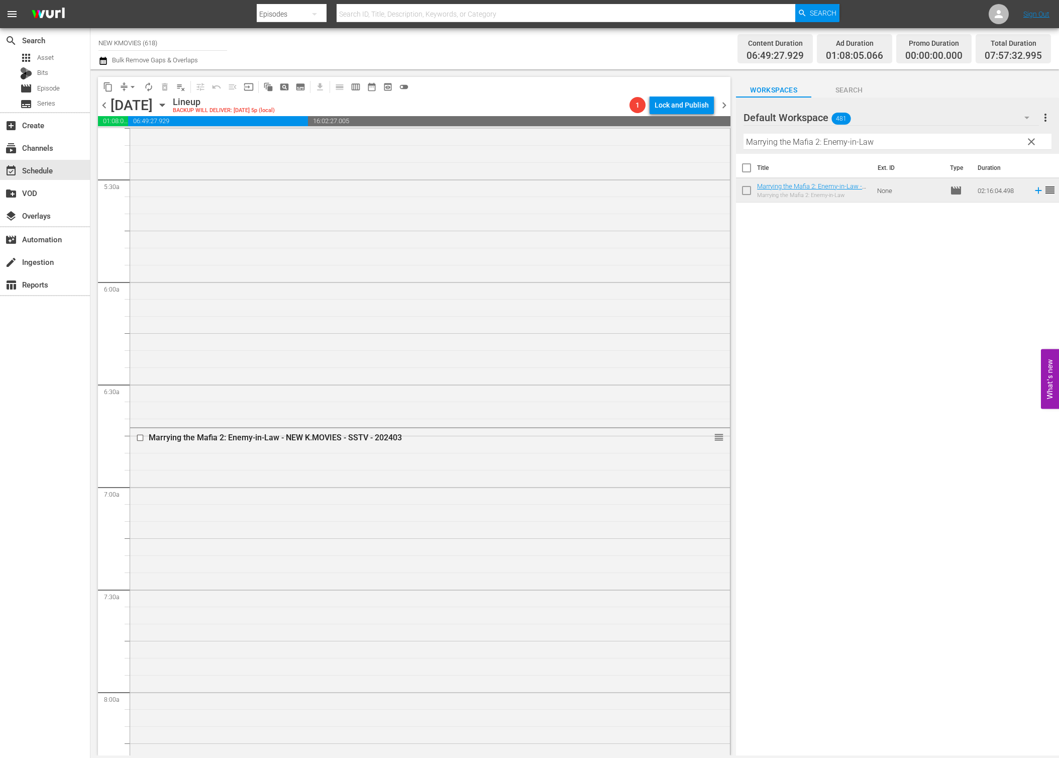
click at [865, 136] on input "Marrying the Mafia 2: Enemy-in-Law" at bounding box center [898, 142] width 308 height 16
paste input "Fortune Salon"
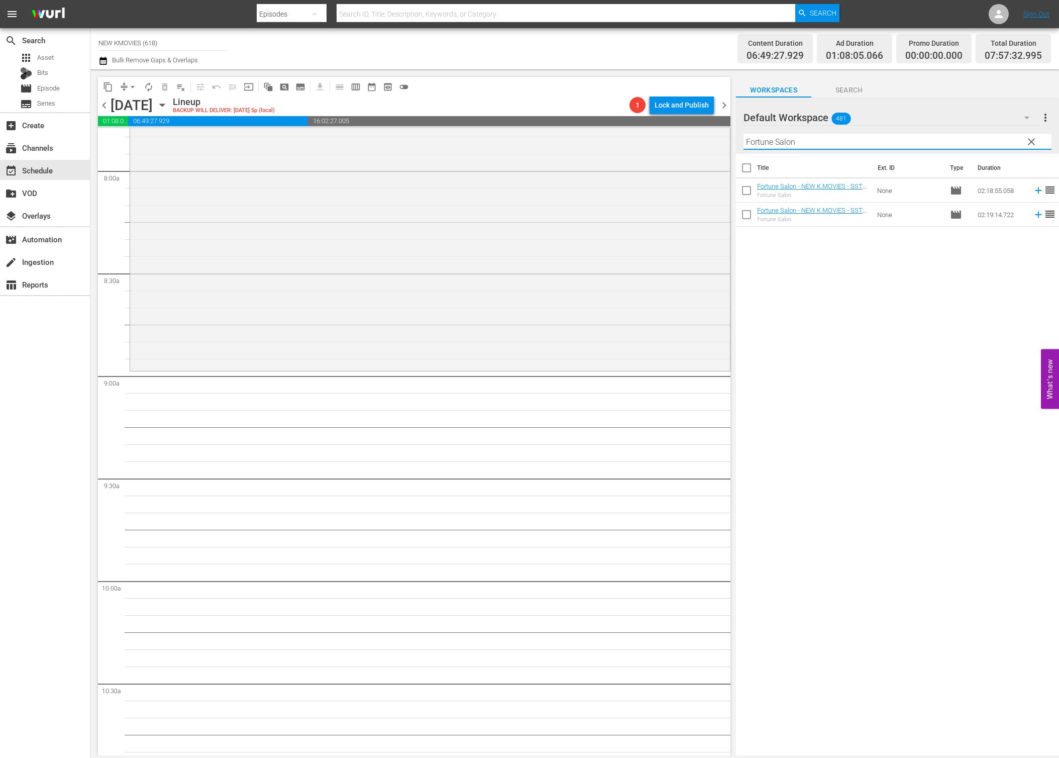
scroll to position [1791, 0]
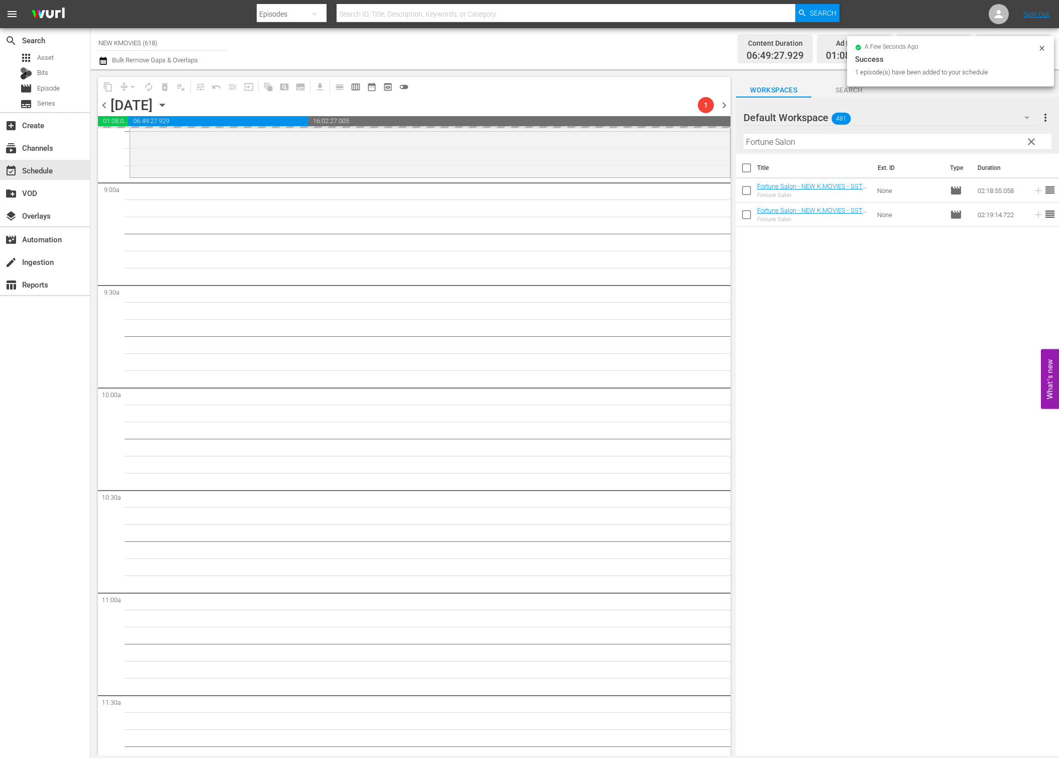
click at [944, 142] on input "Fortune Salon" at bounding box center [898, 142] width 308 height 16
paste input "The Last Princess"
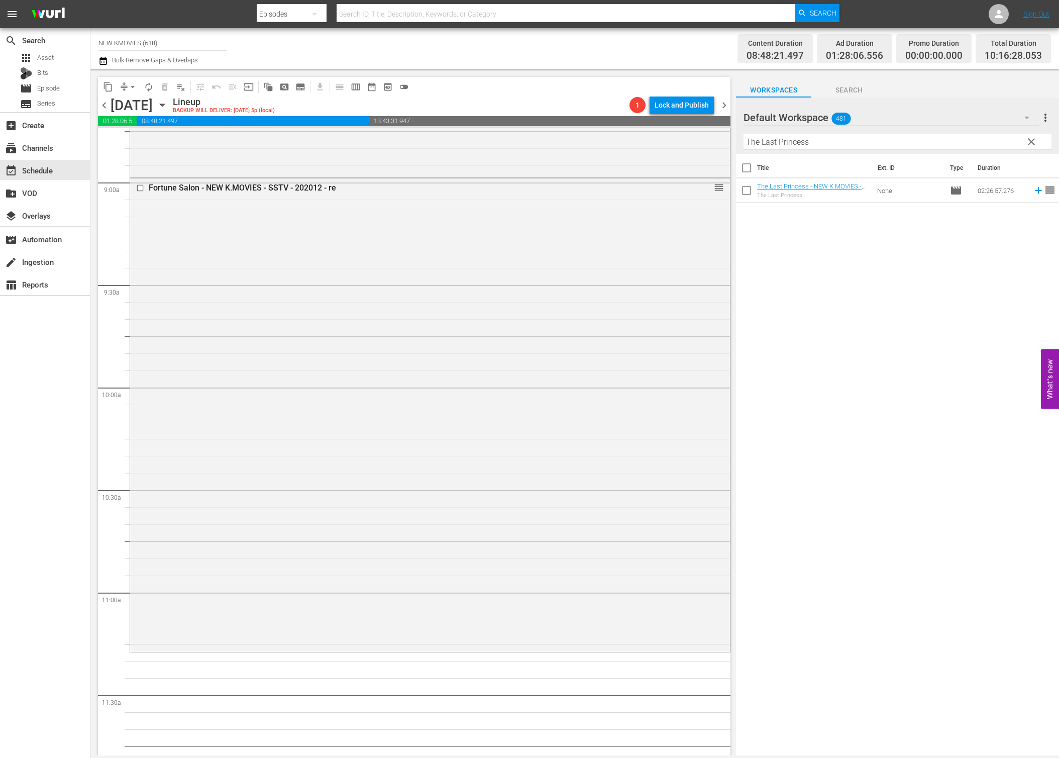
click at [851, 237] on div "Title Ext. ID Type Duration The Last Princess - NEW K.MOVIES - SSTV - 202412 Th…" at bounding box center [897, 455] width 323 height 603
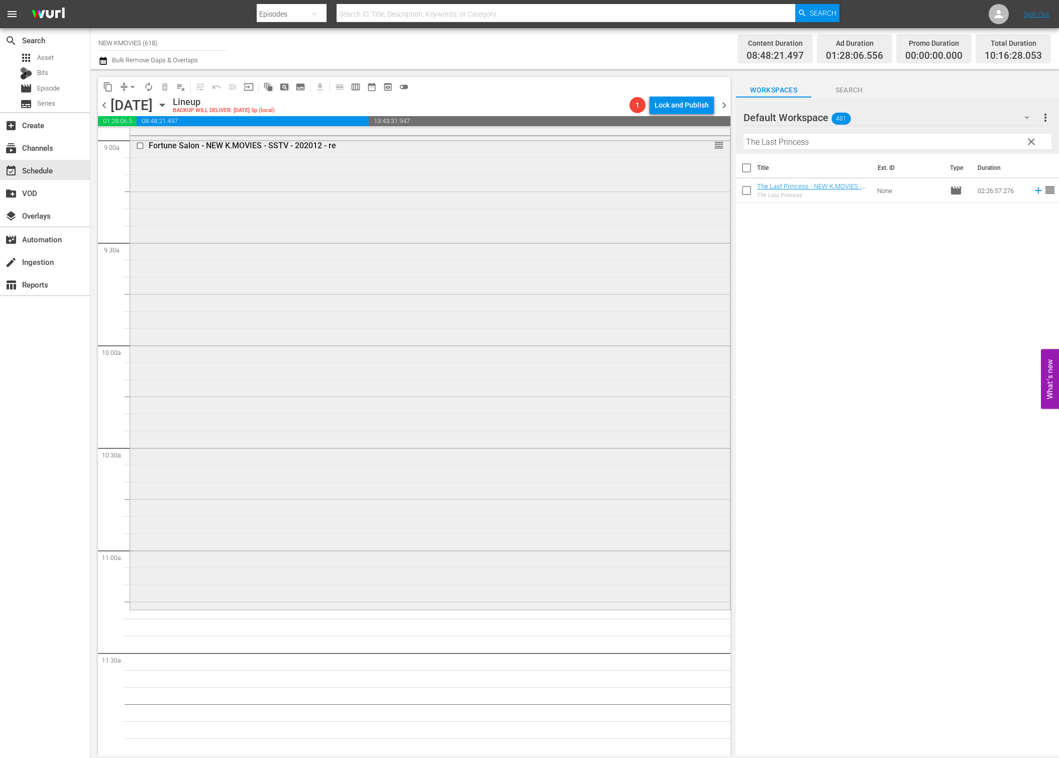
scroll to position [1835, 0]
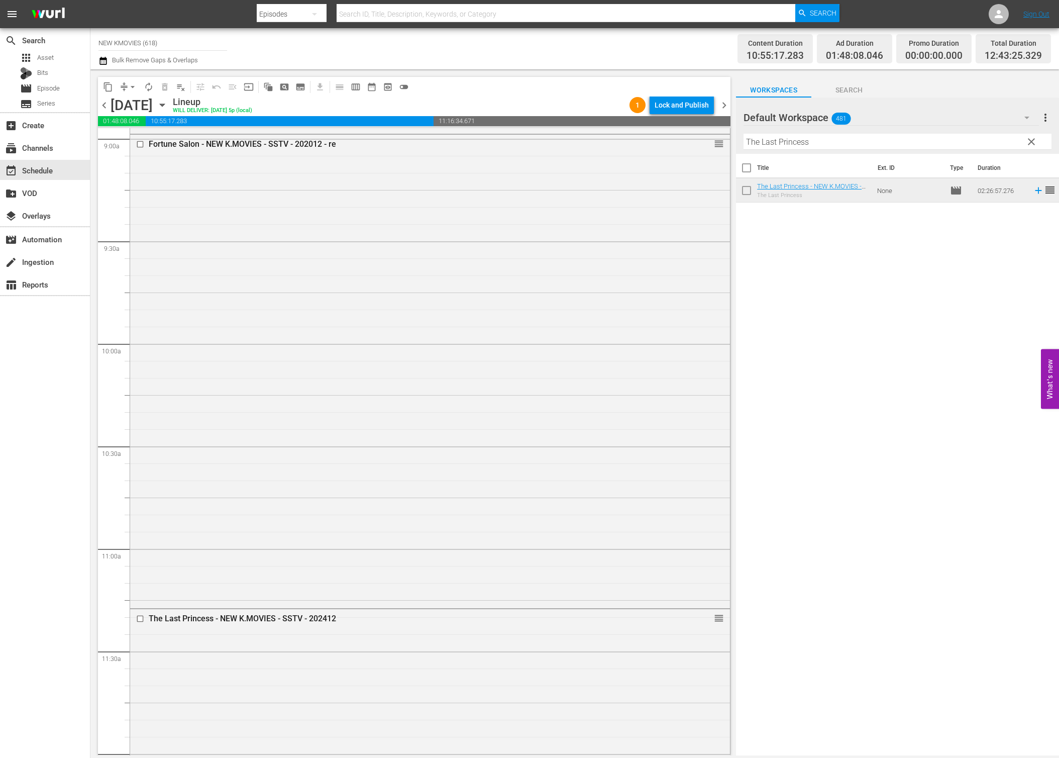
click at [858, 142] on input "The Last Princess" at bounding box center [898, 142] width 308 height 16
paste input "Don't Buy The Seller"
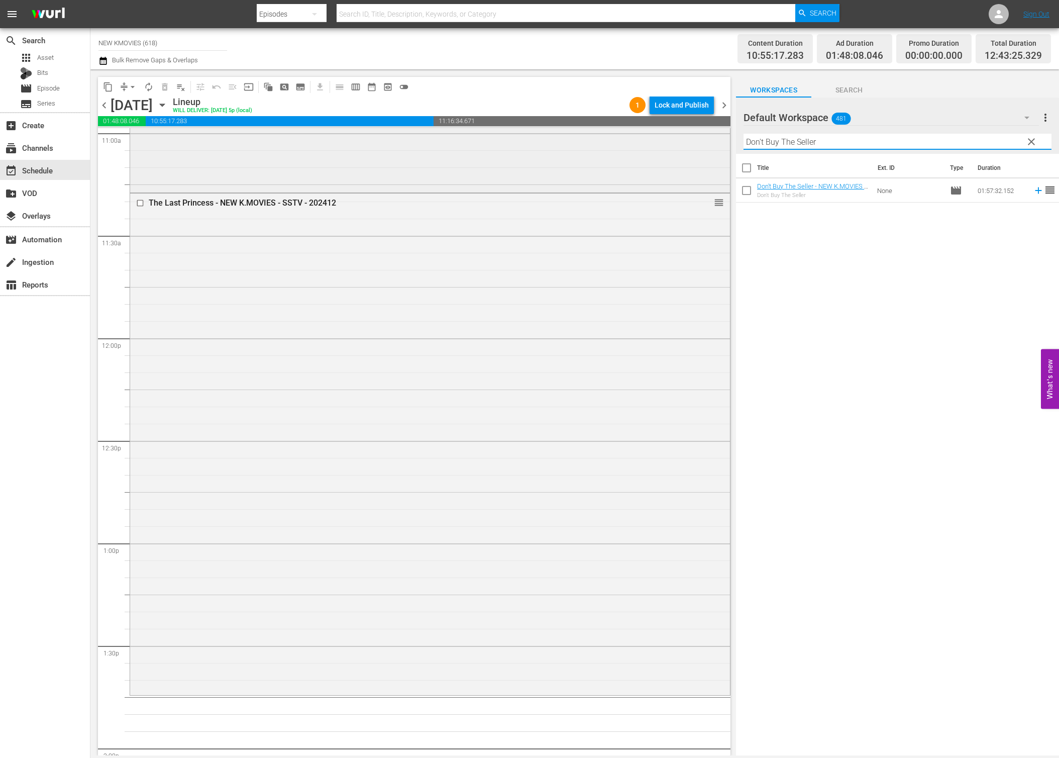
scroll to position [2363, 0]
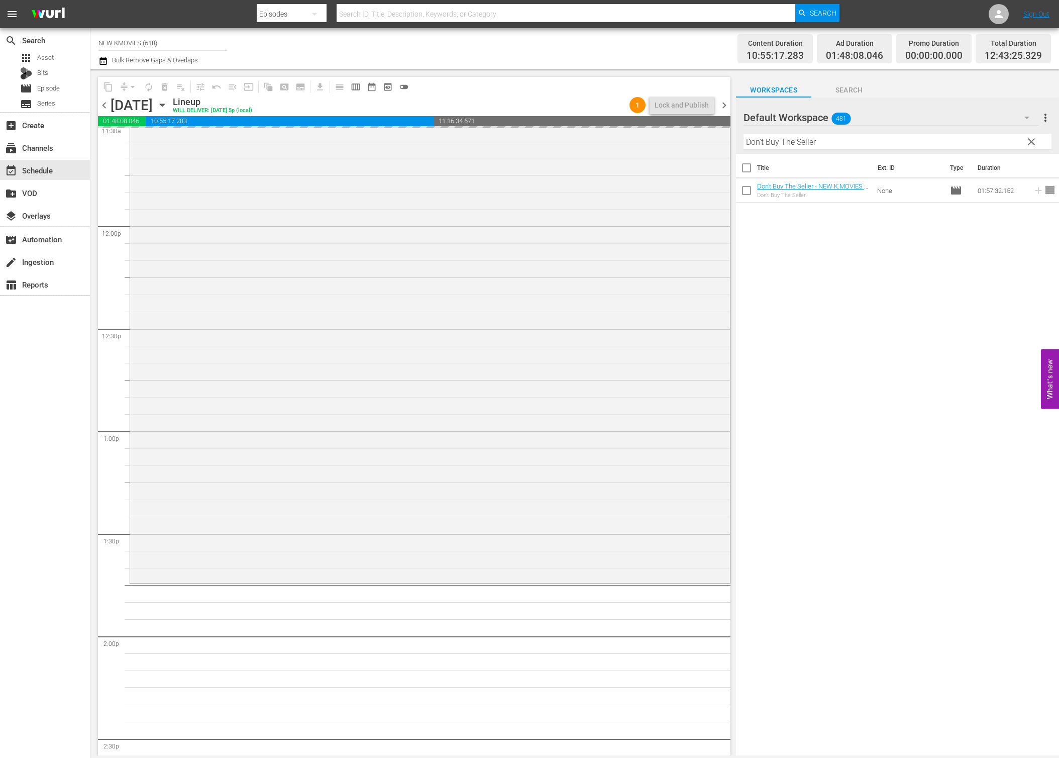
click at [906, 139] on input "Don't Buy The Seller" at bounding box center [898, 142] width 308 height 16
paste input "Secretly Greatly"
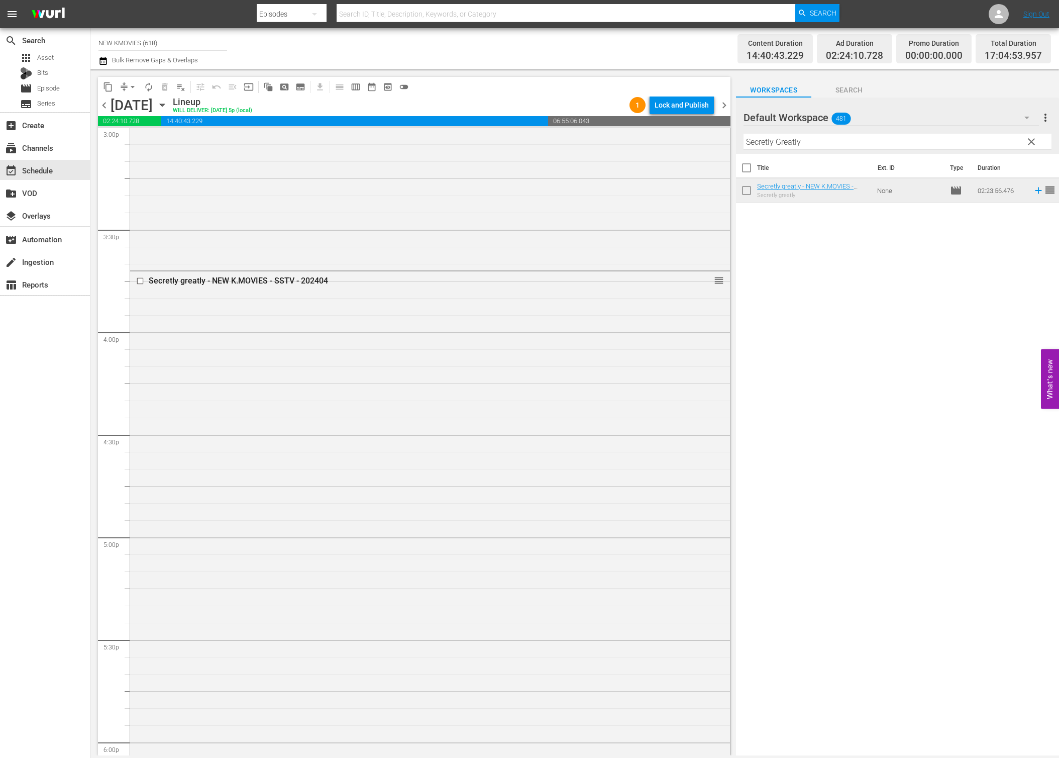
scroll to position [3073, 0]
click at [869, 143] on input "Secretly Greatly" at bounding box center [898, 142] width 308 height 16
paste input "Unstoppable Fami"
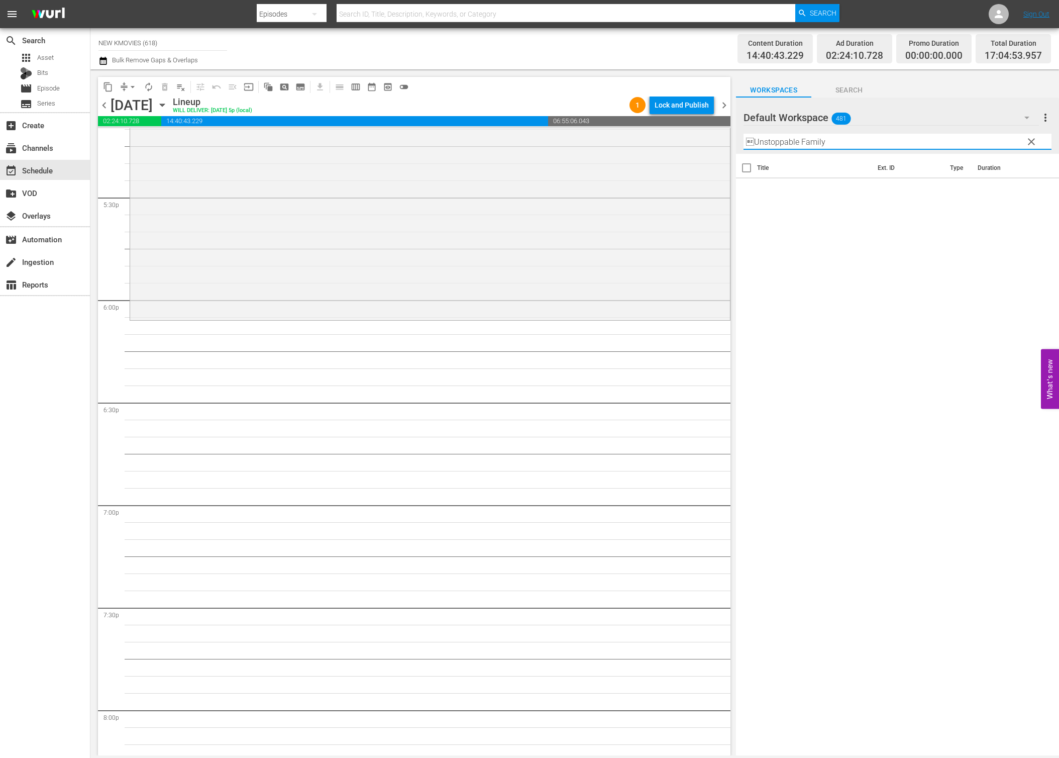
scroll to position [3656, 0]
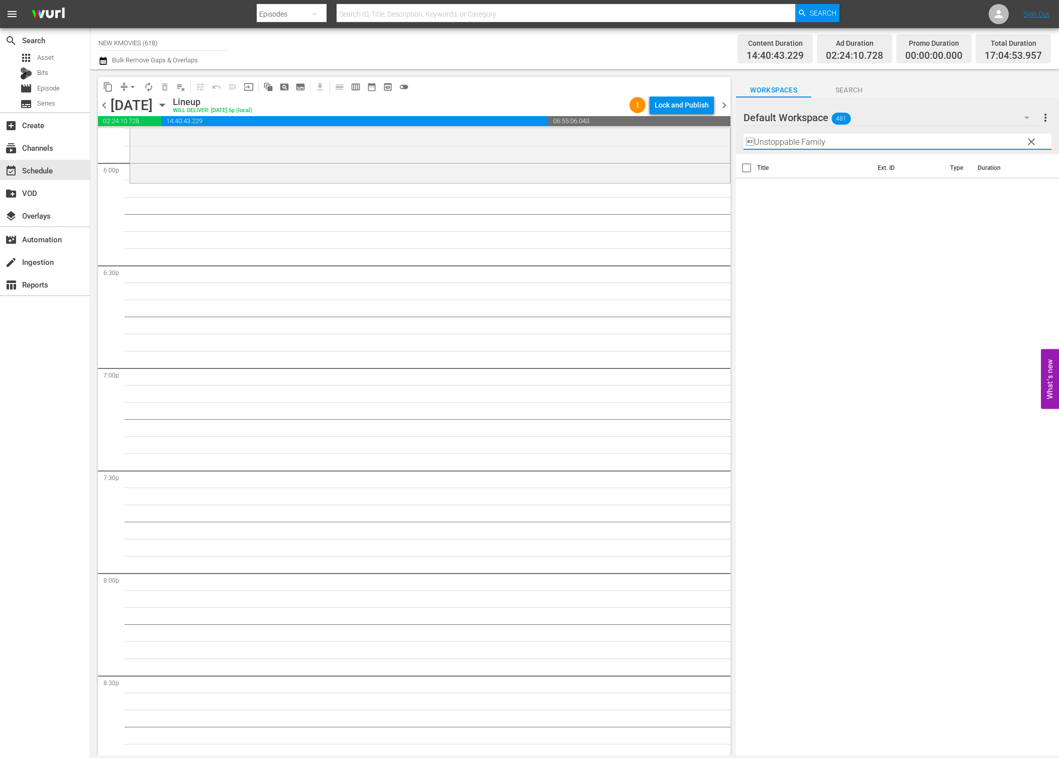
click at [747, 139] on input "Unstoppable Family" at bounding box center [898, 142] width 308 height 16
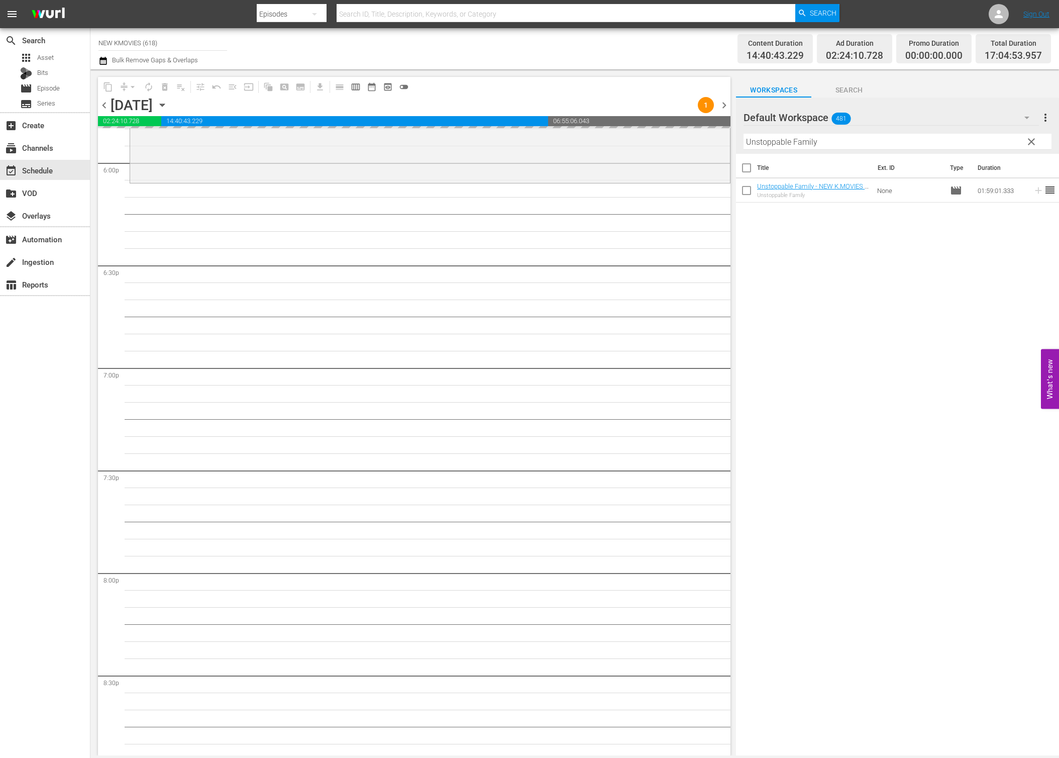
click at [832, 146] on input "Unstoppable Family" at bounding box center [898, 142] width 308 height 16
paste input "Twent"
type input "Twenty"
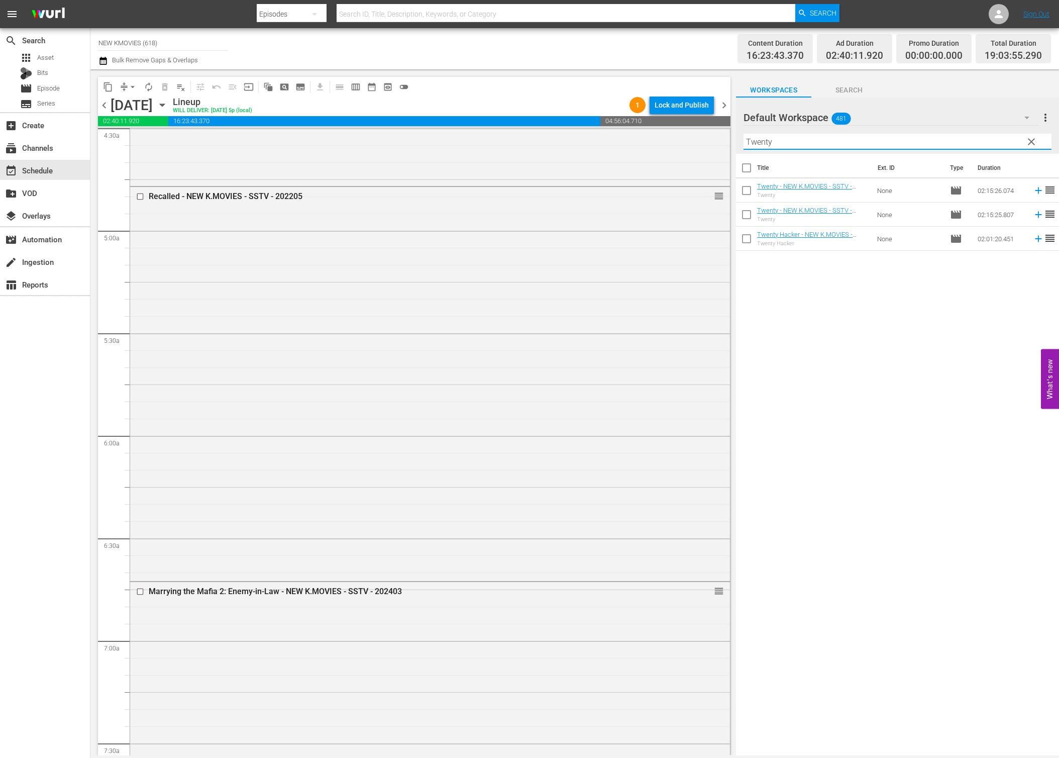
scroll to position [0, 0]
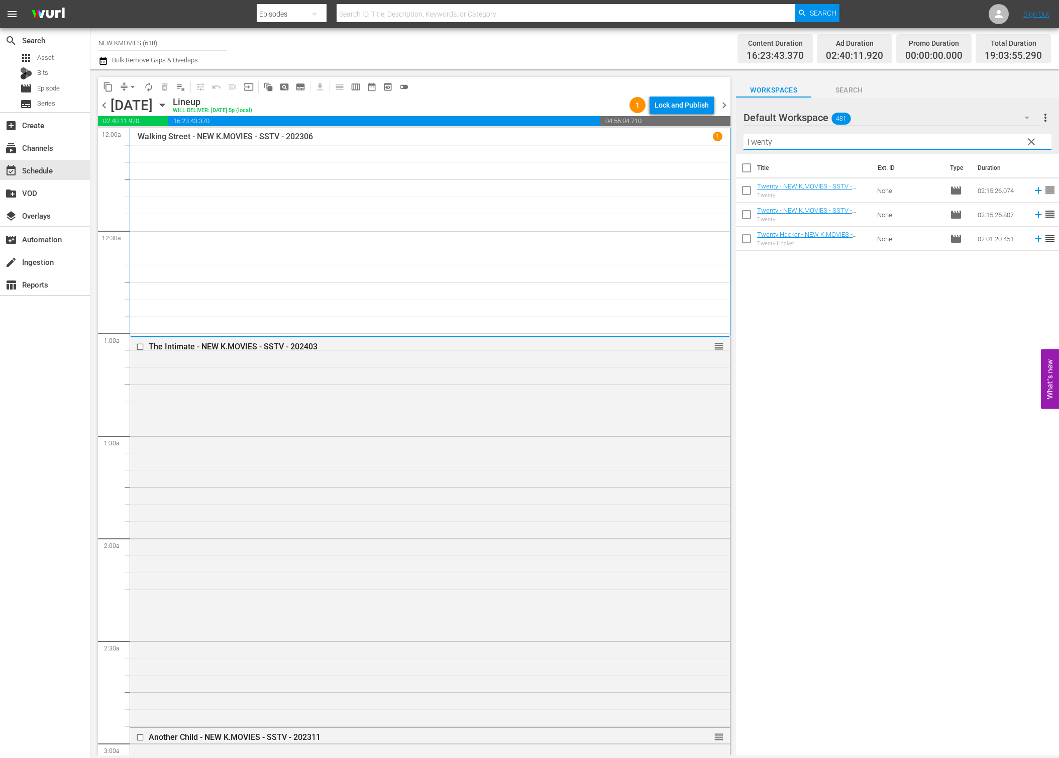
click at [789, 141] on input "Twenty" at bounding box center [898, 142] width 308 height 16
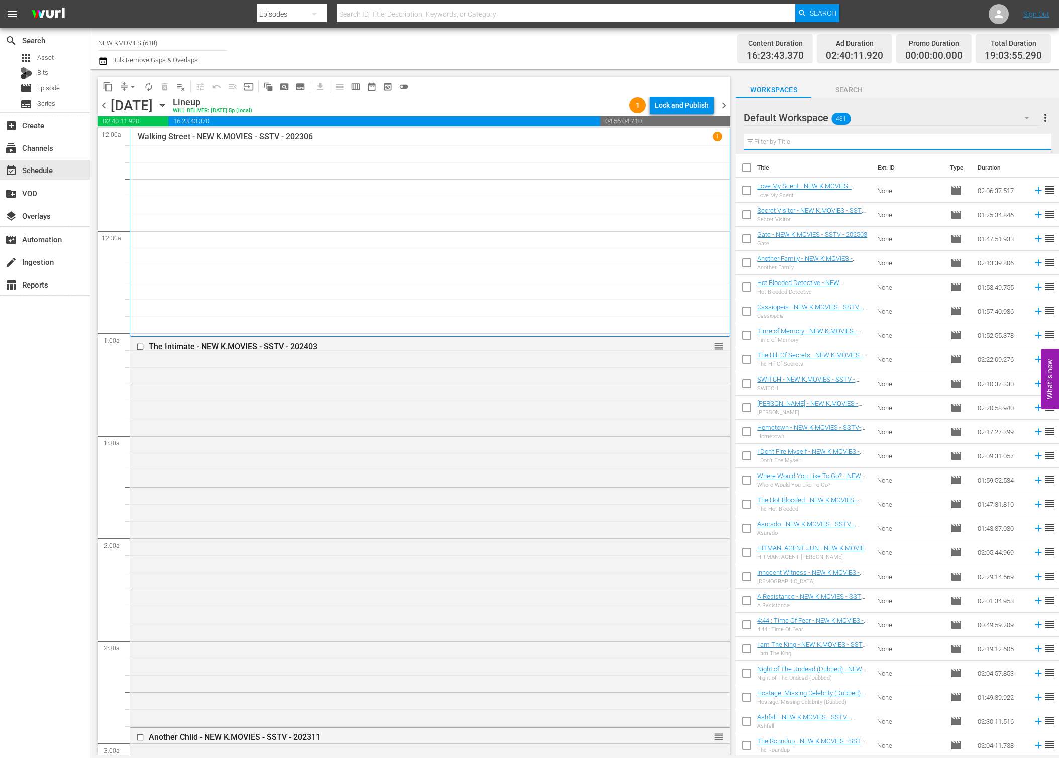
click at [903, 141] on input "text" at bounding box center [898, 142] width 308 height 16
paste input "The Table"
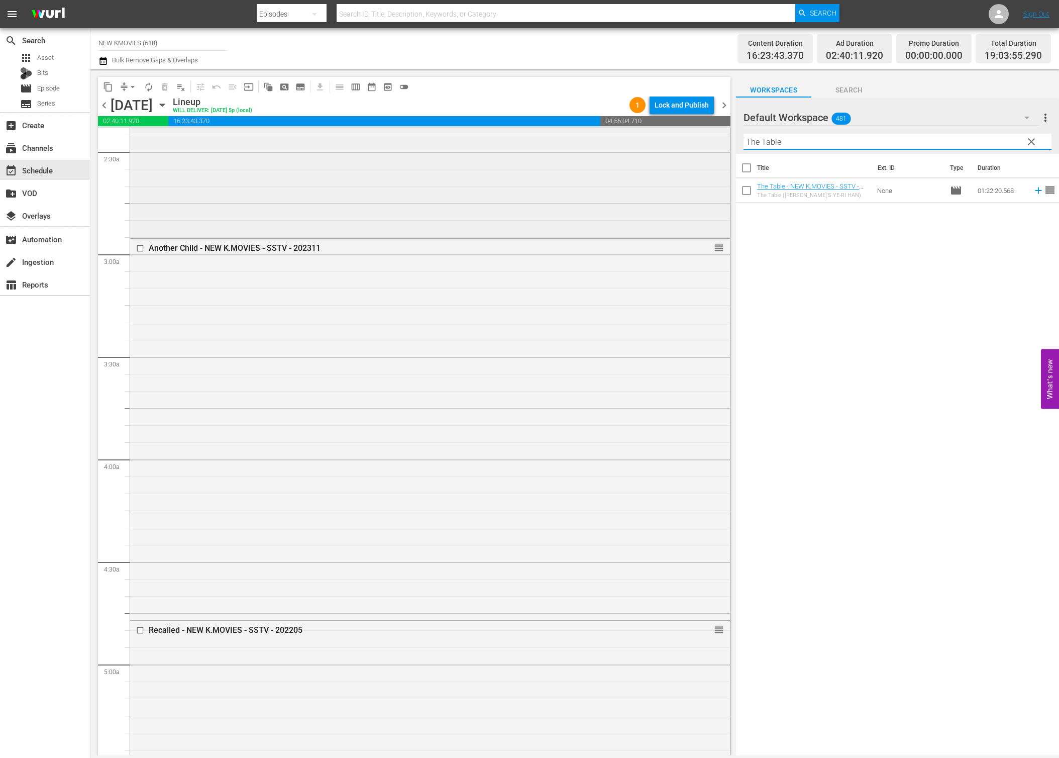
scroll to position [496, 0]
type input "The Table"
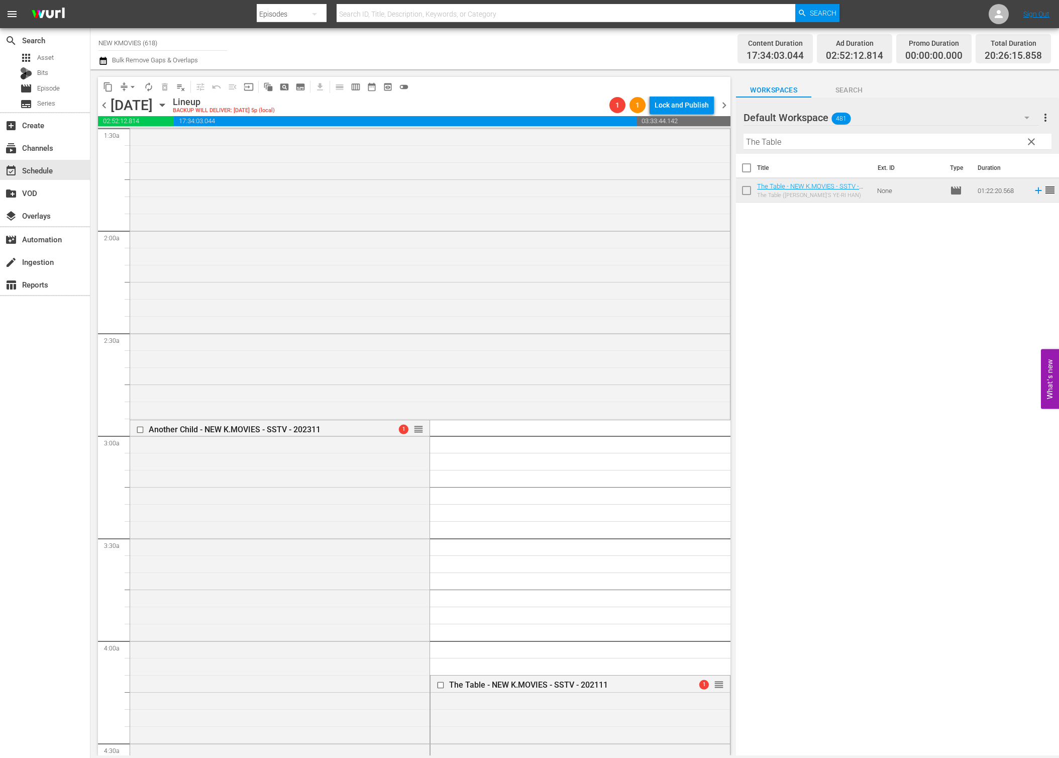
scroll to position [307, 0]
click at [132, 89] on span "arrow_drop_down" at bounding box center [133, 87] width 10 height 10
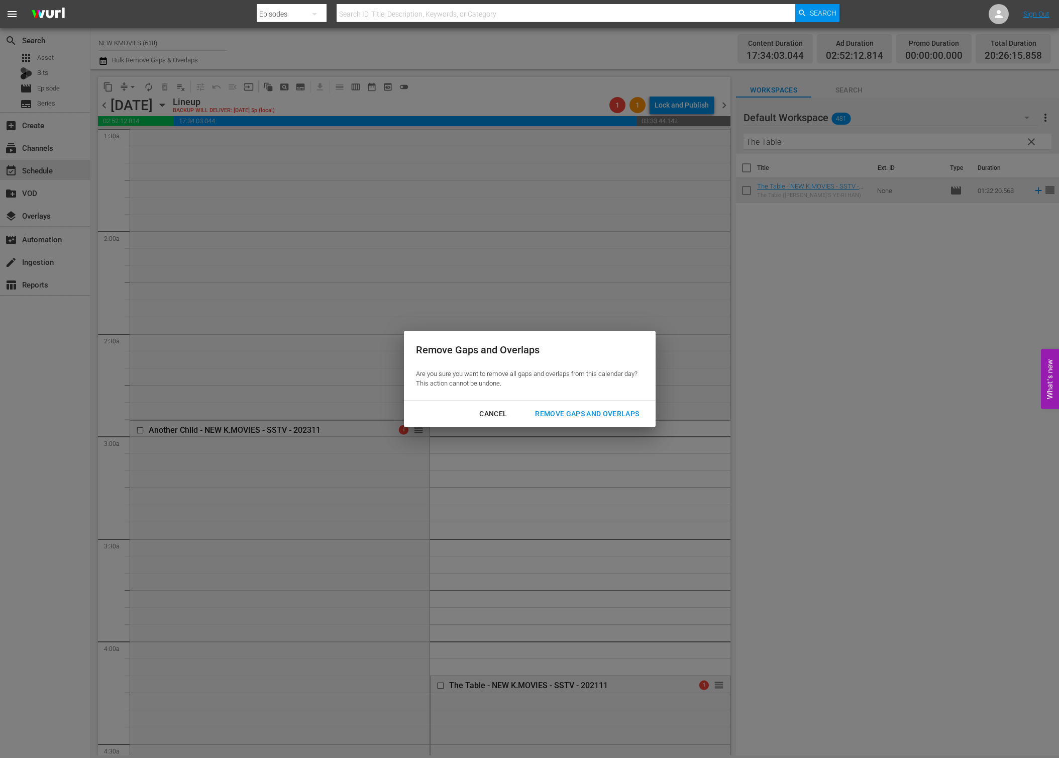
click at [603, 416] on div "Remove Gaps and Overlaps" at bounding box center [587, 414] width 120 height 13
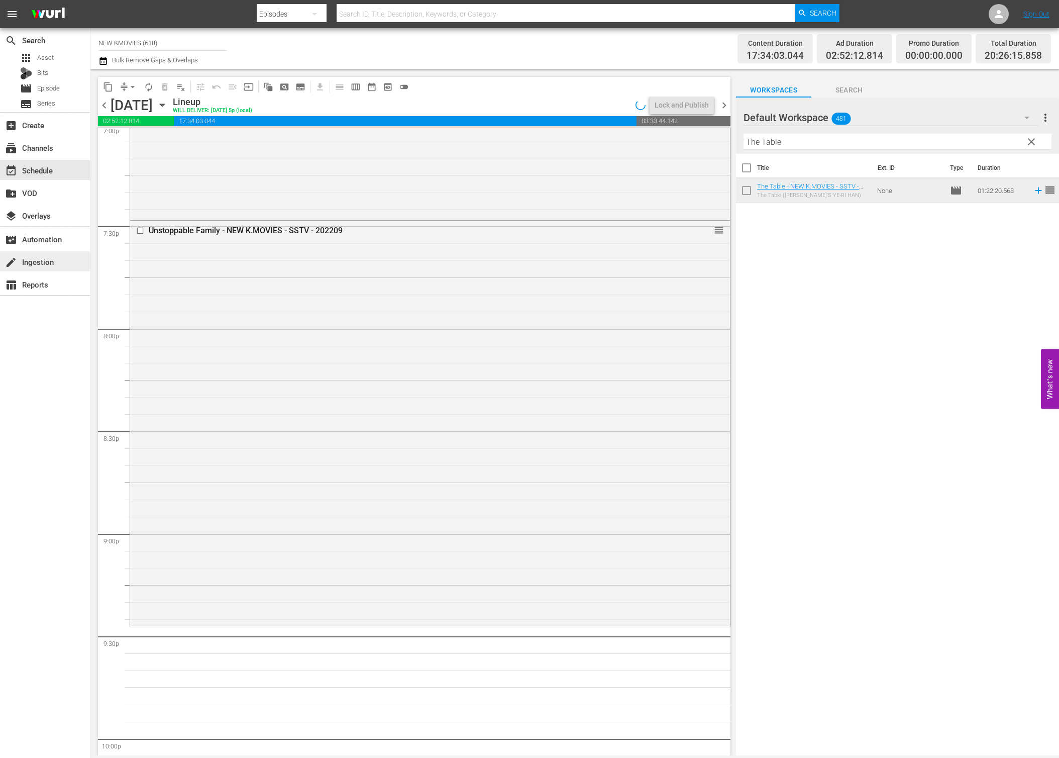
scroll to position [3899, 0]
click at [859, 147] on input "The Table" at bounding box center [898, 142] width 308 height 16
paste input "wenty"
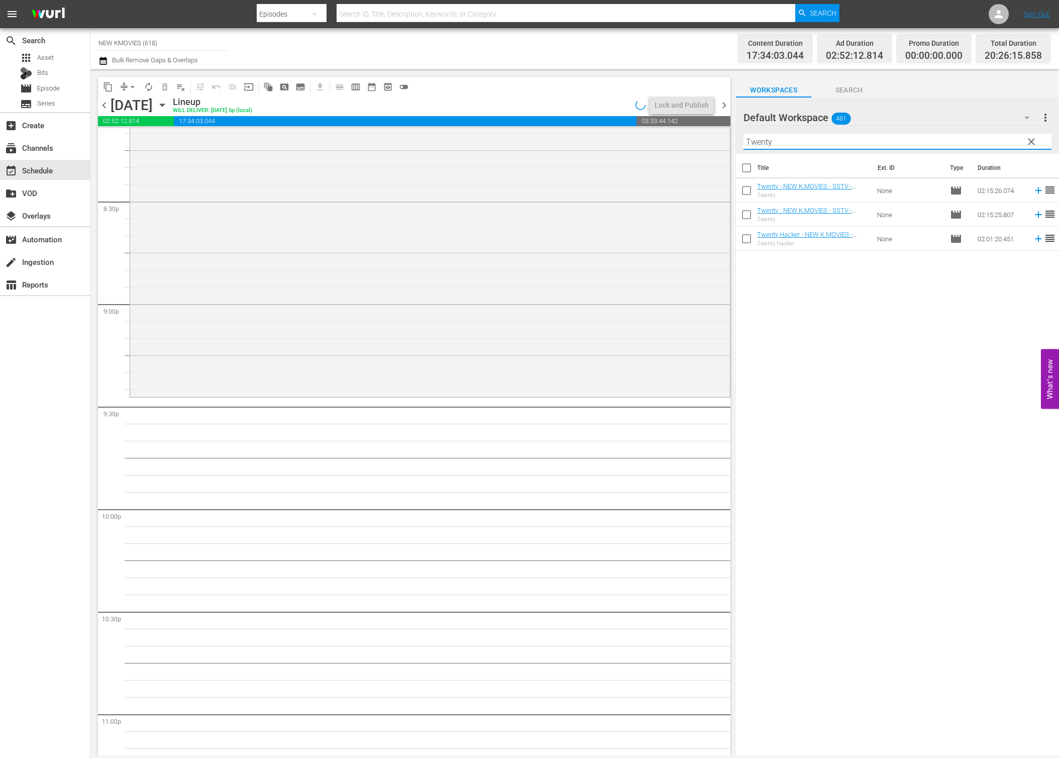
scroll to position [4177, 0]
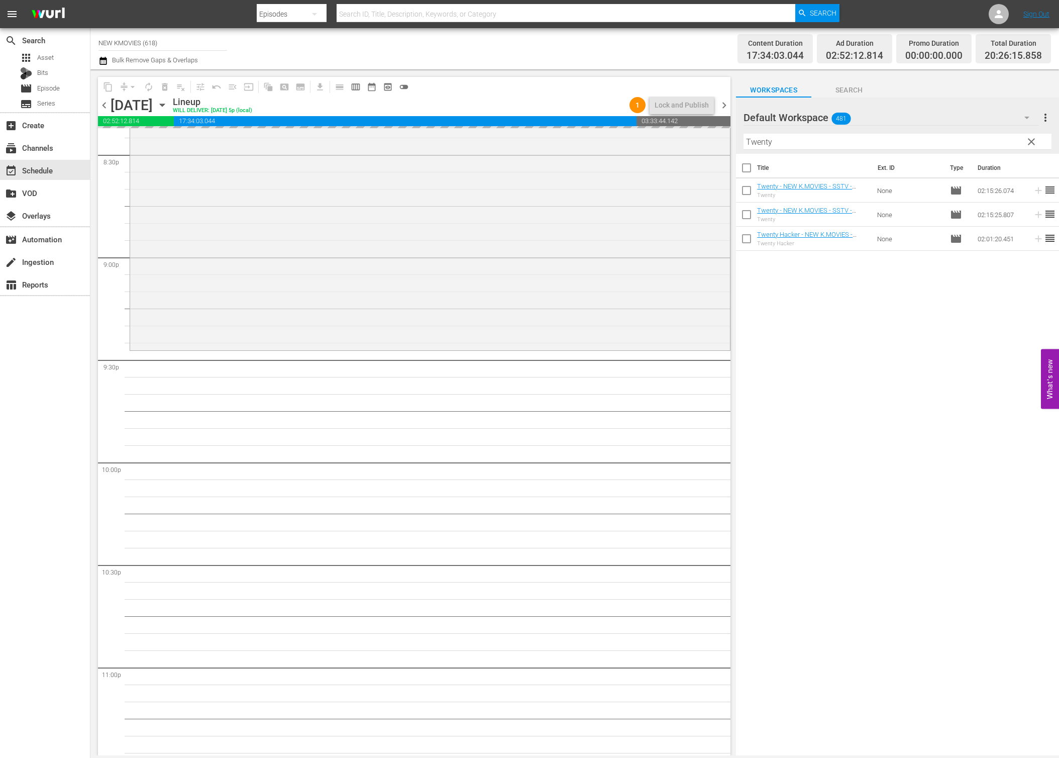
click at [970, 141] on input "Twenty" at bounding box center [898, 142] width 308 height 16
paste input "My Wife"
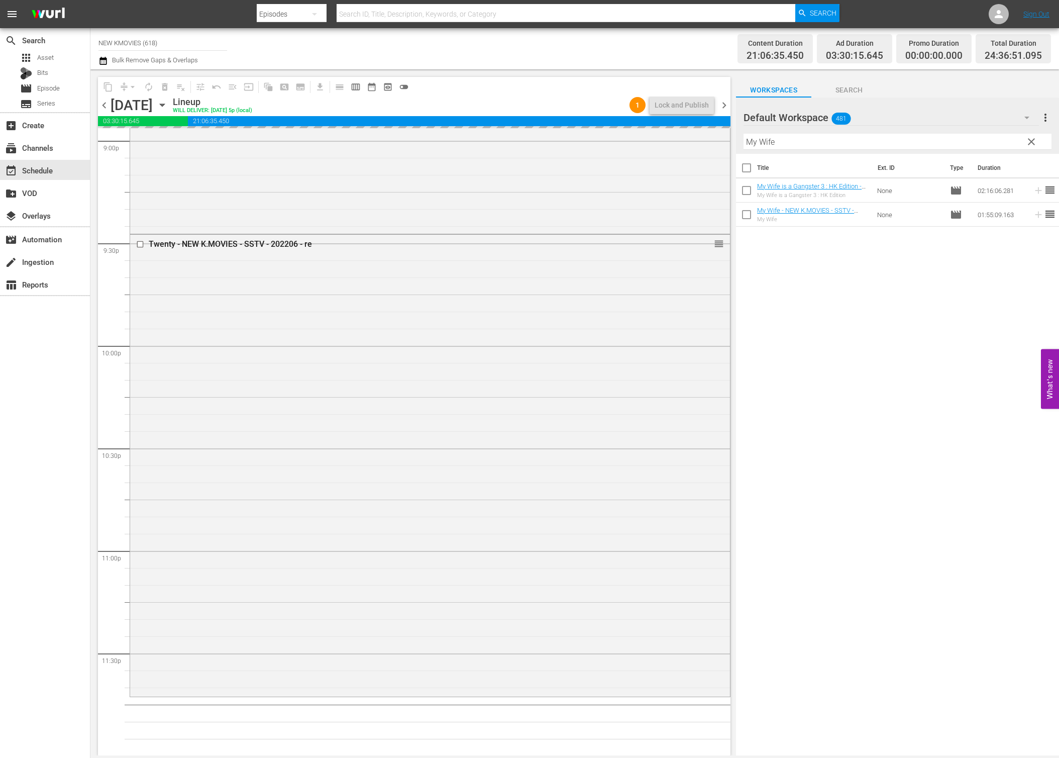
scroll to position [4294, 0]
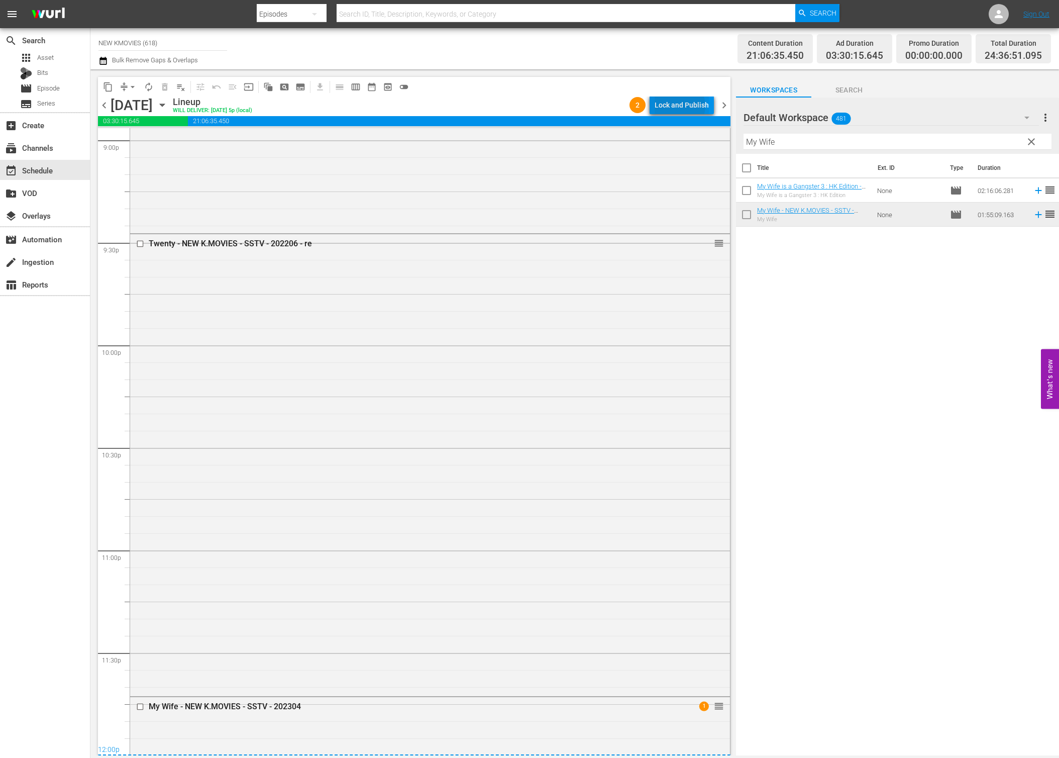
click at [681, 106] on div "Lock and Publish" at bounding box center [682, 105] width 54 height 18
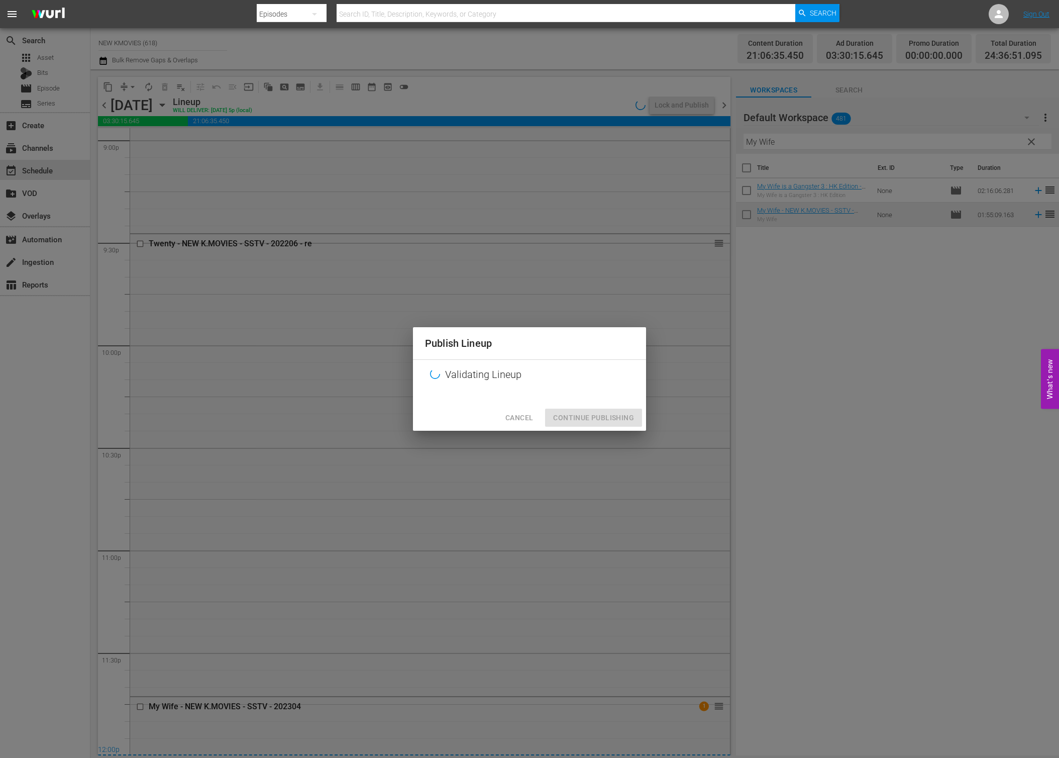
click at [613, 420] on div "Cancel Continue Publishing" at bounding box center [529, 418] width 233 height 27
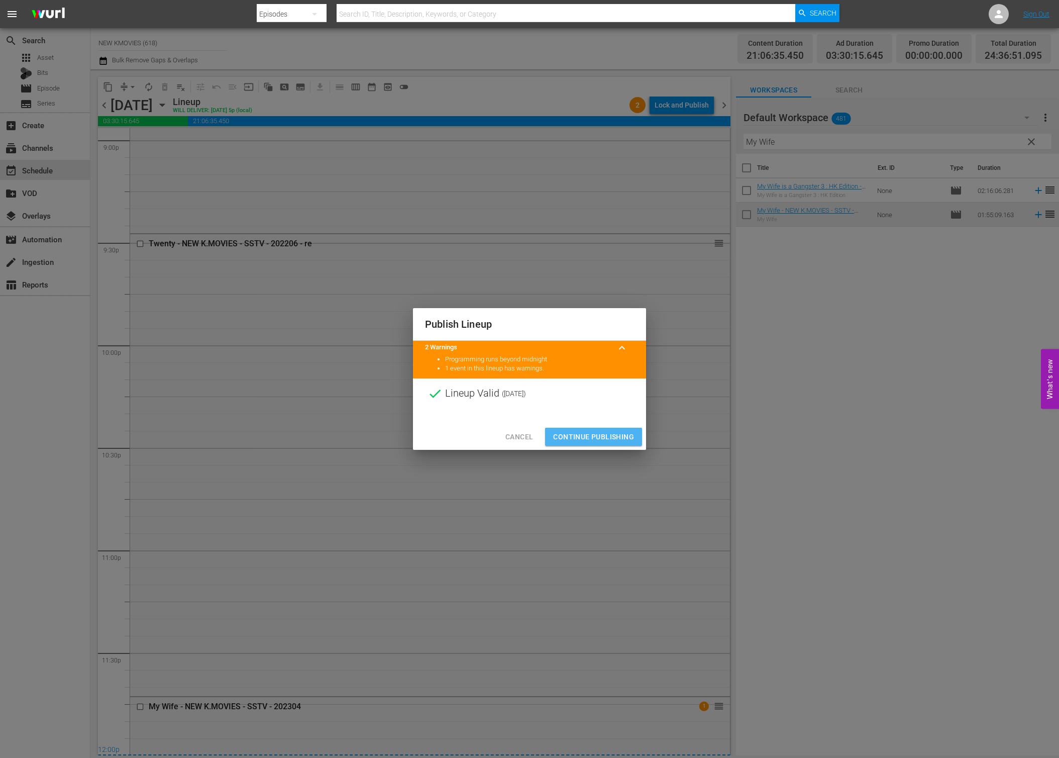
click at [611, 442] on span "Continue Publishing" at bounding box center [593, 437] width 81 height 13
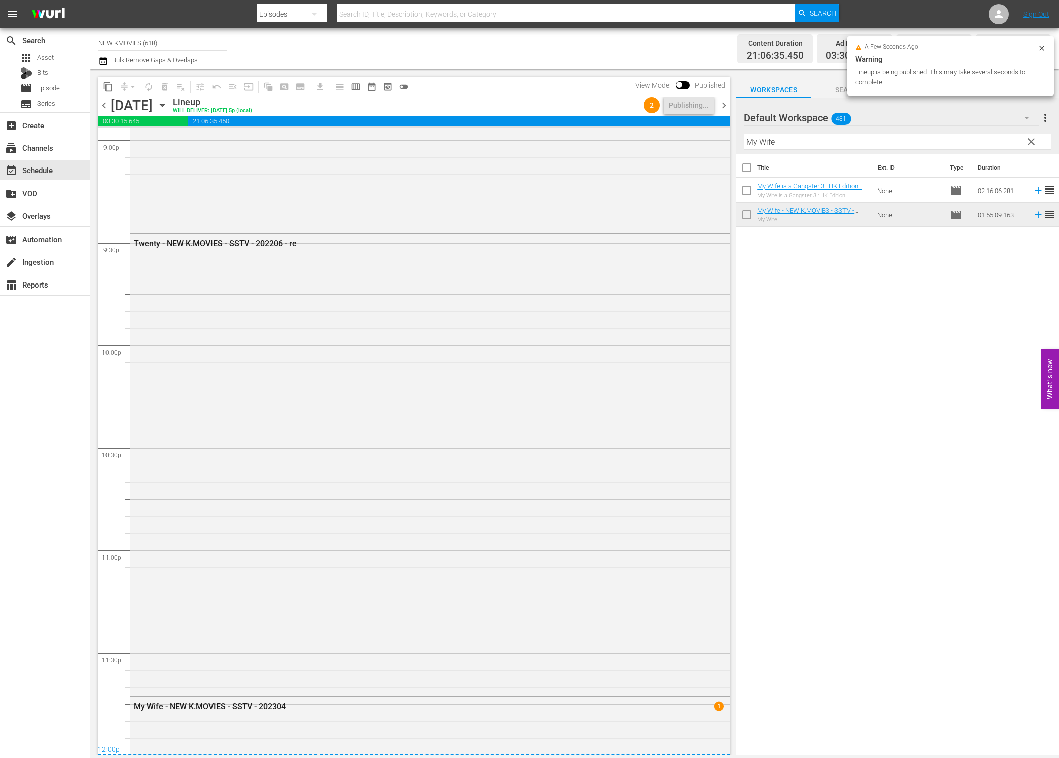
click at [729, 108] on span "chevron_right" at bounding box center [724, 105] width 13 height 13
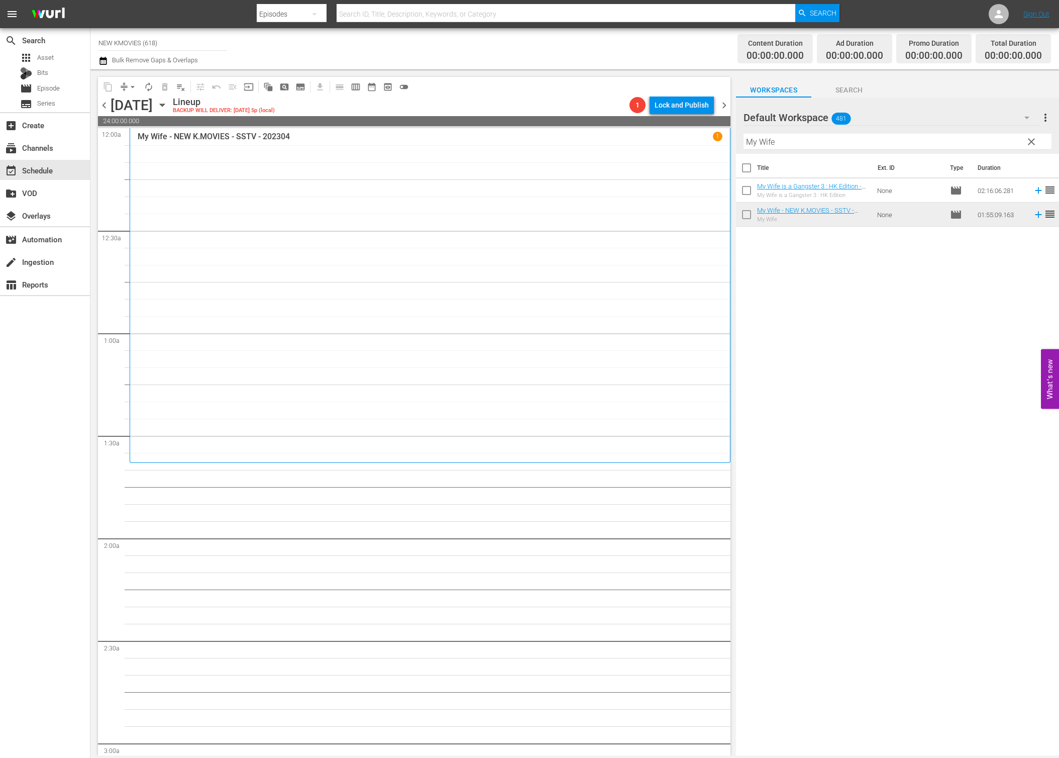
click at [877, 146] on input "My Wife" at bounding box center [898, 142] width 308 height 16
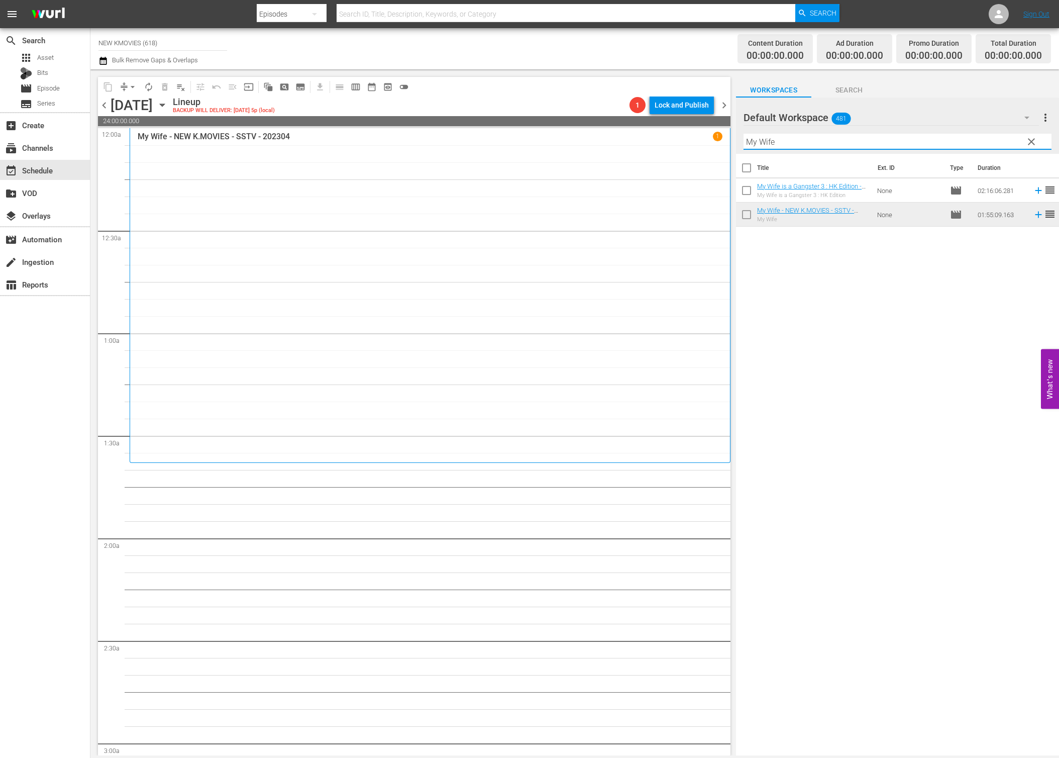
paste input "Hot Young Bloods"
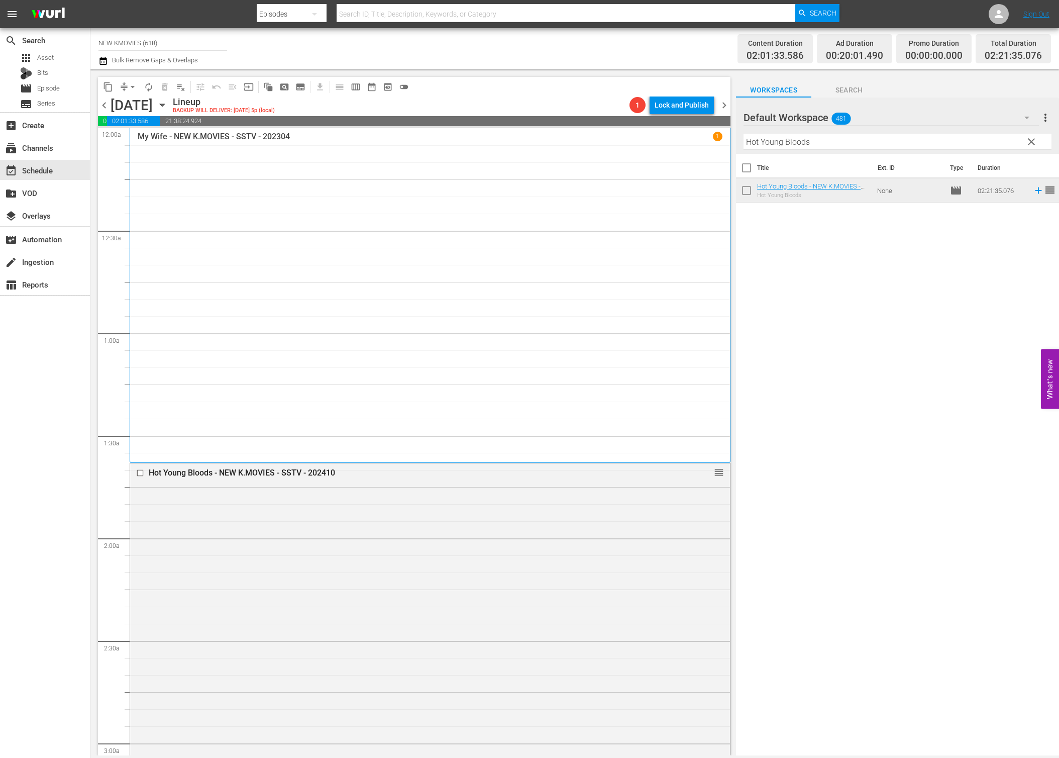
drag, startPoint x: 910, startPoint y: 370, endPoint x: 477, endPoint y: 451, distance: 440.2
click at [910, 370] on div "Title Ext. ID Type Duration Hot Young Bloods - NEW K.MOVIES - SSTV - 202410 Hot…" at bounding box center [897, 455] width 323 height 603
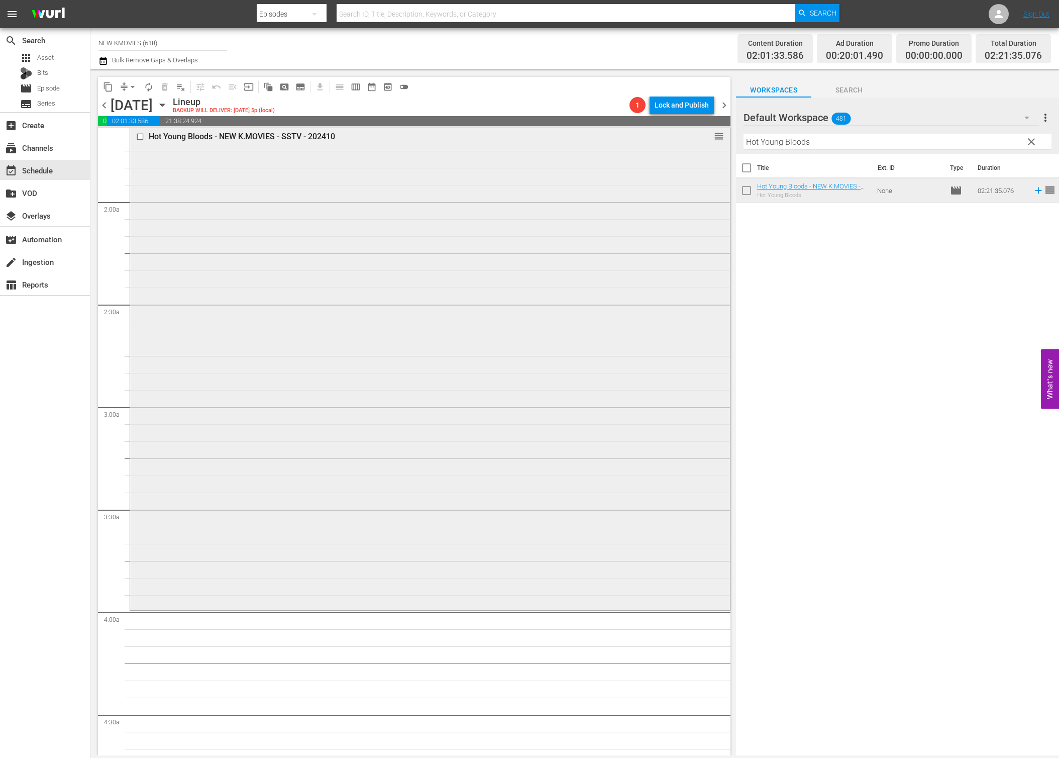
scroll to position [337, 0]
click at [816, 144] on input "Hot Young Bloods" at bounding box center [898, 142] width 308 height 16
paste input "The Girl on A Bulldozer"
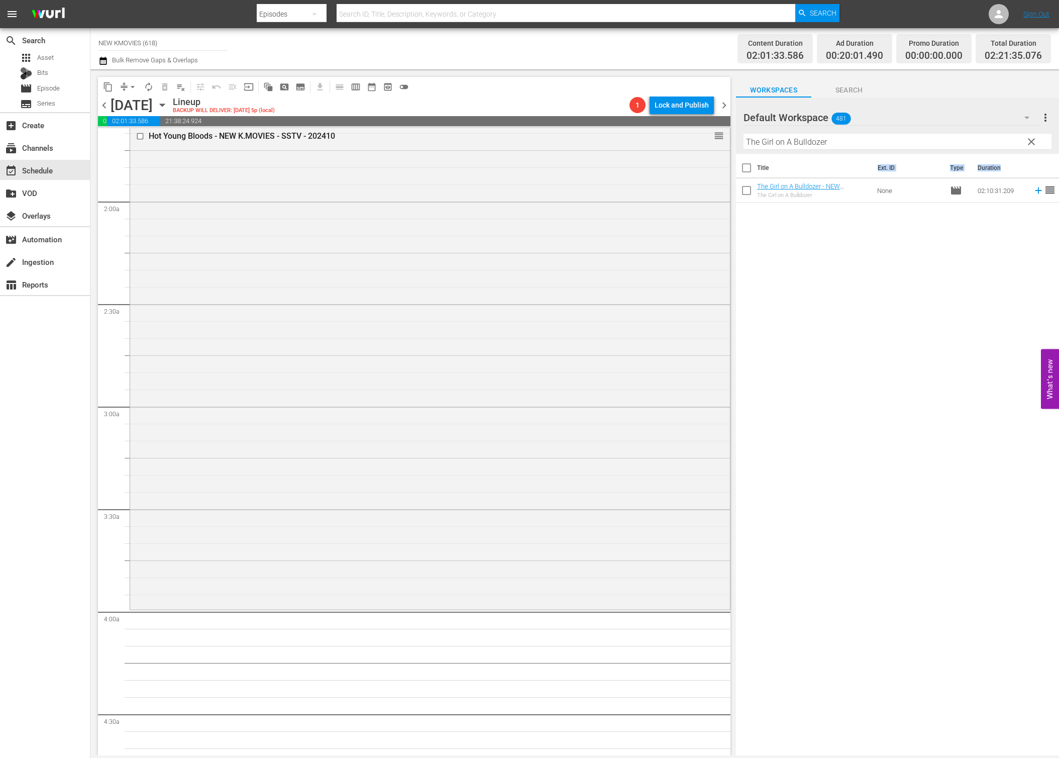
click at [778, 208] on div "Title Ext. ID Type Duration The Girl on A Bulldozer - NEW K.MOVIES - SSTV - 202…" at bounding box center [897, 455] width 323 height 603
click at [851, 144] on input "The Girl on A Bulldozer" at bounding box center [898, 142] width 308 height 16
paste input "Citizen Of A Kind"
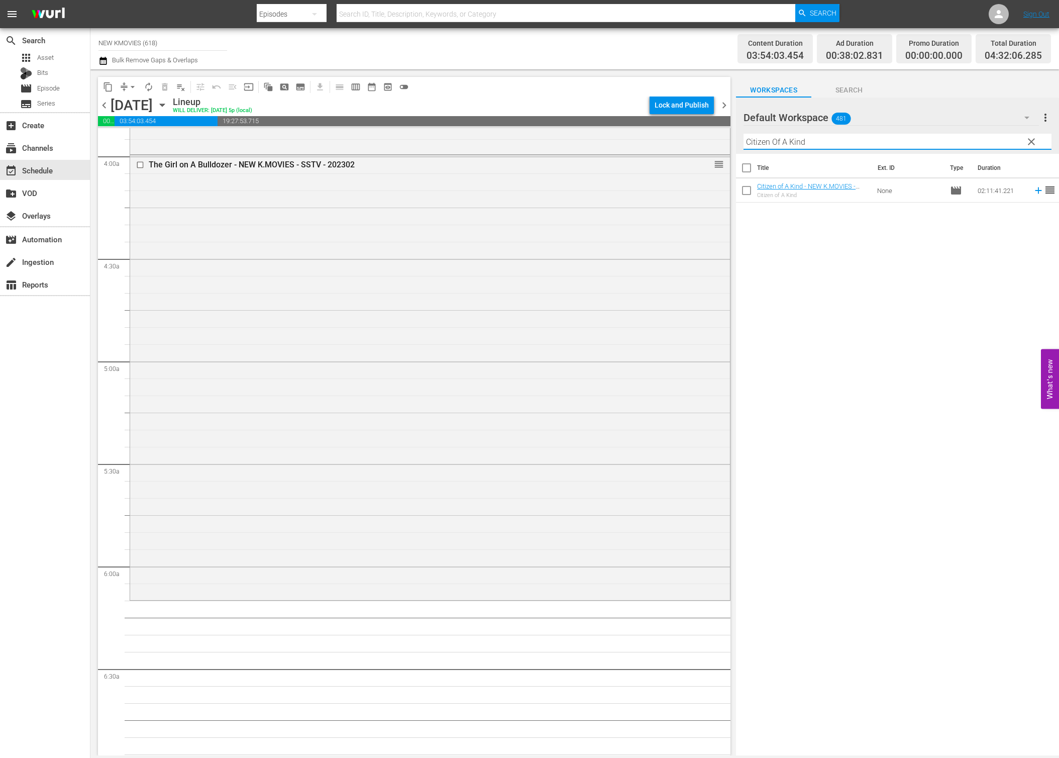
scroll to position [1002, 0]
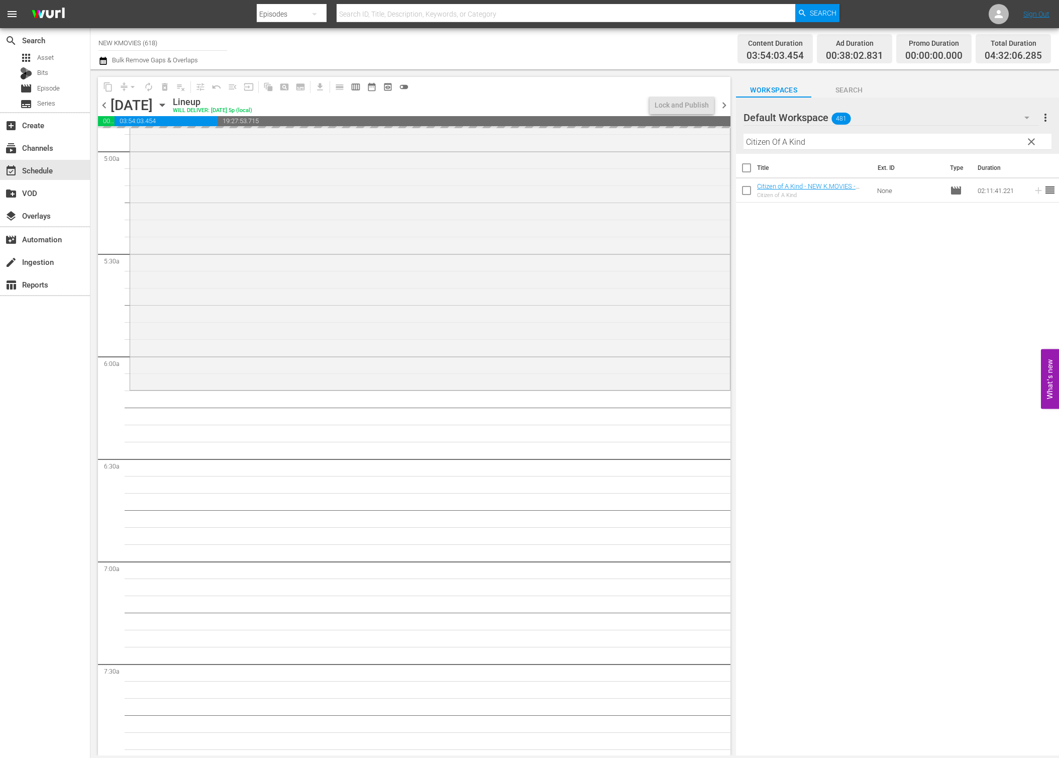
click at [878, 143] on input "Citizen Of A Kind" at bounding box center [898, 142] width 308 height 16
paste input "Homme Fatale"
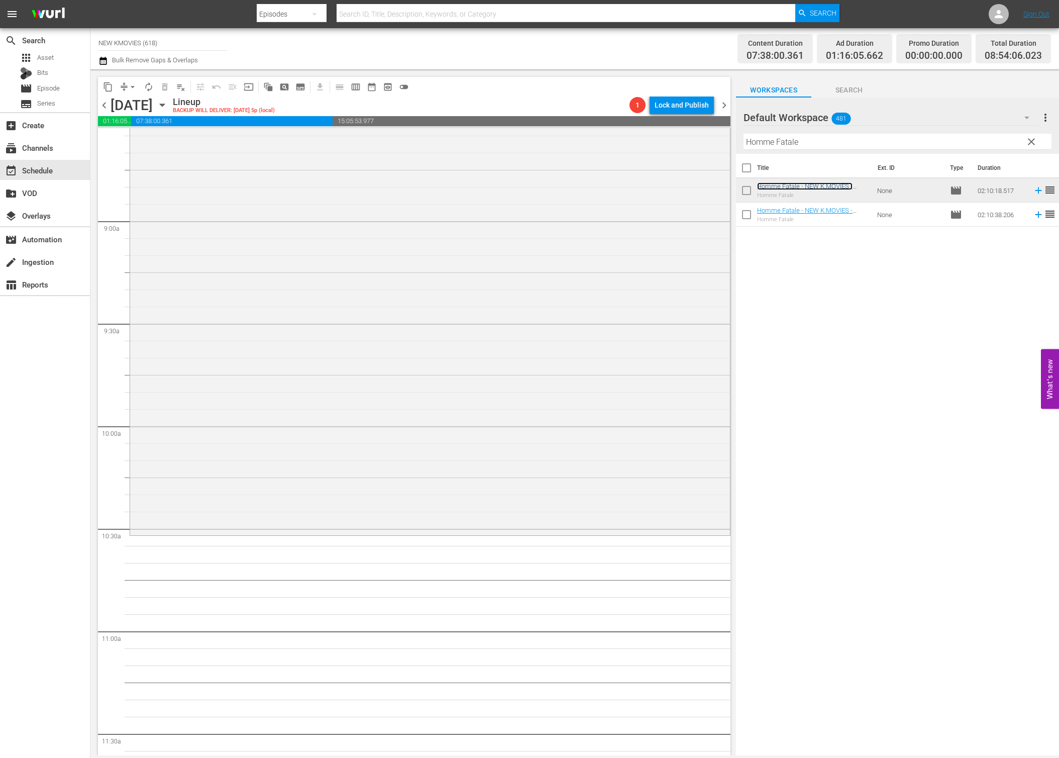
scroll to position [1767, 0]
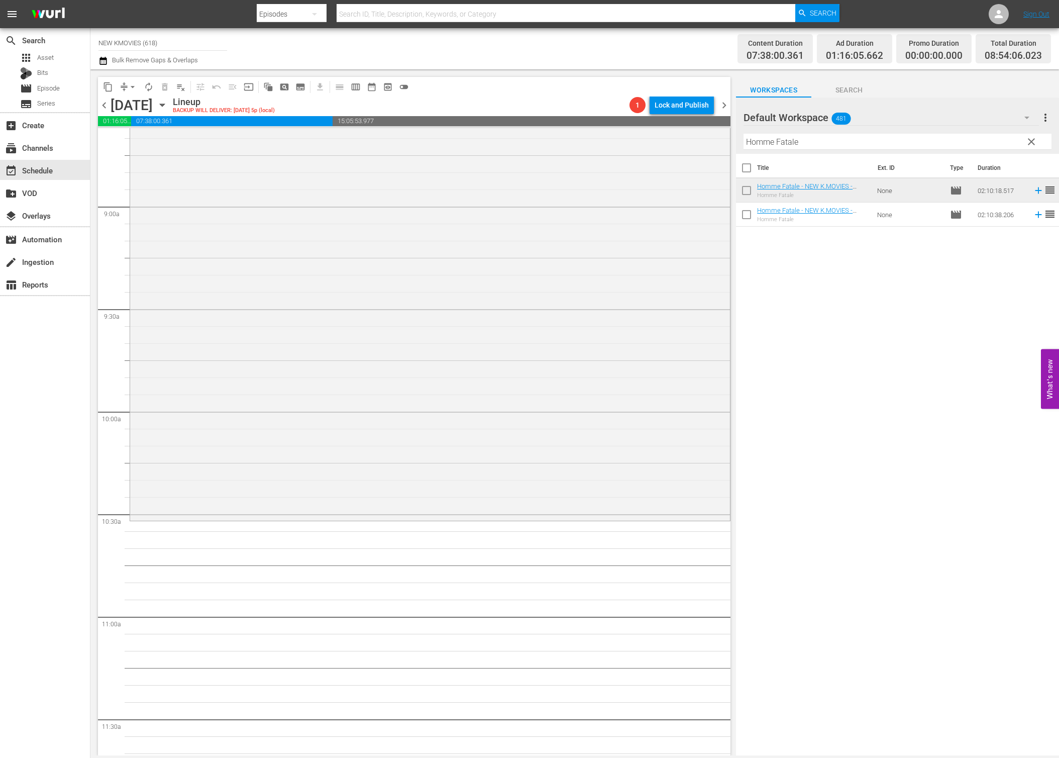
click at [879, 143] on input "Homme Fatale" at bounding box center [898, 142] width 308 height 16
paste input "Crazy Romanc"
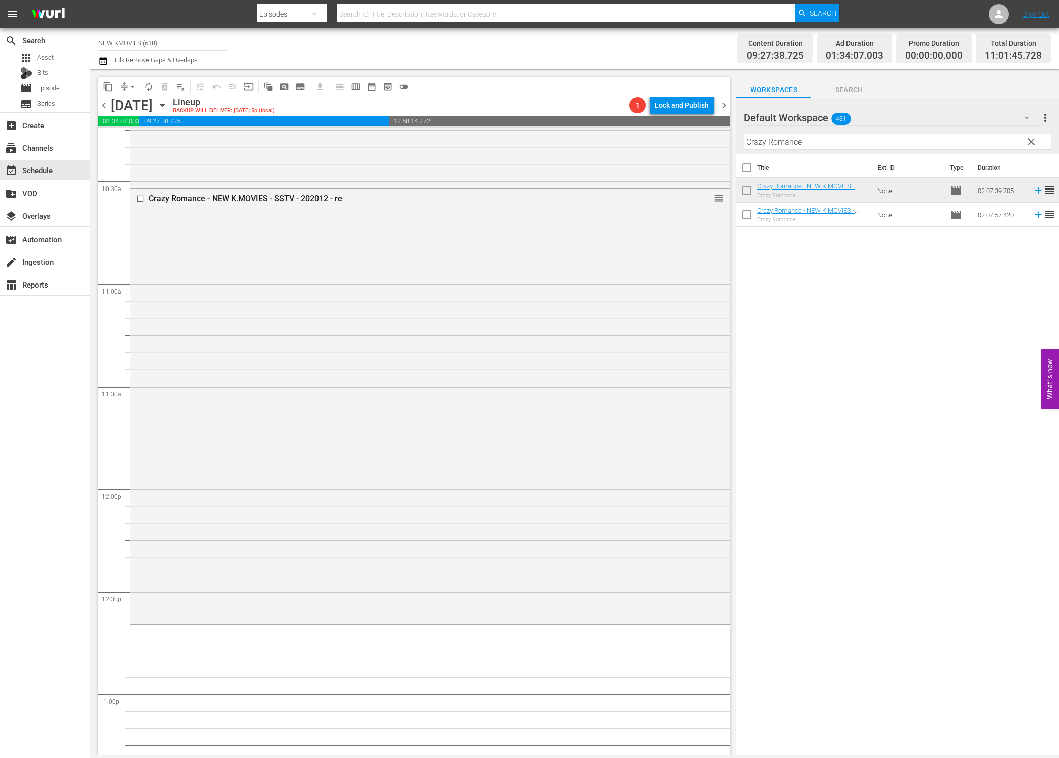
scroll to position [2100, 0]
click at [884, 139] on input "Crazy Romance" at bounding box center [898, 142] width 308 height 16
paste input "[DEMOGRAPHIC_DATA]"
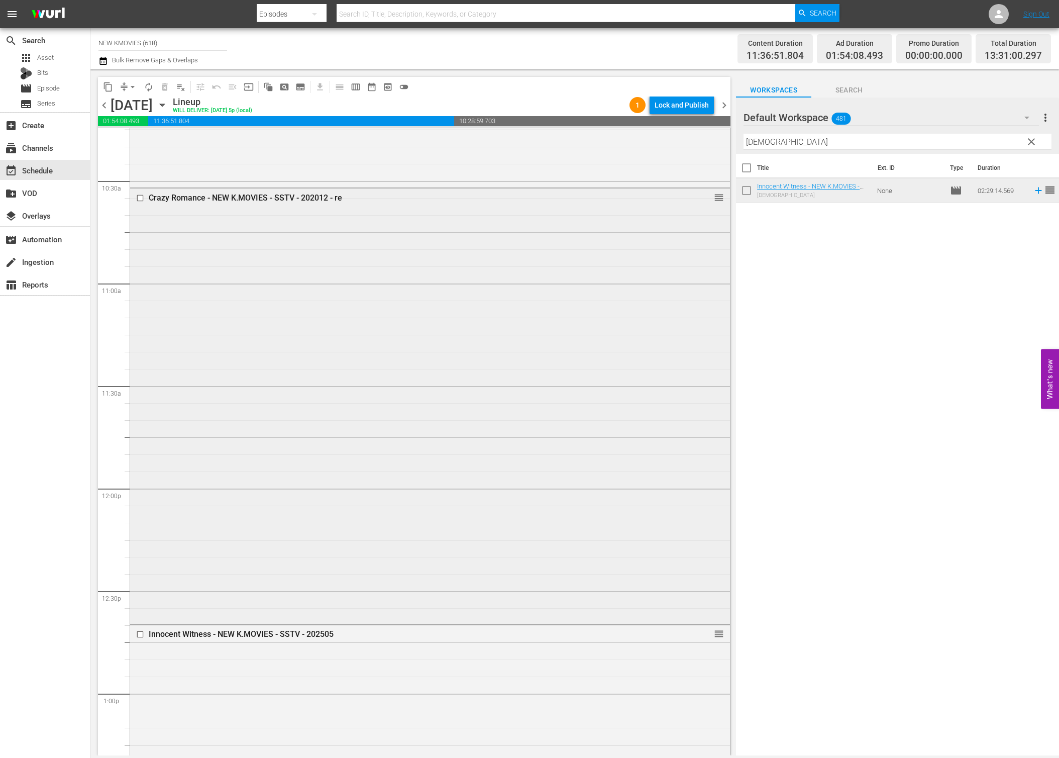
click at [202, 554] on div "Crazy Romance - NEW K.MOVIES - SSTV - 202012 - re reorder" at bounding box center [430, 404] width 600 height 433
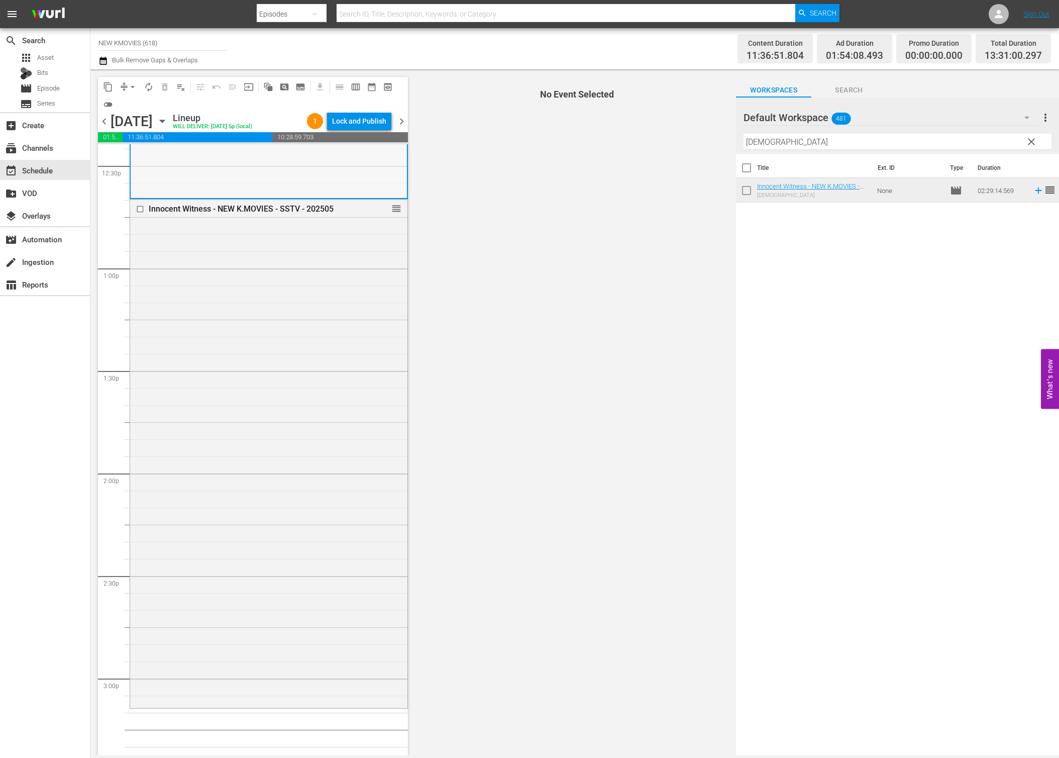
scroll to position [2549, 0]
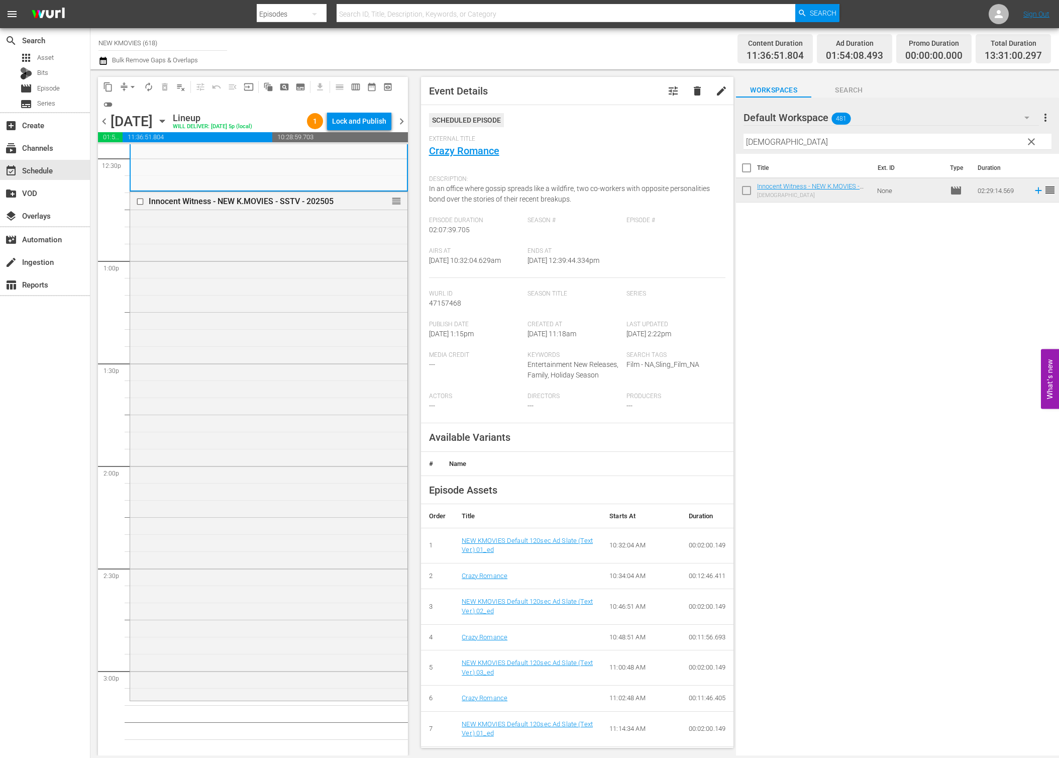
click at [901, 136] on input "[DEMOGRAPHIC_DATA]" at bounding box center [898, 142] width 308 height 16
paste input "truder"
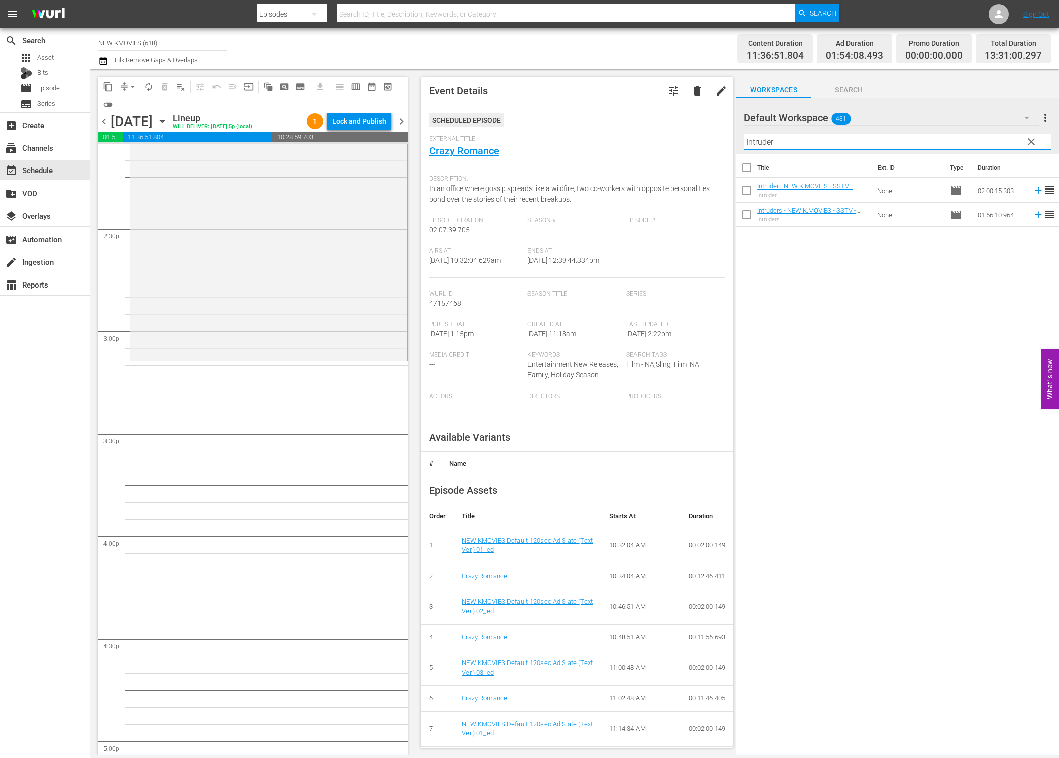
scroll to position [2943, 0]
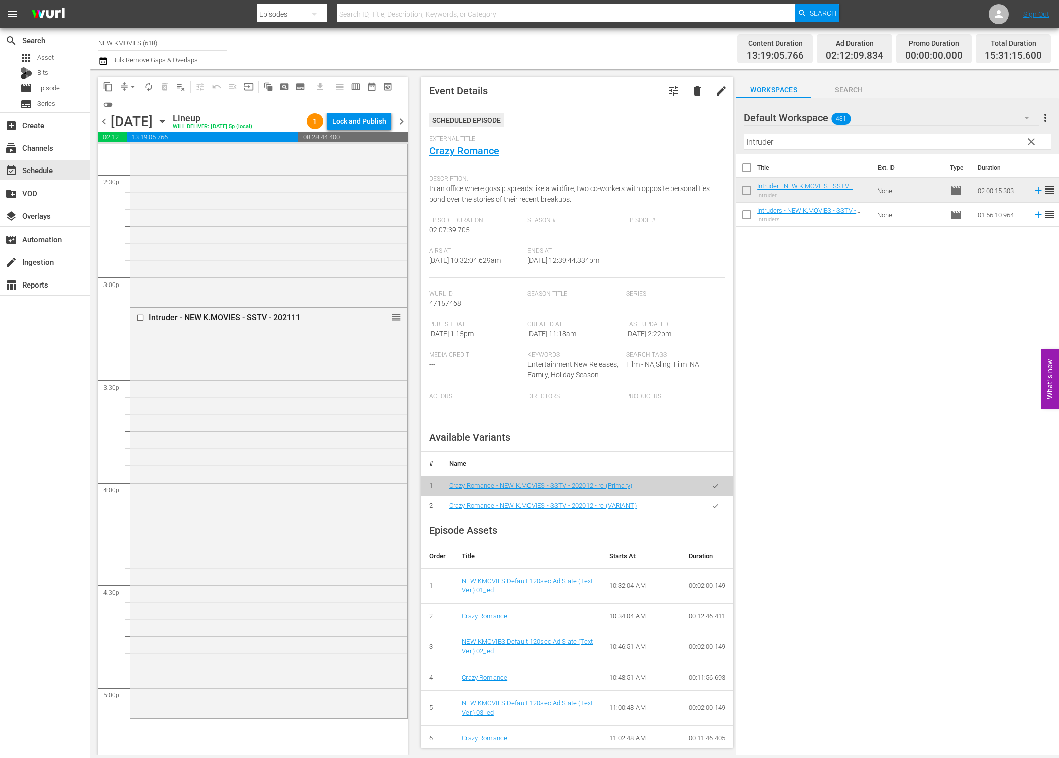
click at [899, 145] on input "Intruder" at bounding box center [898, 142] width 308 height 16
paste input "Manhole"
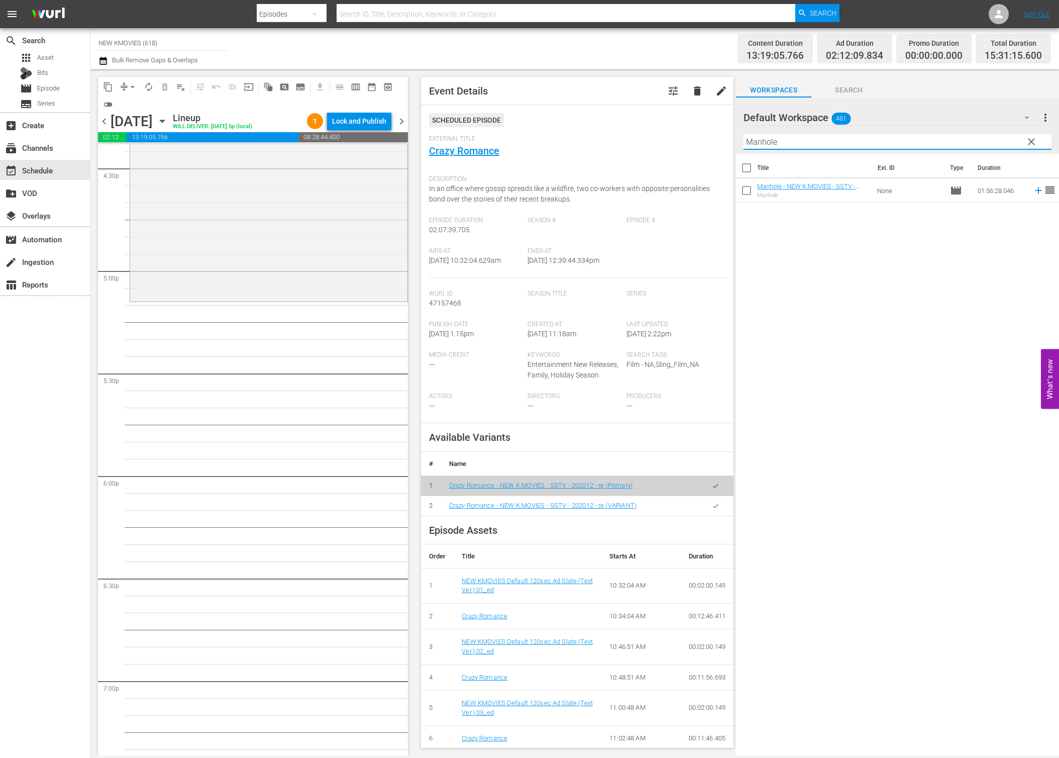
scroll to position [3380, 0]
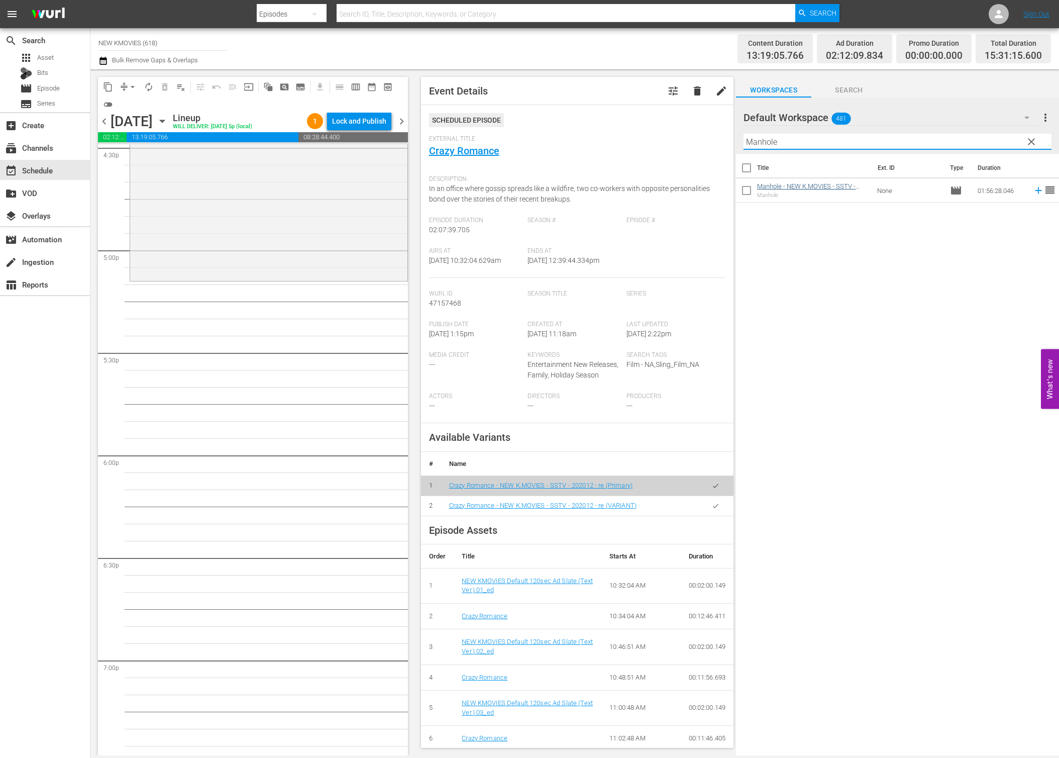
type input "Manhole"
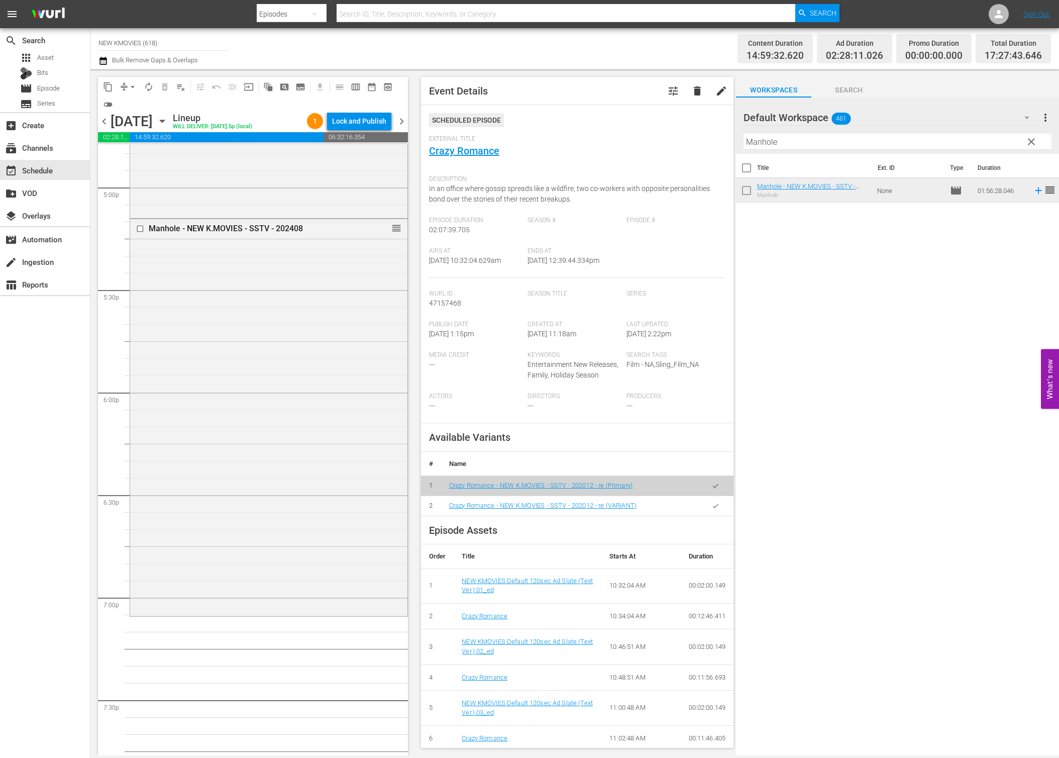
scroll to position [3442, 0]
click at [880, 138] on input "Manhole" at bounding box center [898, 142] width 308 height 16
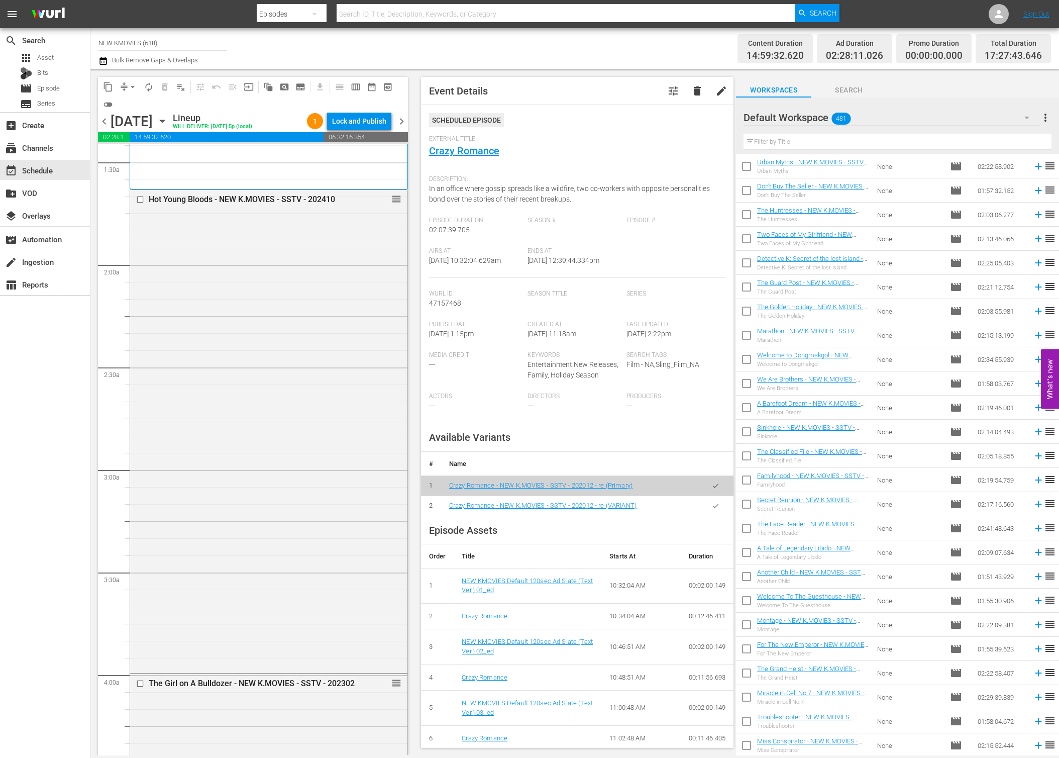
scroll to position [335, 0]
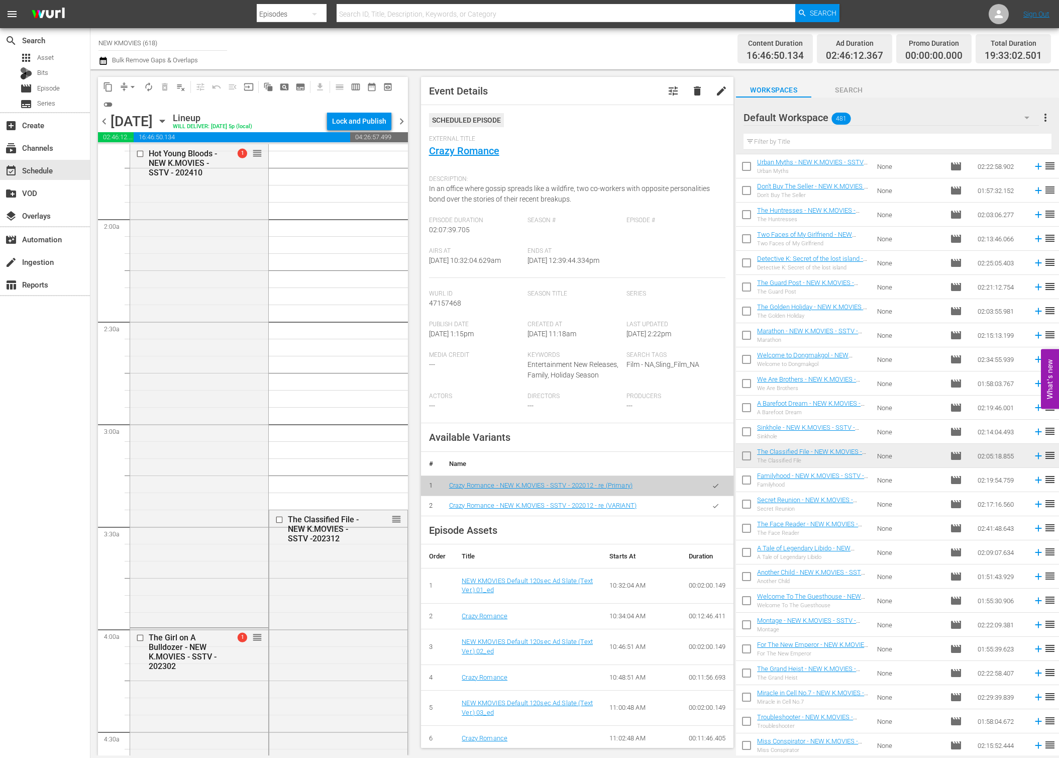
click at [128, 87] on span "arrow_drop_down" at bounding box center [133, 87] width 10 height 10
click at [155, 141] on li "Align to End of Previous Day" at bounding box center [133, 140] width 106 height 17
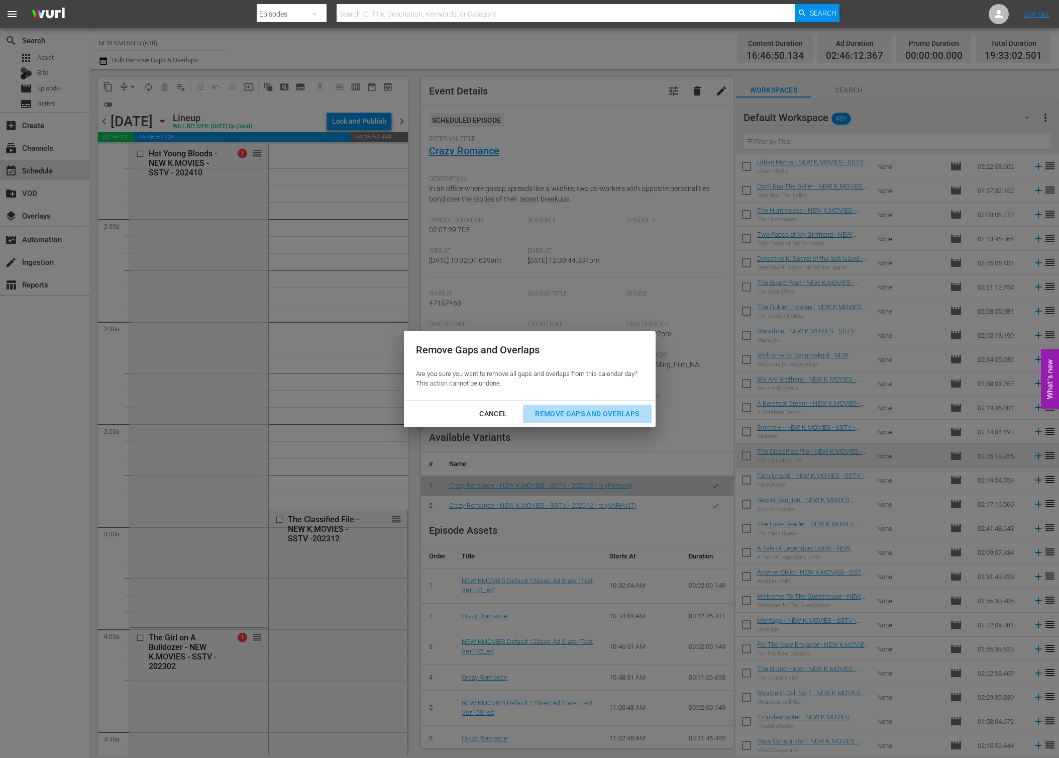
click at [569, 412] on div "Remove Gaps and Overlaps" at bounding box center [587, 414] width 120 height 13
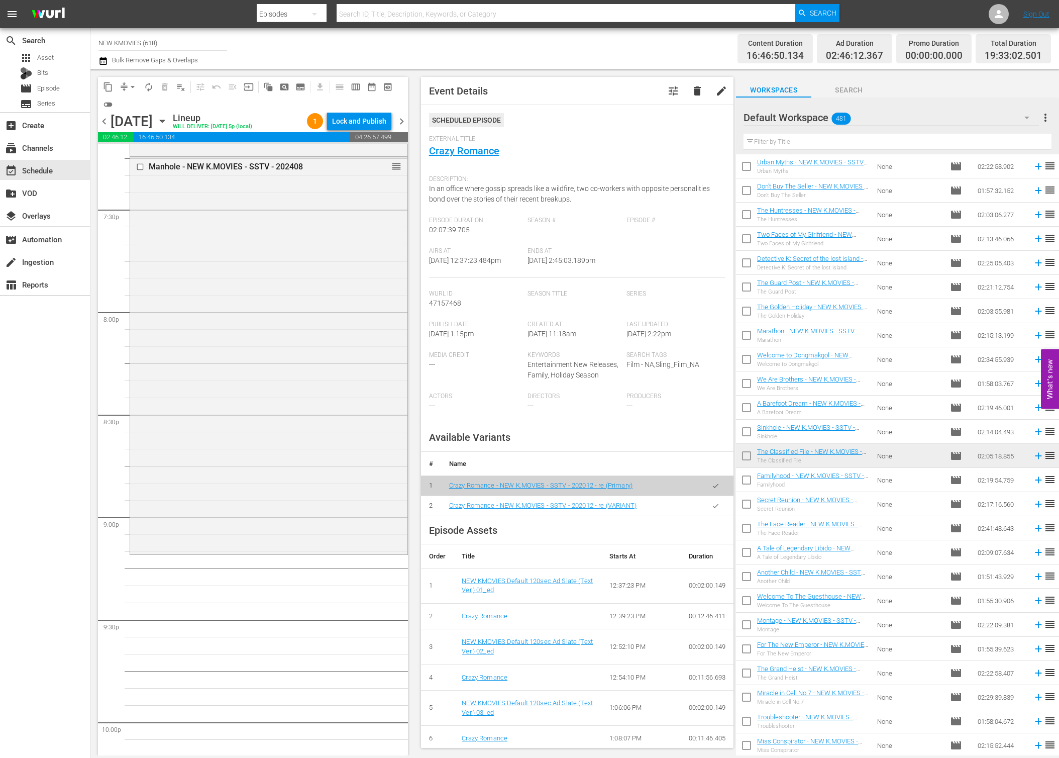
scroll to position [4112, 0]
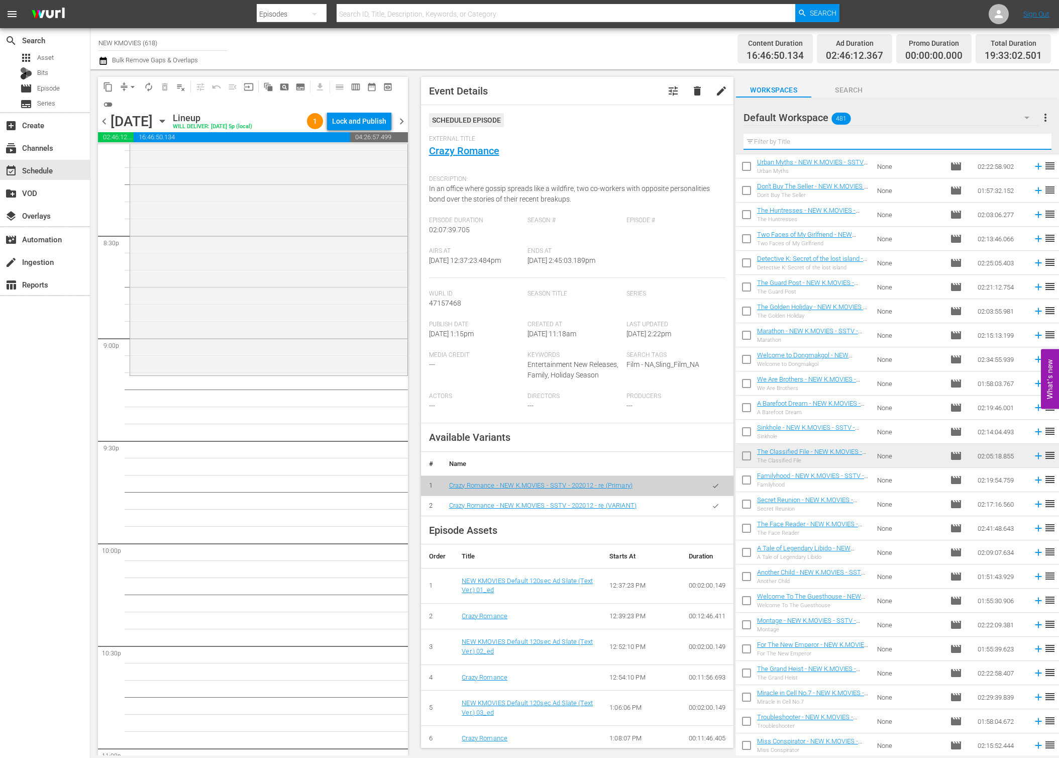
click at [862, 141] on input "text" at bounding box center [898, 142] width 308 height 16
paste input "Lost Flower: [PERSON_NAME]"
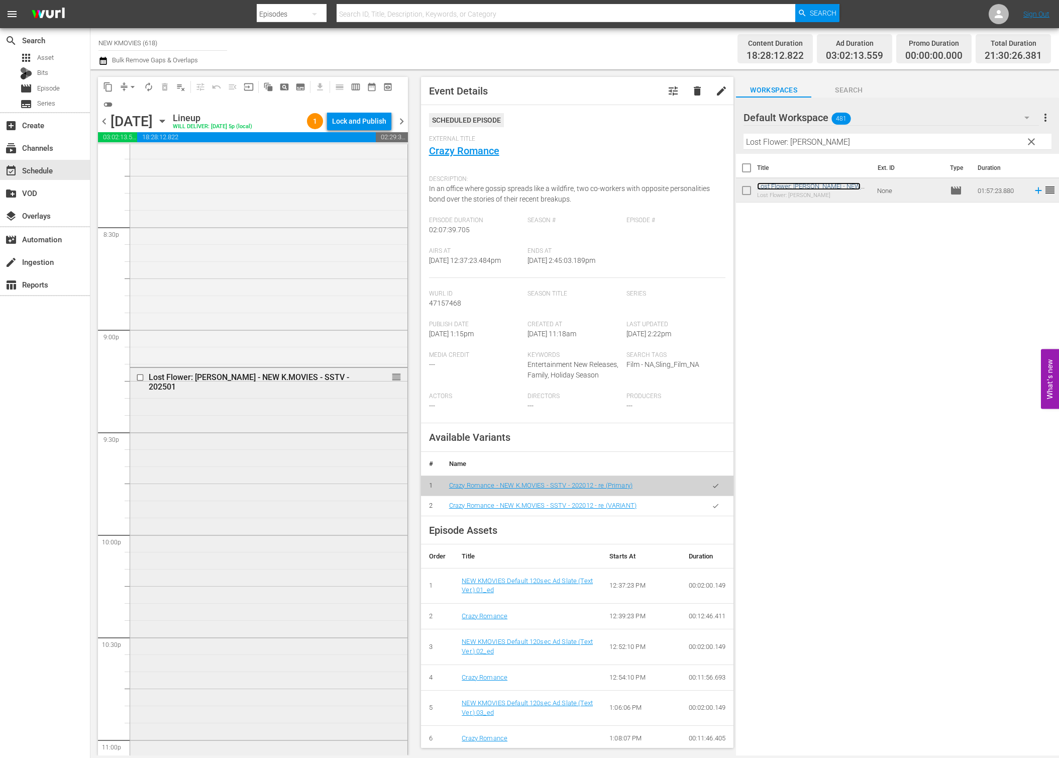
scroll to position [4310, 0]
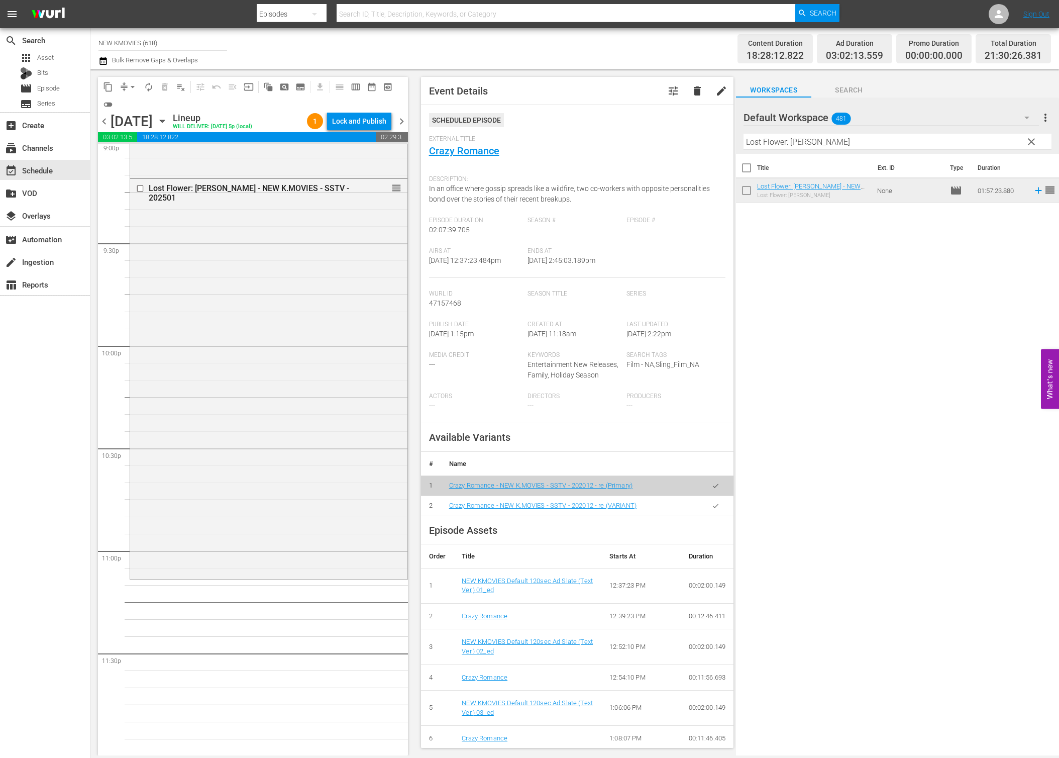
click at [909, 141] on input "Lost Flower: [PERSON_NAME]" at bounding box center [898, 142] width 308 height 16
paste input "The Treacherous"
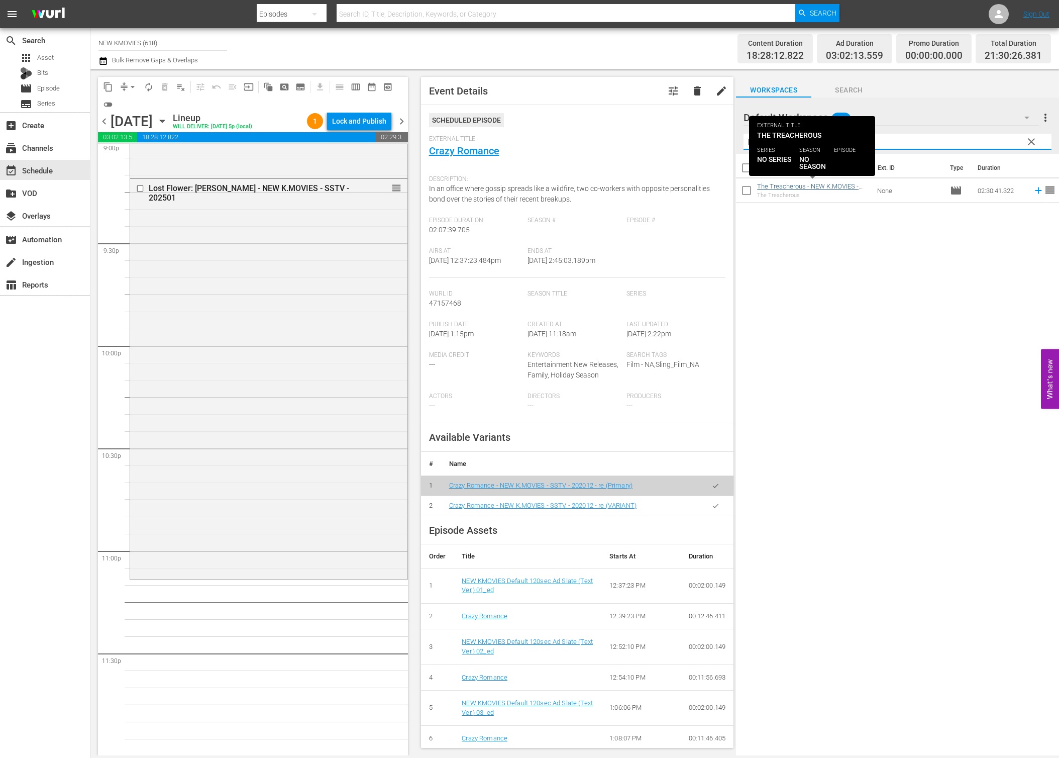
type input "The Treacherous"
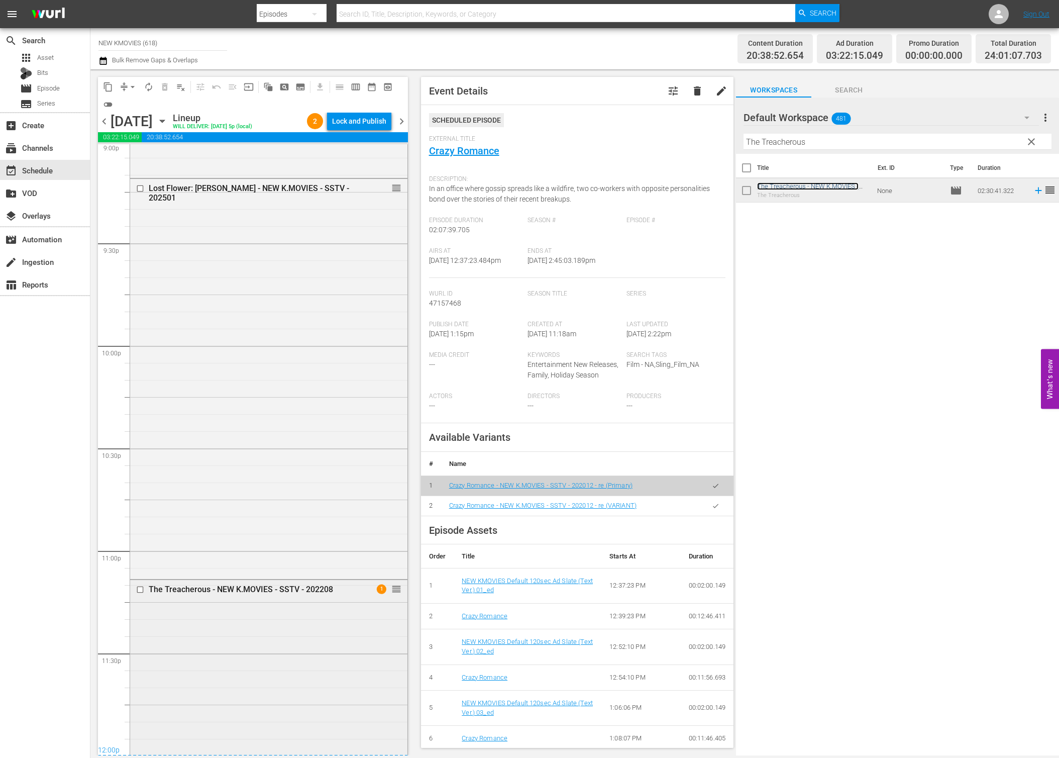
scroll to position [4648, 0]
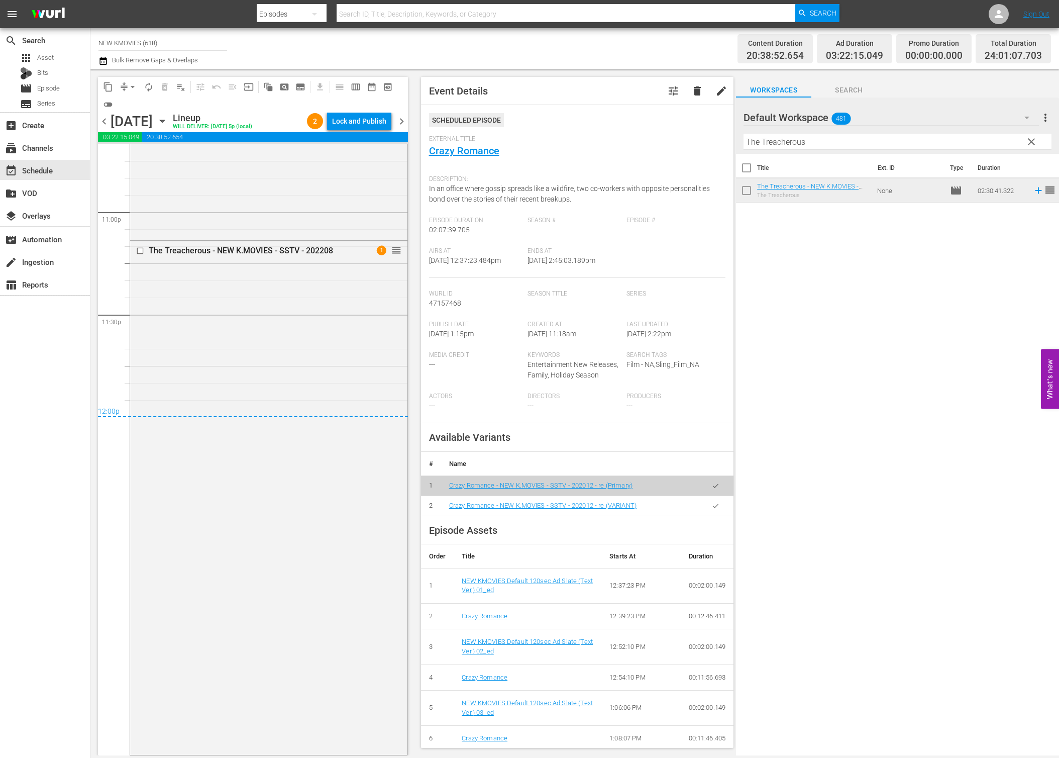
click at [360, 107] on div "content_copy compress arrow_drop_down autorenew_outlined delete_forever_outline…" at bounding box center [253, 95] width 310 height 36
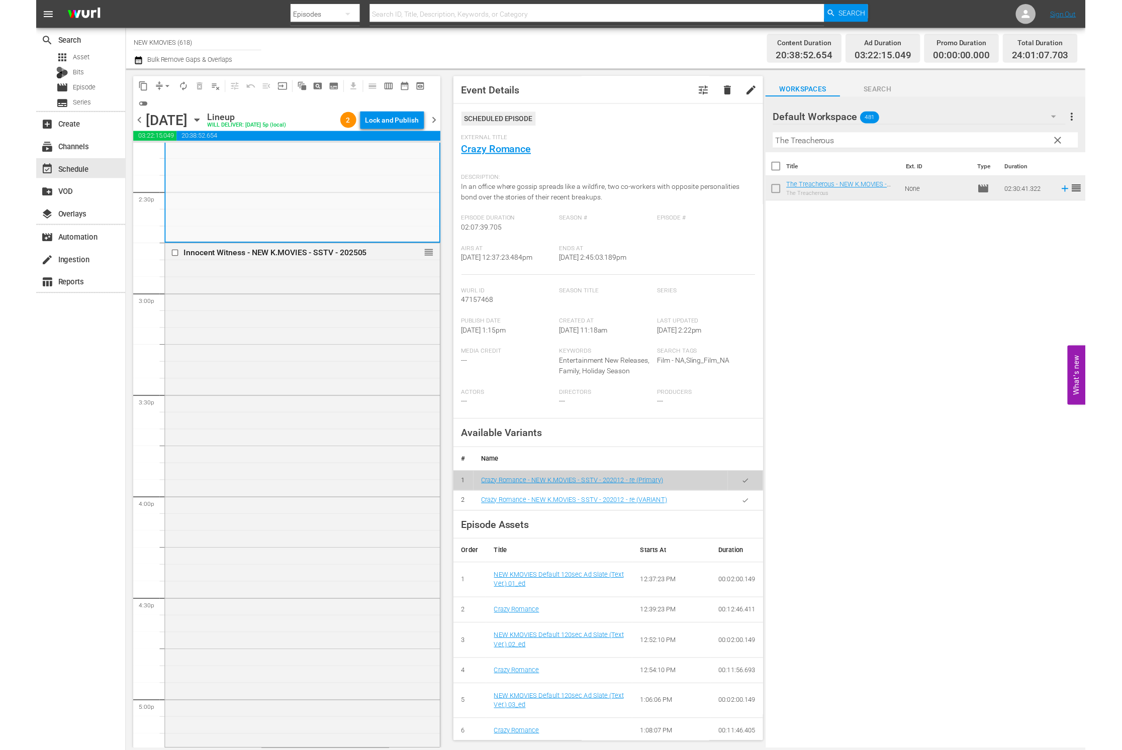
scroll to position [2510, 0]
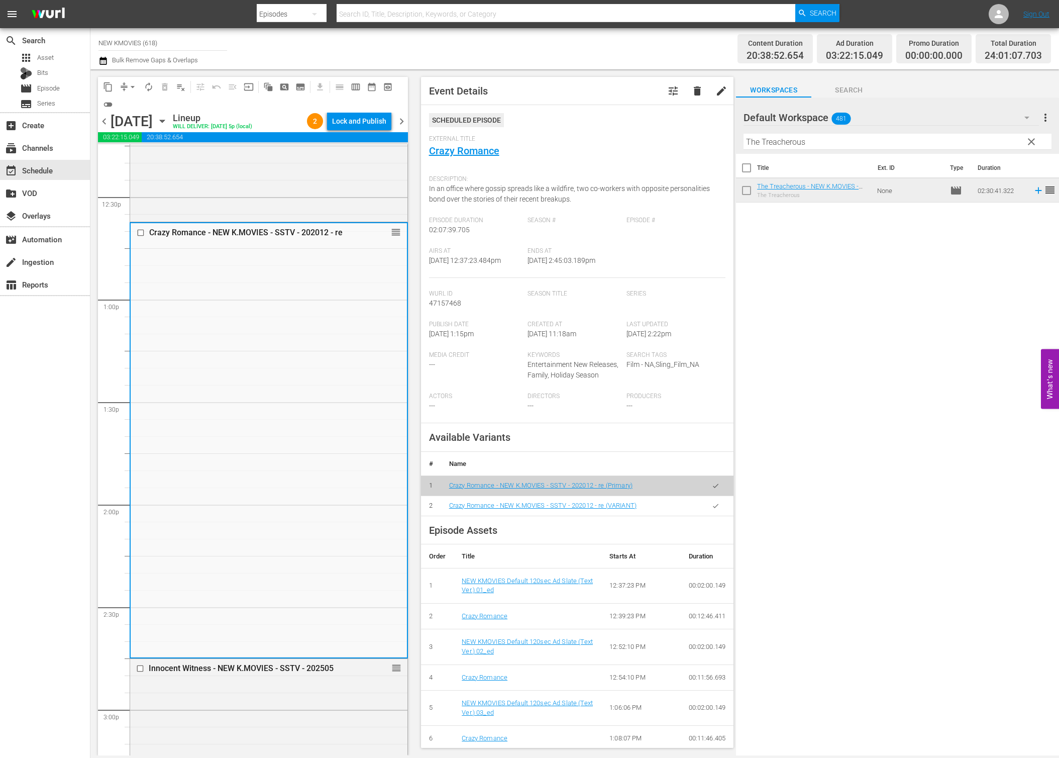
click at [356, 131] on div "chevron_left Saturday, September 13th September 13th Lineup WILL DELIVER: 9/12 …" at bounding box center [253, 123] width 310 height 20
click at [358, 123] on div "Lock and Publish" at bounding box center [359, 121] width 54 height 18
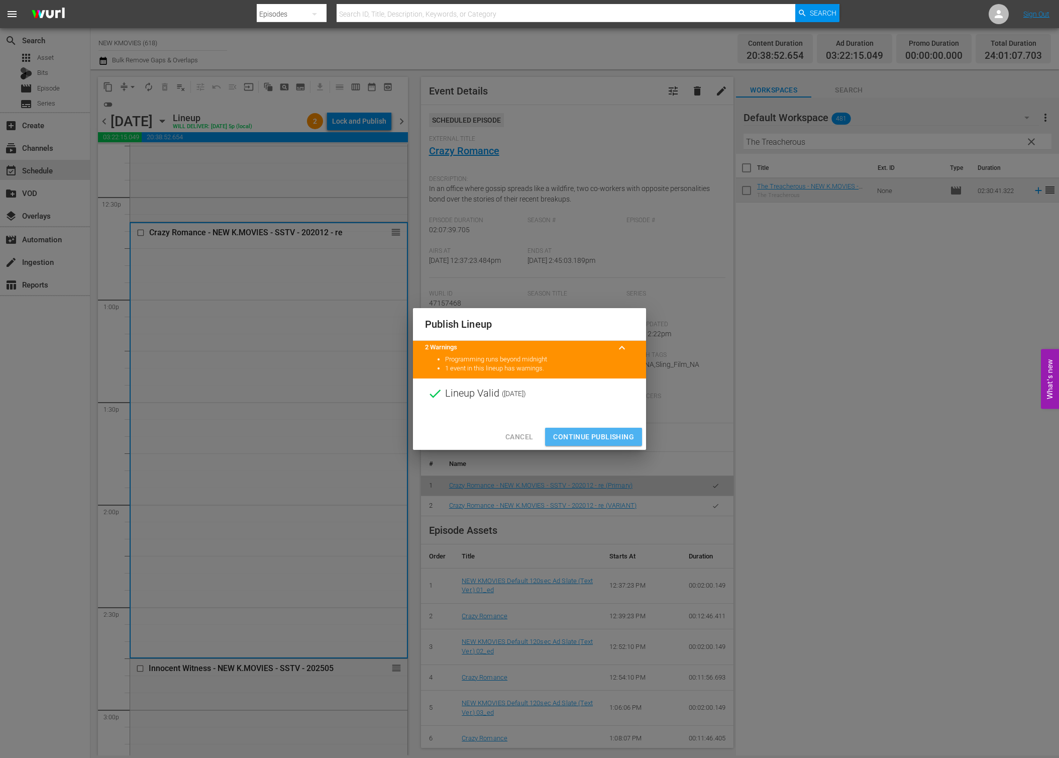
click at [593, 443] on button "Continue Publishing" at bounding box center [593, 437] width 97 height 19
